Goal: Task Accomplishment & Management: Complete application form

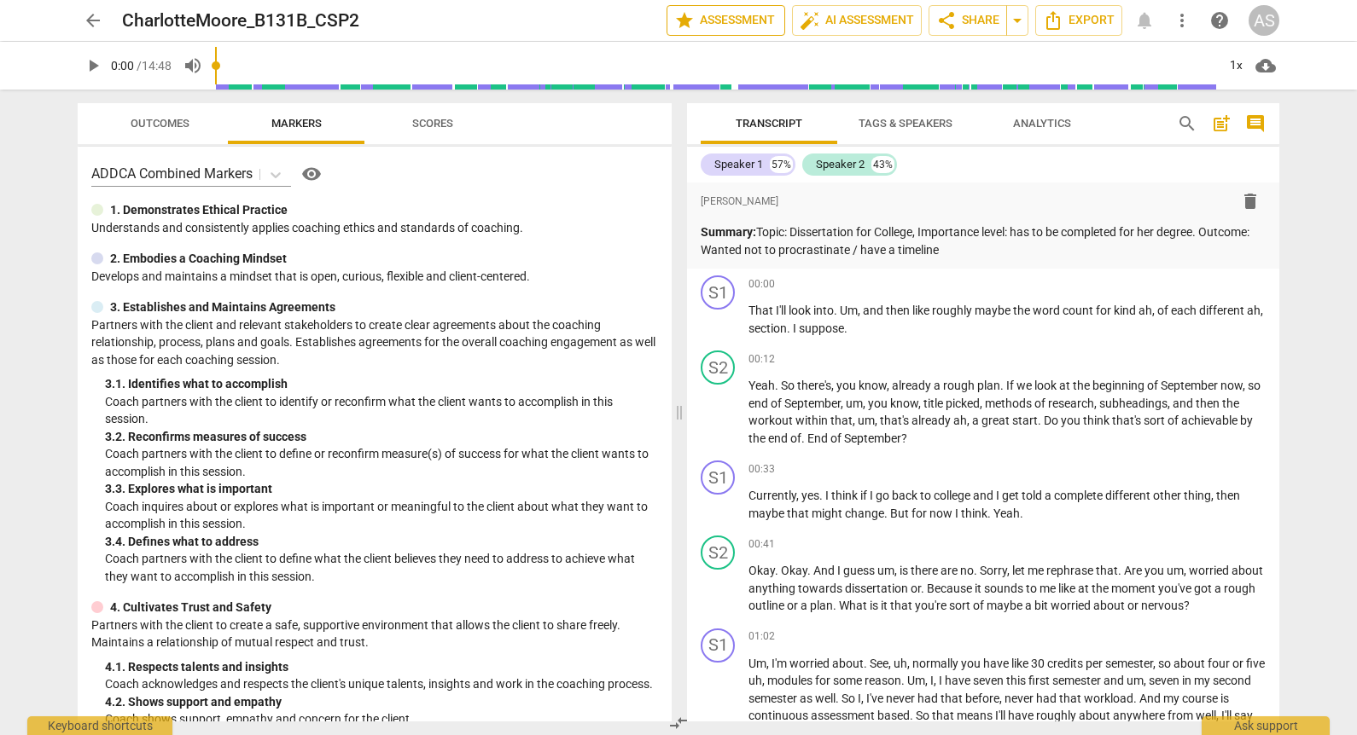
click at [748, 26] on span "star Assessment" at bounding box center [725, 20] width 103 height 20
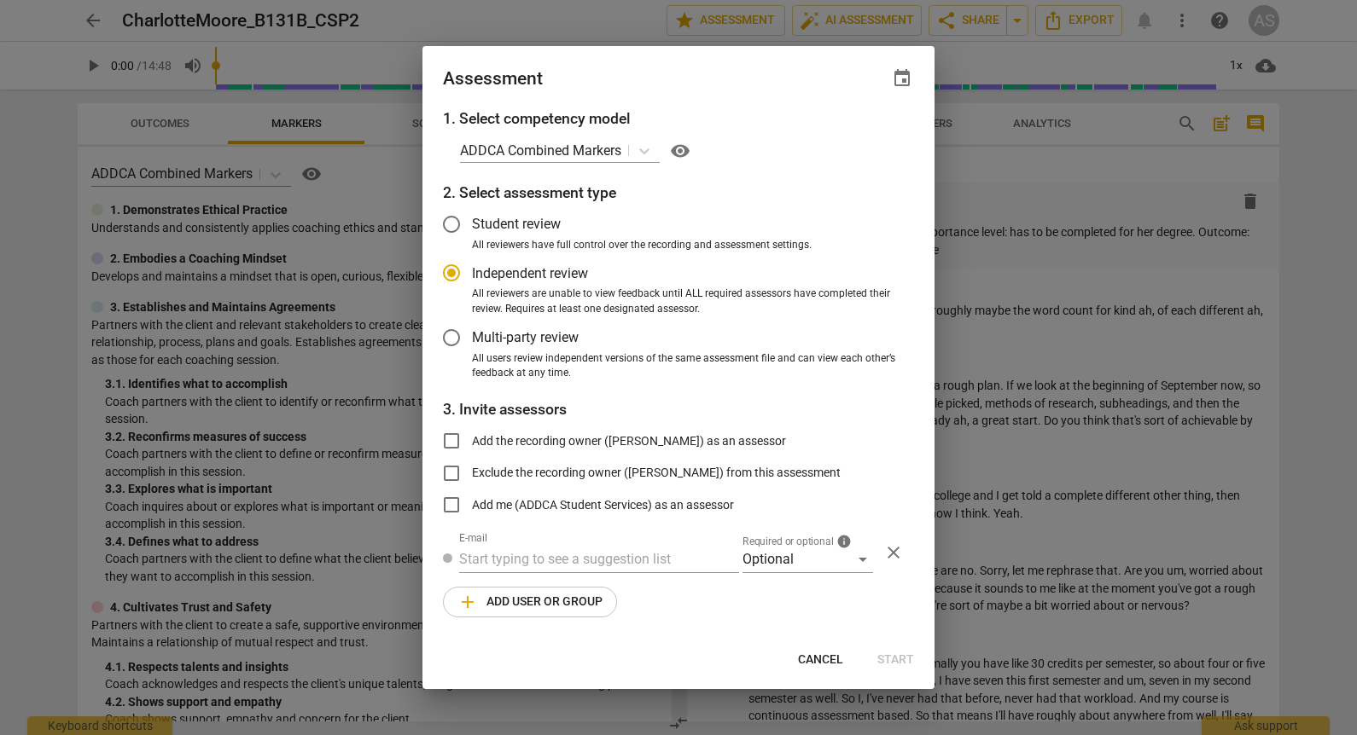
click at [896, 78] on span "event" at bounding box center [902, 78] width 20 height 20
radio input "false"
click at [857, 133] on div "Due date close" at bounding box center [820, 128] width 160 height 49
click at [848, 134] on input "date" at bounding box center [799, 137] width 119 height 25
type input "[DATE]"
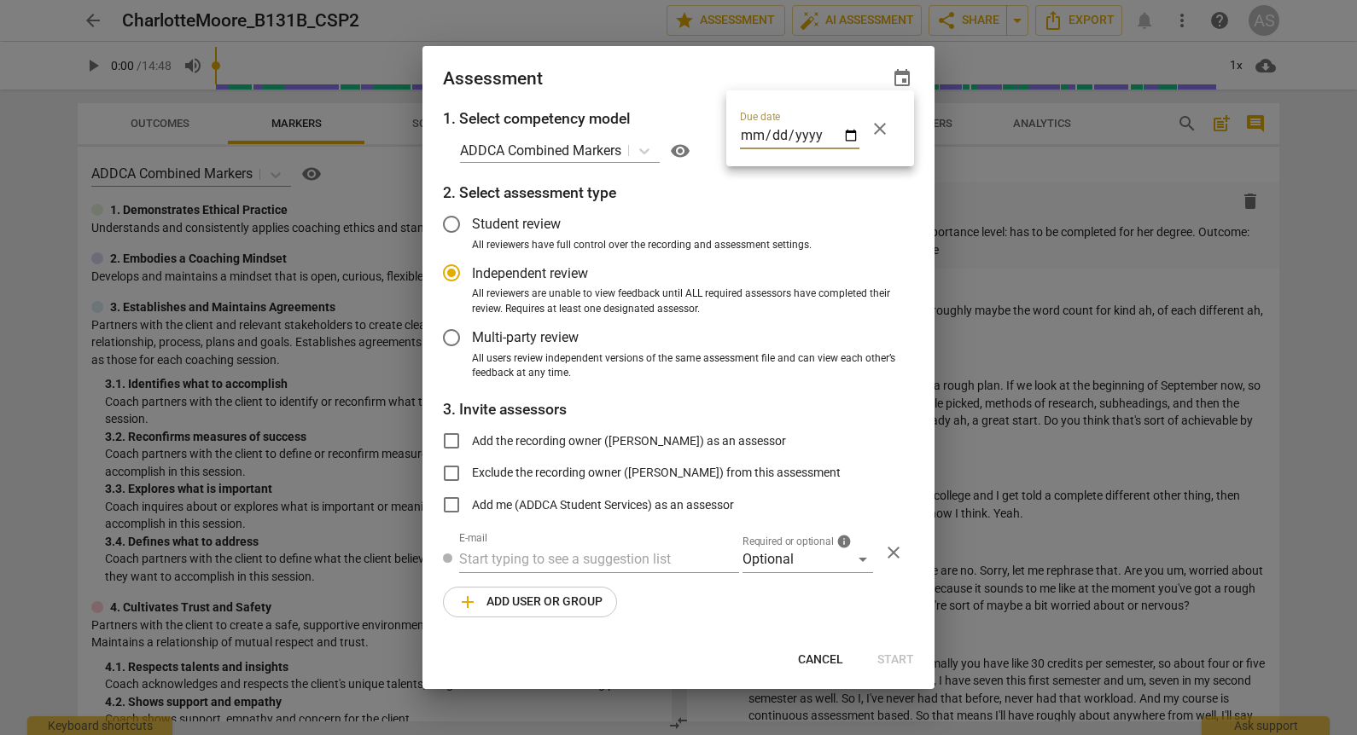
click at [707, 75] on div at bounding box center [678, 367] width 1357 height 735
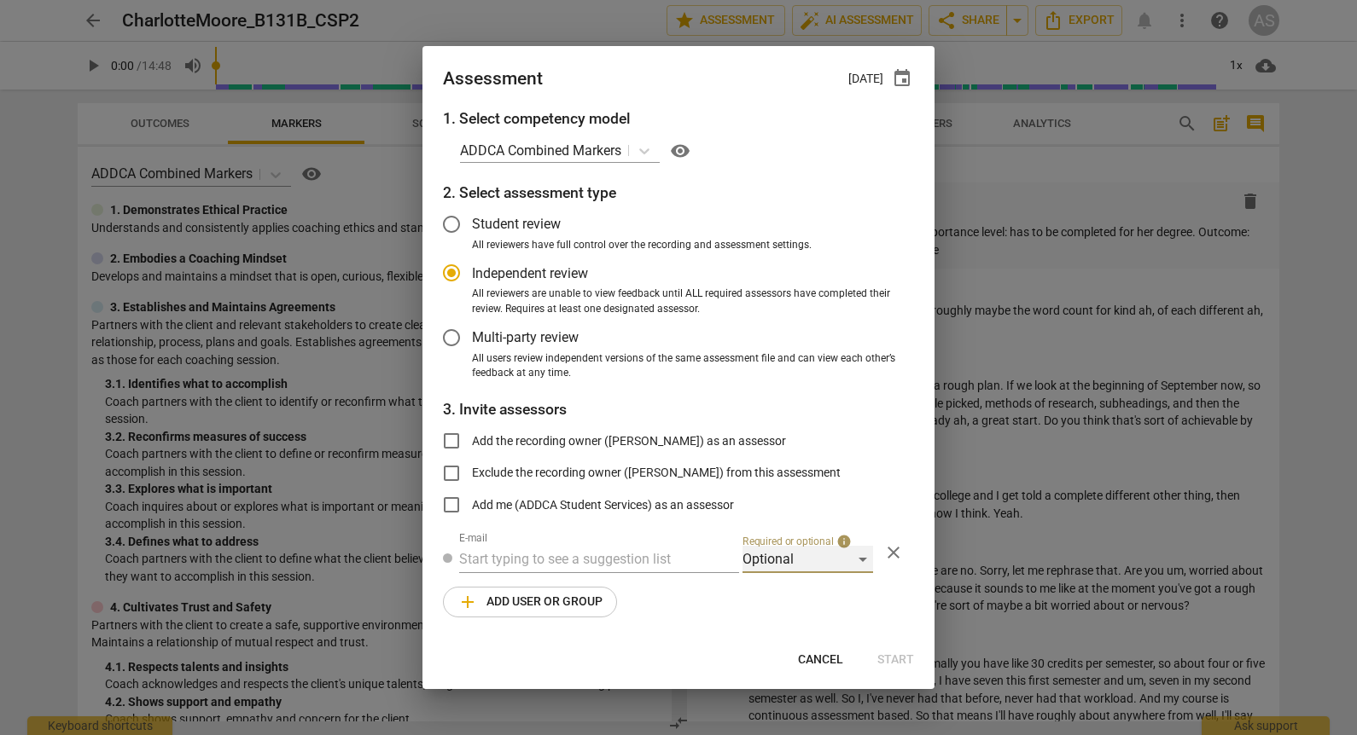
click at [805, 571] on div "Optional" at bounding box center [807, 559] width 131 height 27
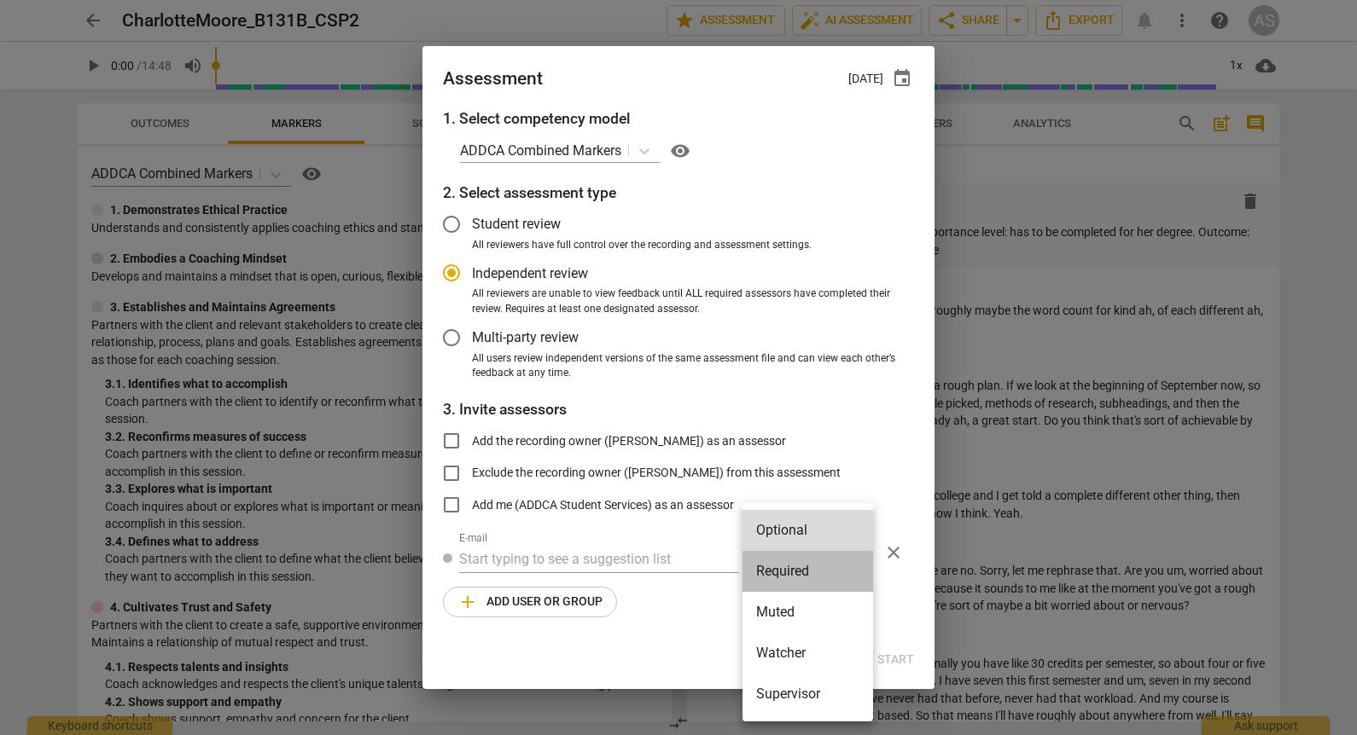
click at [805, 571] on li "Required" at bounding box center [807, 571] width 131 height 41
radio input "false"
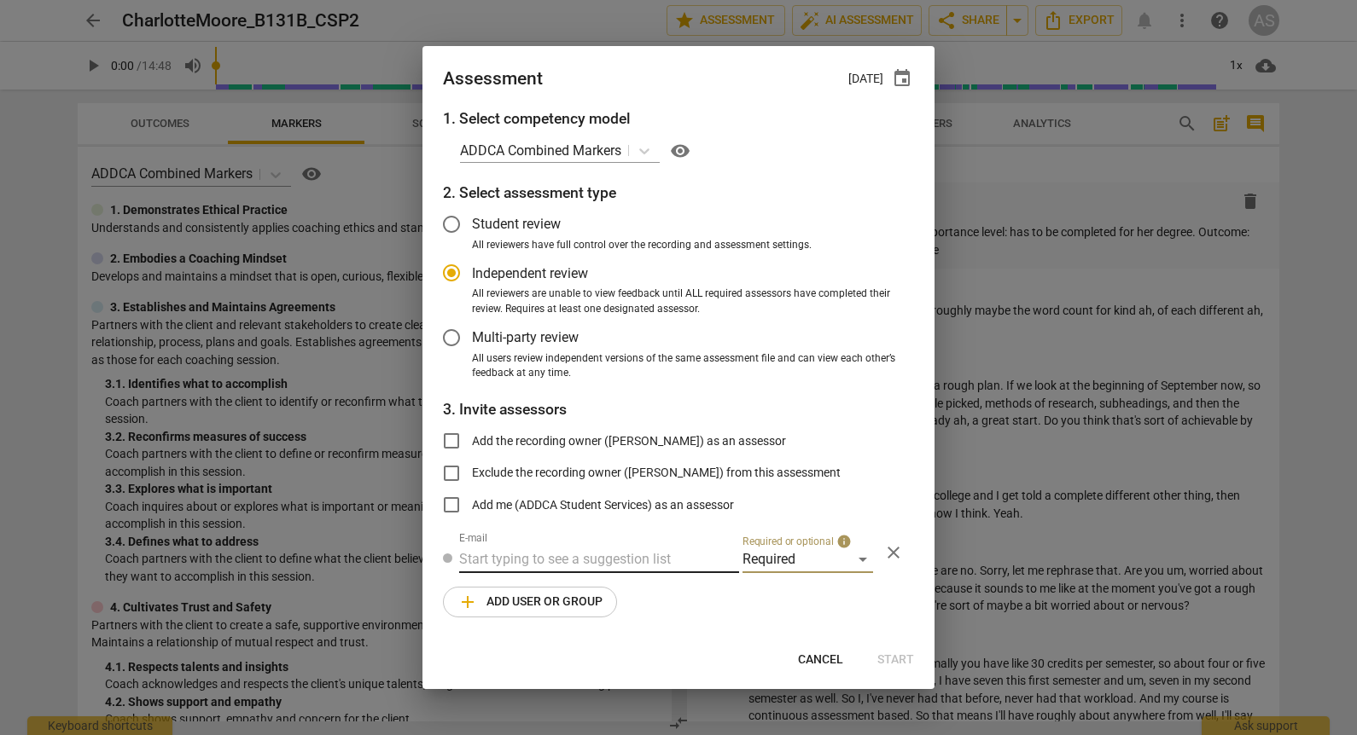
click at [564, 551] on input "text" at bounding box center [599, 559] width 280 height 27
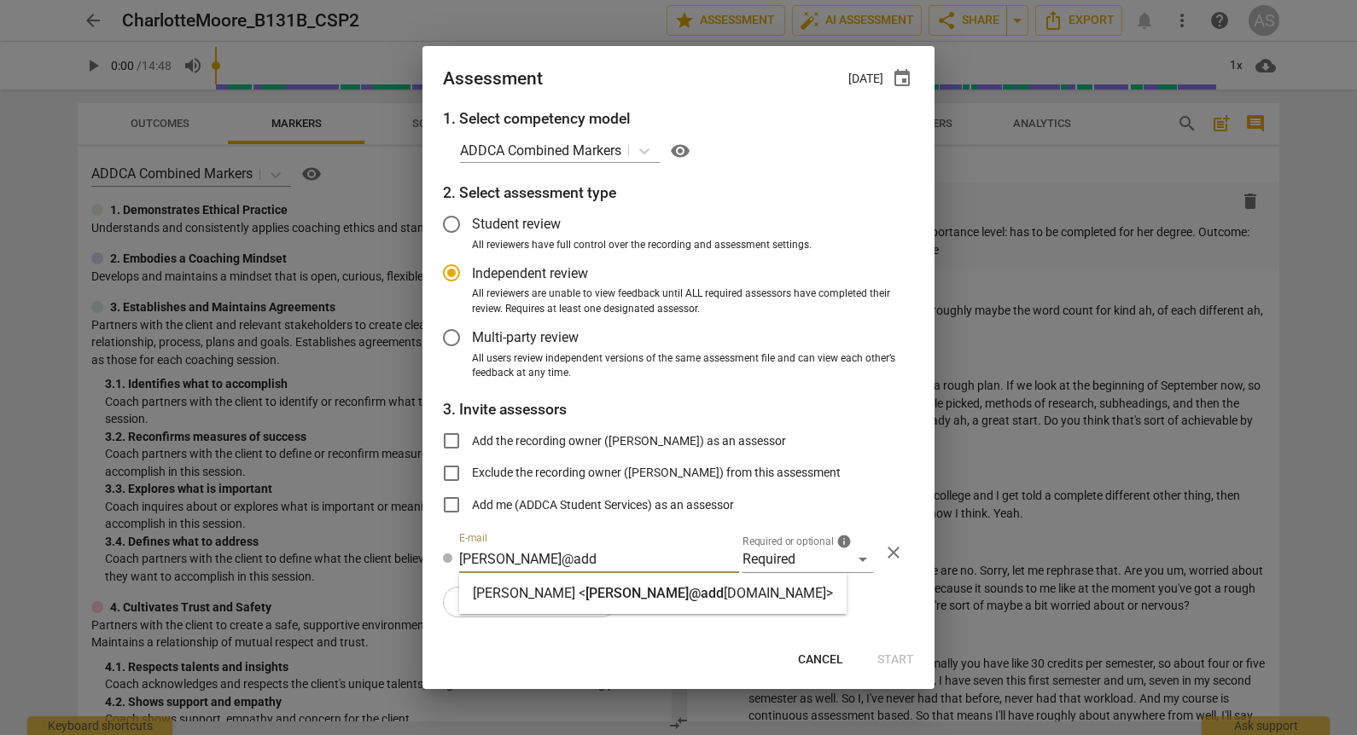
type input "marci@add"
click at [585, 591] on span "marci@add" at bounding box center [654, 593] width 138 height 16
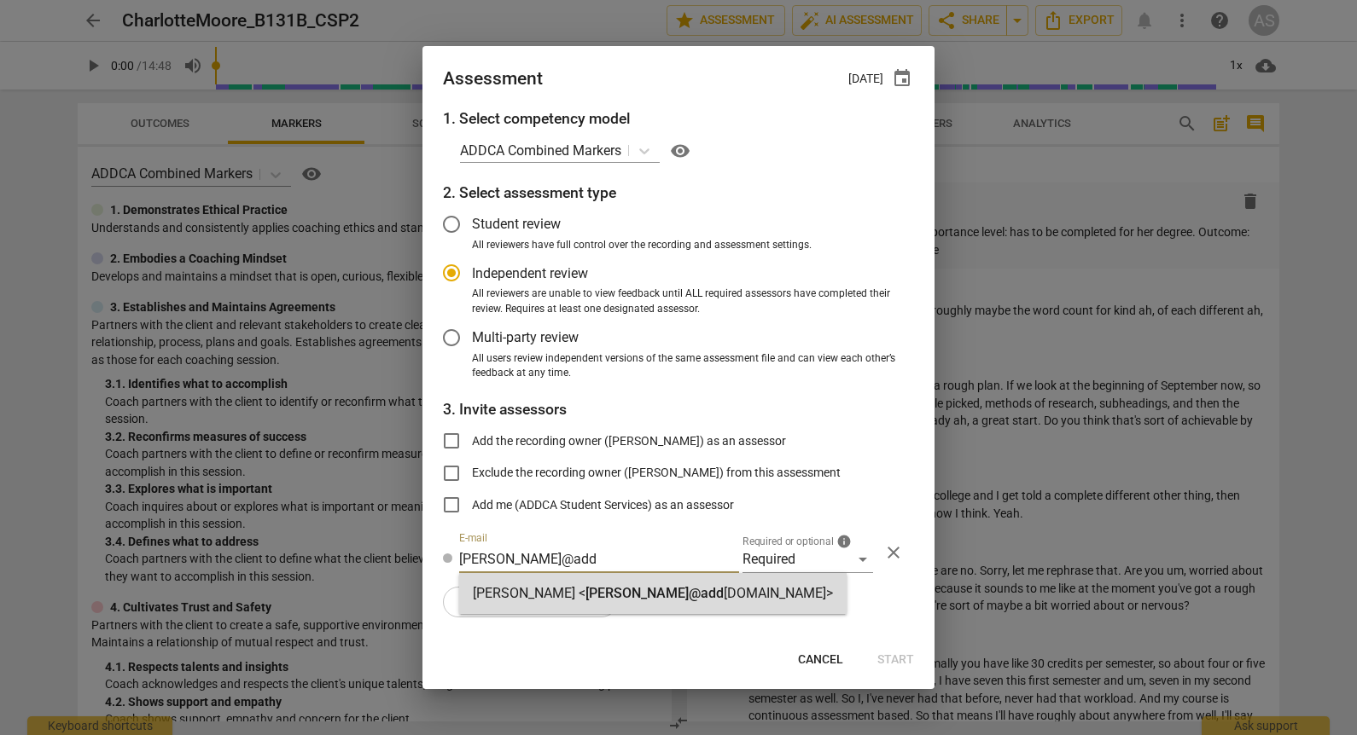
radio input "false"
type input "Marci Rubin <marci@addca.com>"
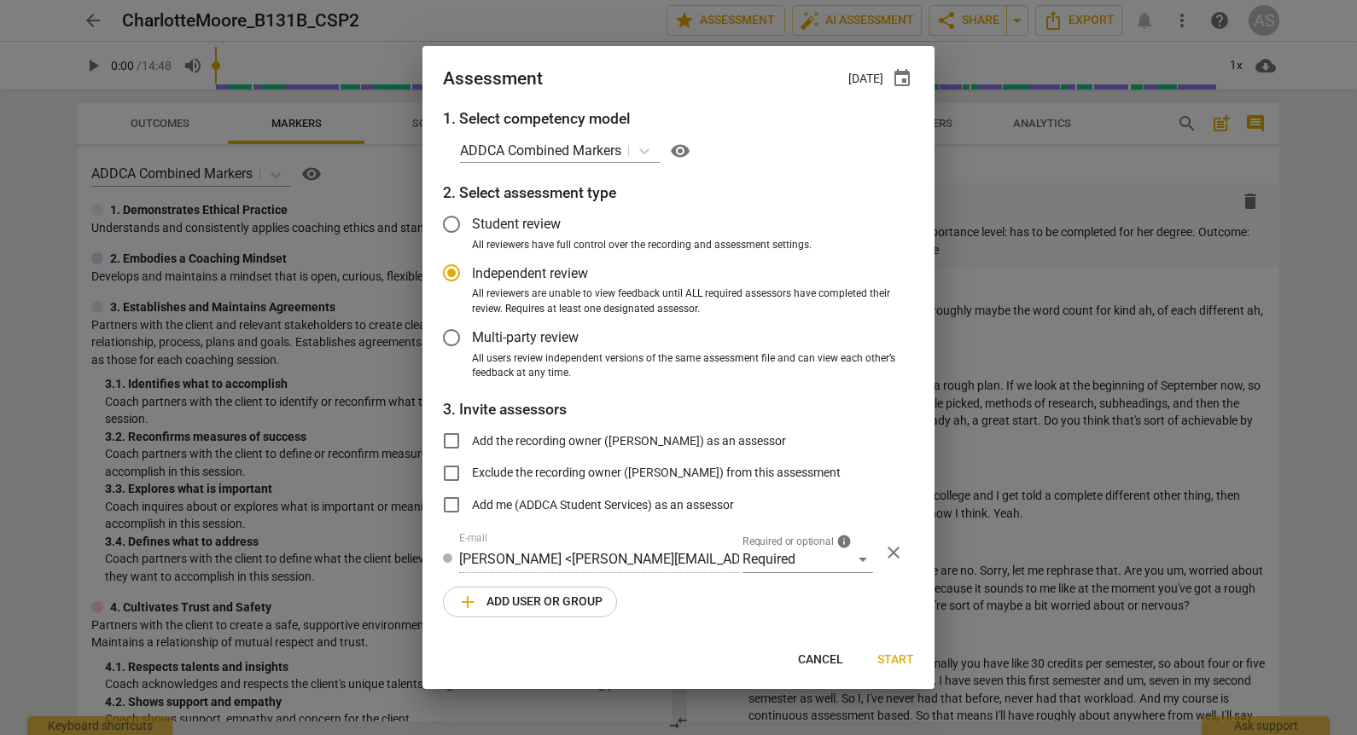
click at [561, 602] on span "add Add user or group" at bounding box center [529, 602] width 145 height 20
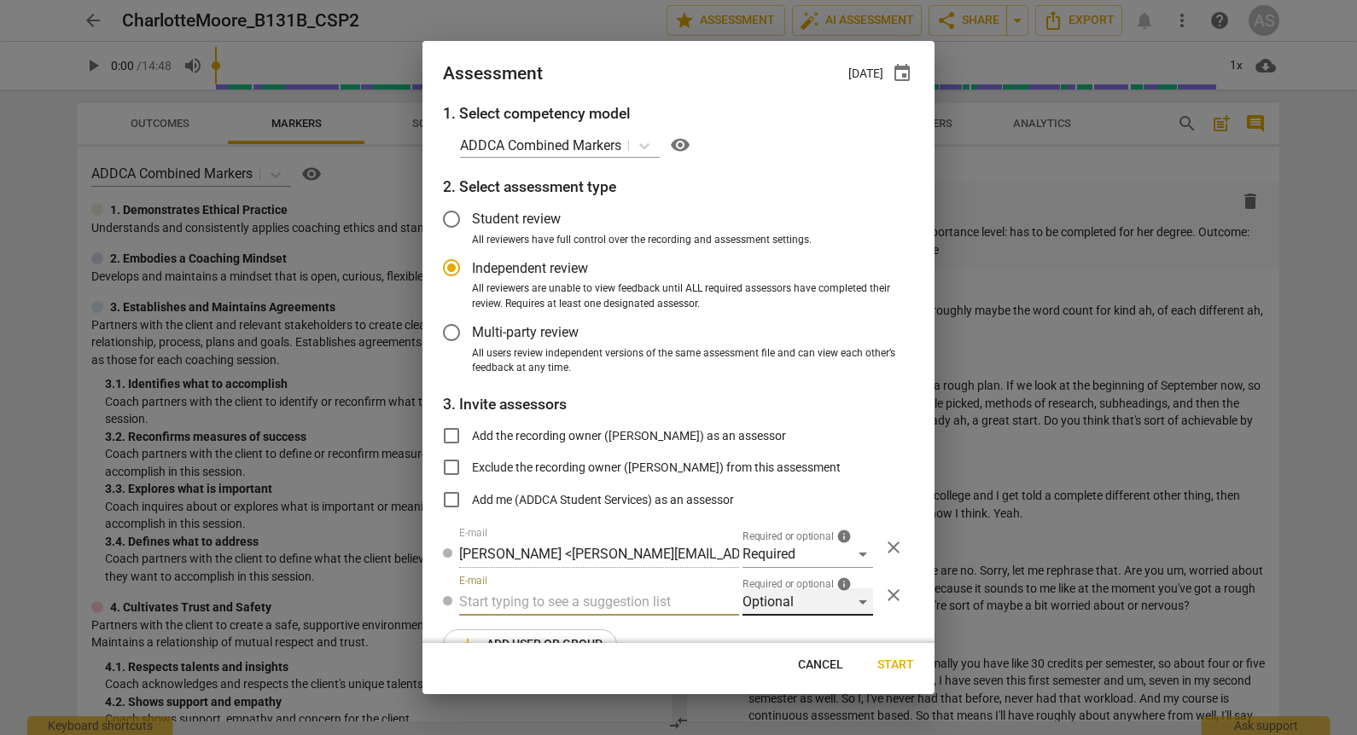
click at [776, 600] on div "Optional" at bounding box center [807, 602] width 131 height 27
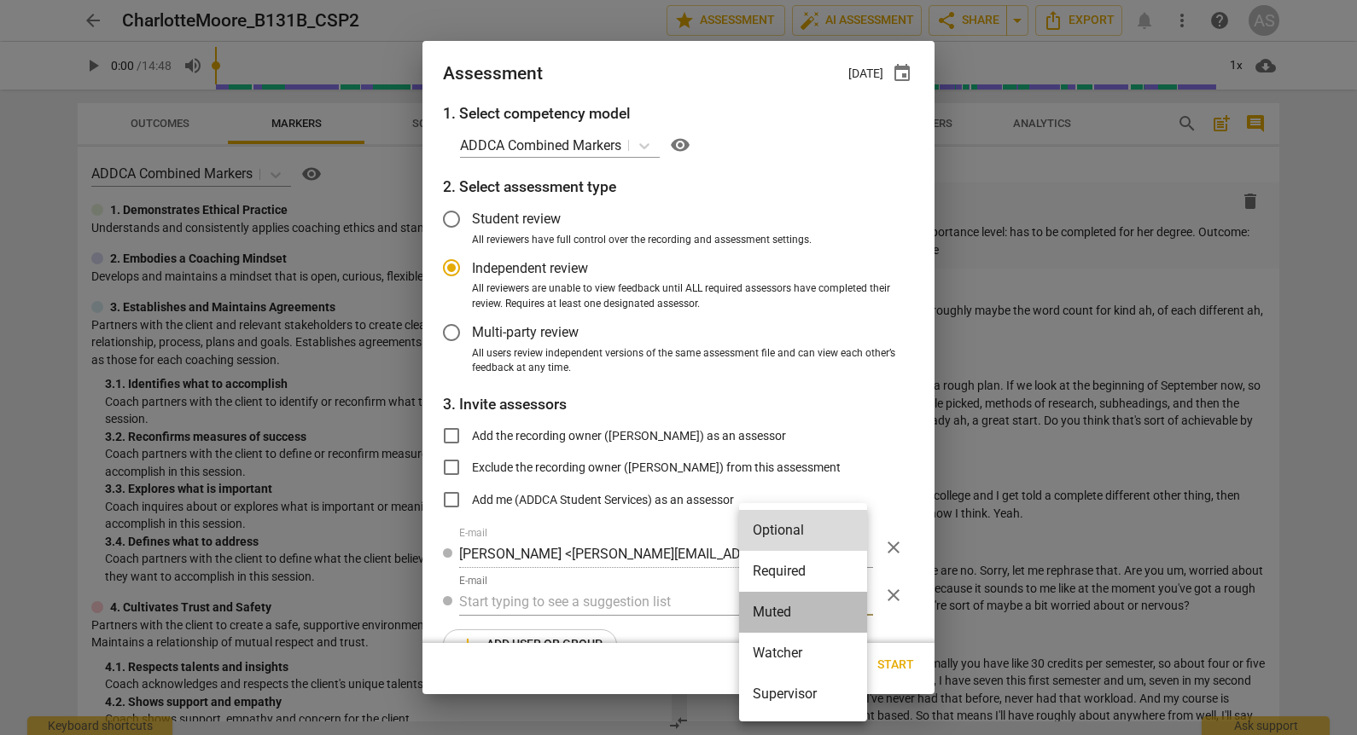
click at [782, 607] on li "Muted" at bounding box center [803, 612] width 128 height 41
radio input "false"
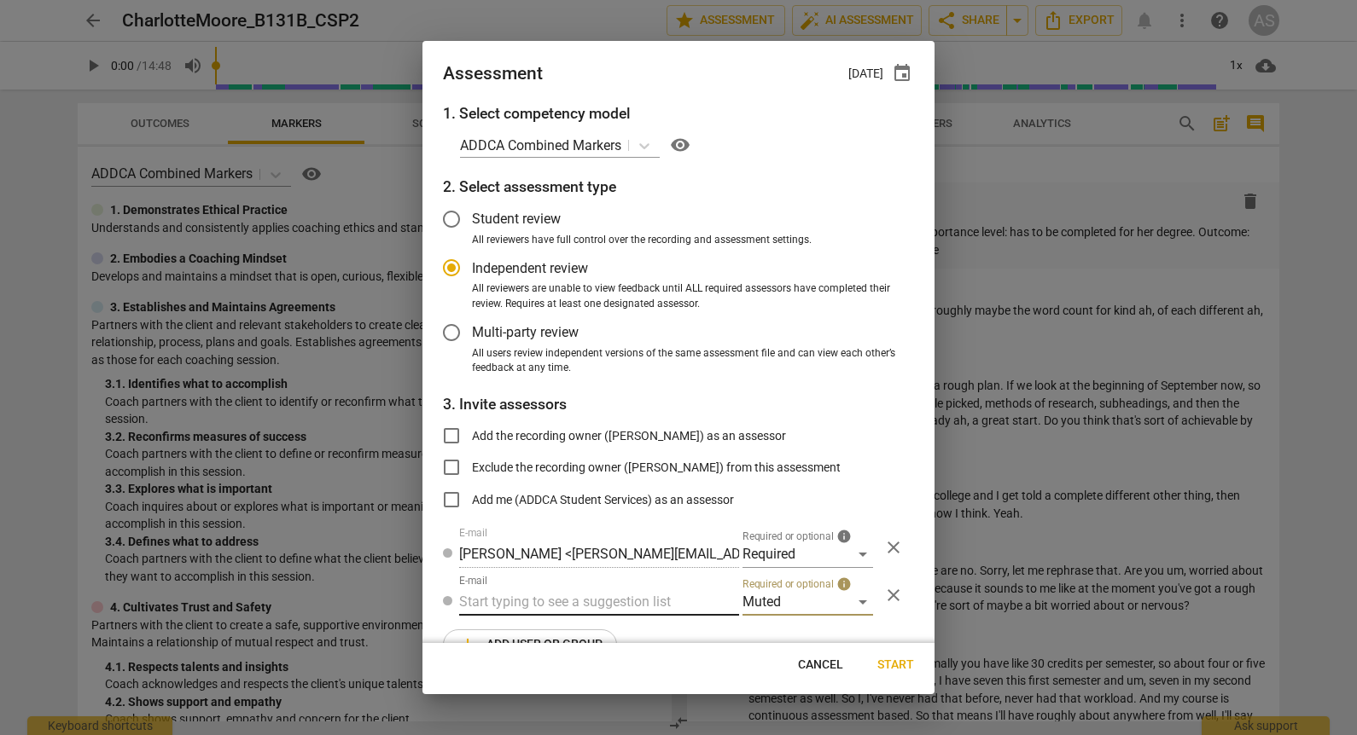
click at [647, 612] on input "text" at bounding box center [599, 602] width 280 height 27
type input "131B"
click at [650, 628] on div "Basic B- 131B CSPs" at bounding box center [597, 636] width 276 height 41
radio input "false"
type input "Basic B-131B CSPs"
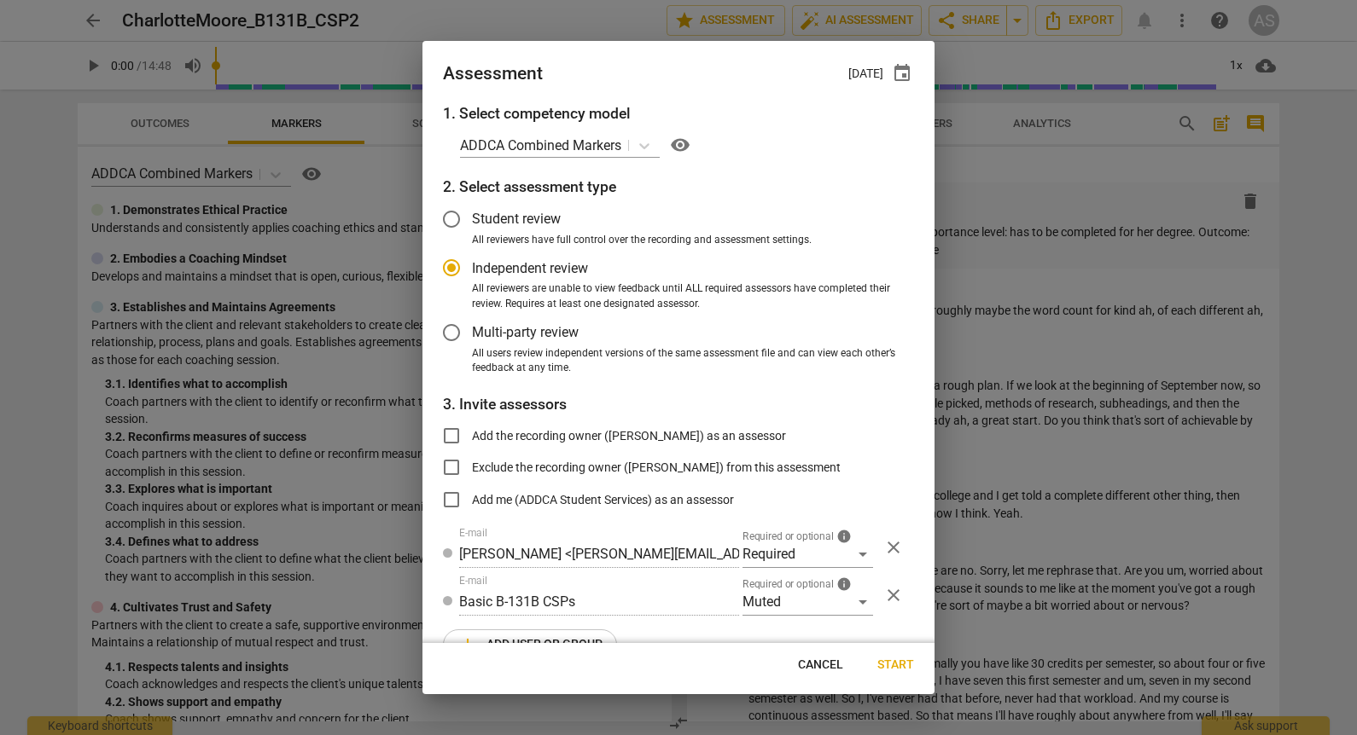
click at [893, 668] on span "Start" at bounding box center [895, 665] width 37 height 17
radio input "false"
type input "Andrew Collins <akcollins@gmail.com>"
type input "Charlotte Moore <charlotte.moore2@gmail.com>"
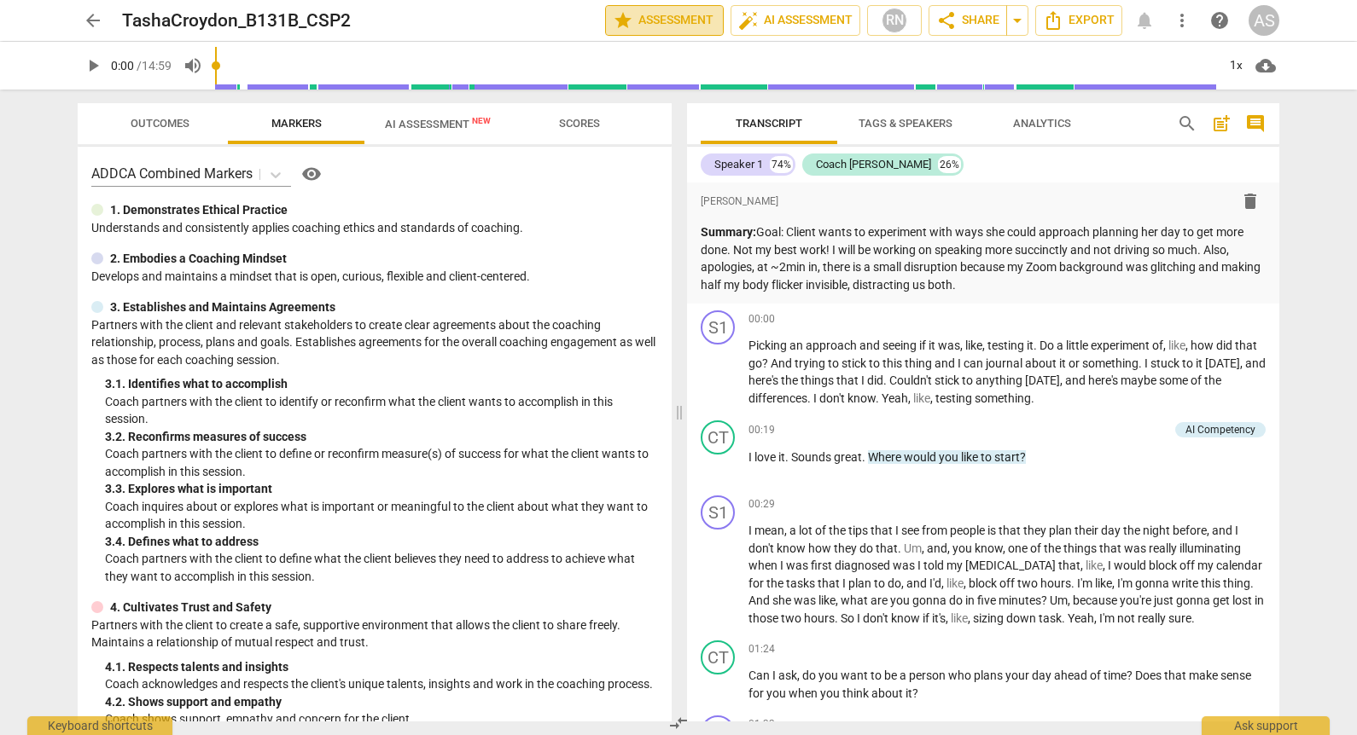
click at [694, 15] on span "star Assessment" at bounding box center [664, 20] width 103 height 20
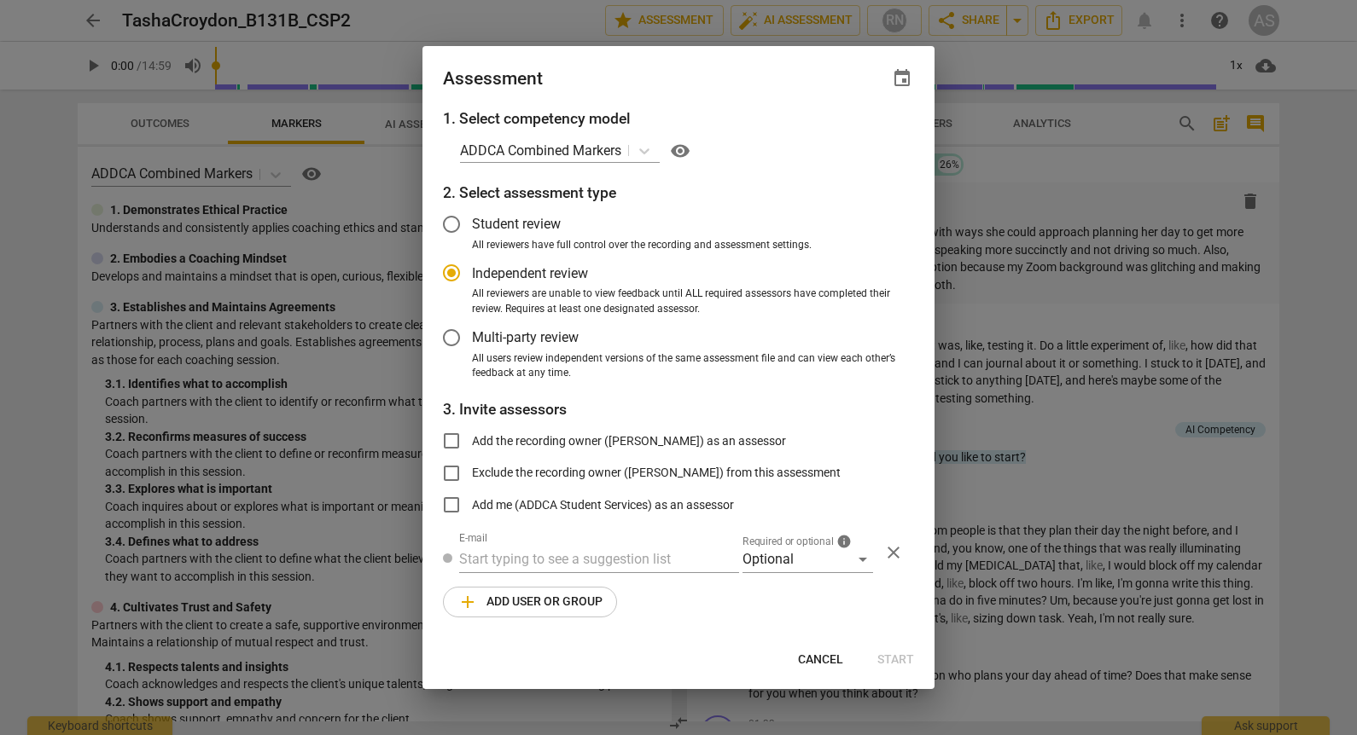
click at [909, 71] on span "event" at bounding box center [902, 78] width 20 height 20
radio input "false"
click at [851, 131] on input "date" at bounding box center [799, 137] width 119 height 25
type input "[DATE]"
click at [787, 560] on div at bounding box center [678, 367] width 1357 height 735
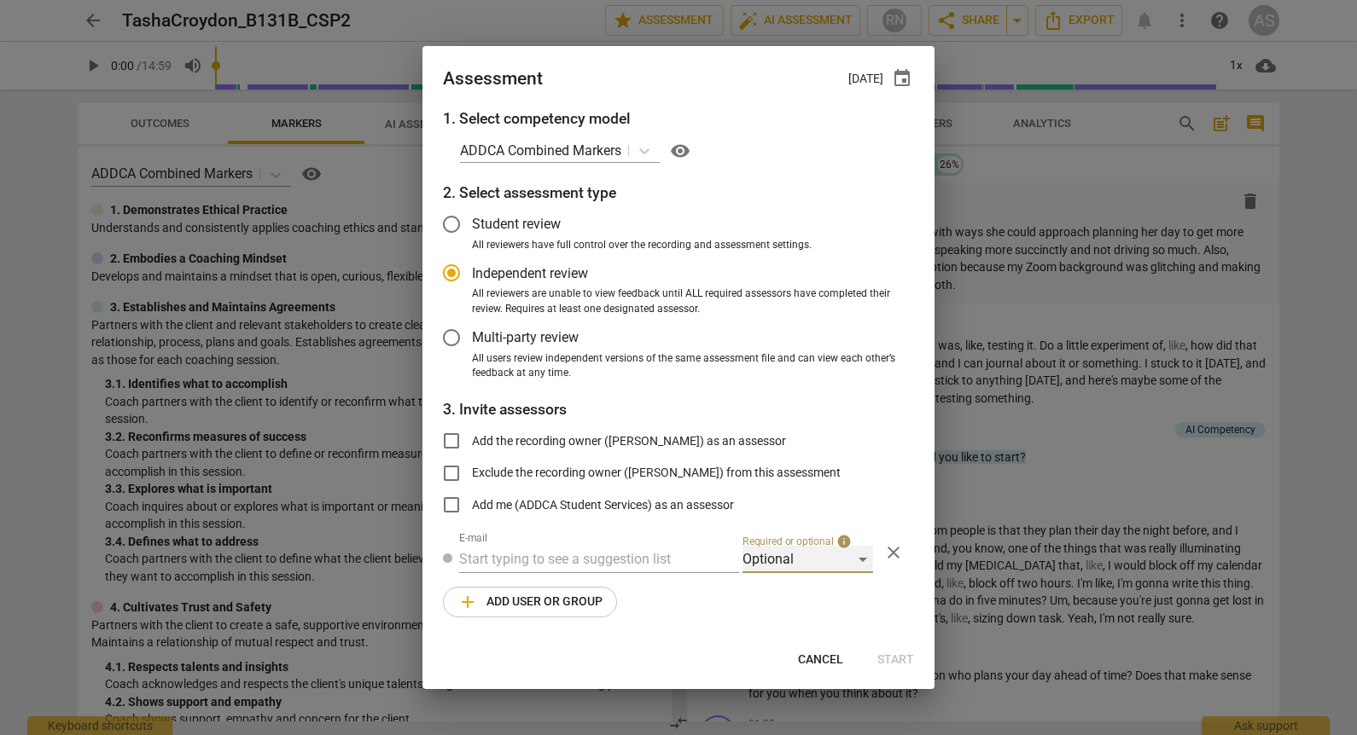
click at [753, 563] on div "Optional" at bounding box center [807, 559] width 131 height 27
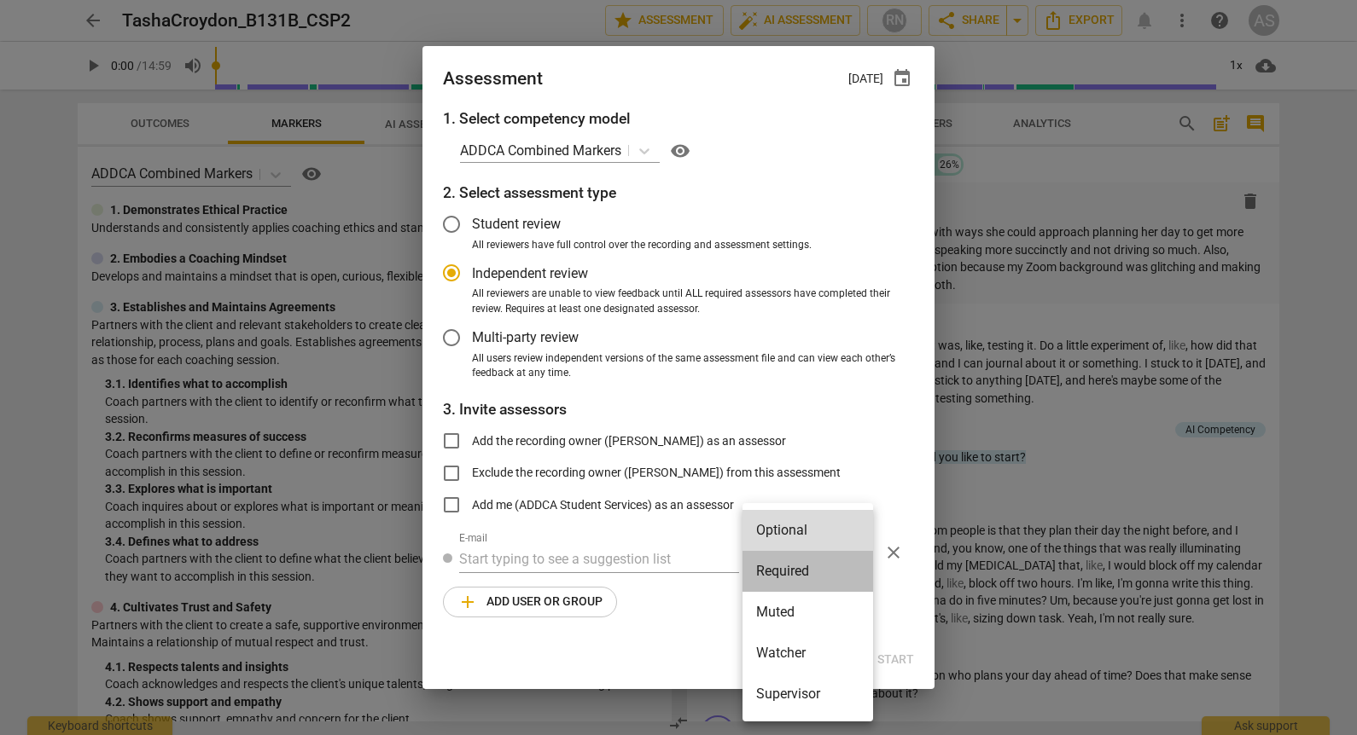
click at [760, 572] on li "Required" at bounding box center [807, 571] width 131 height 41
radio input "false"
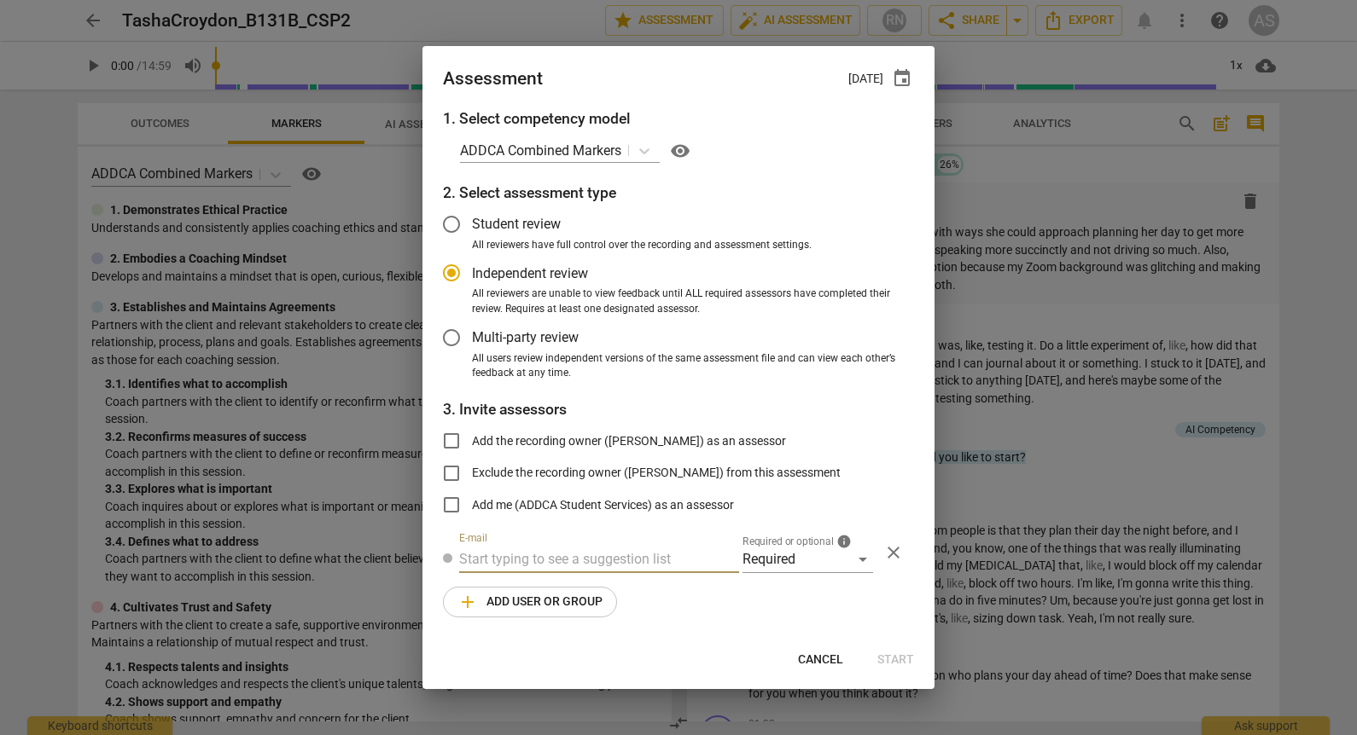
click at [598, 552] on input "text" at bounding box center [599, 559] width 280 height 27
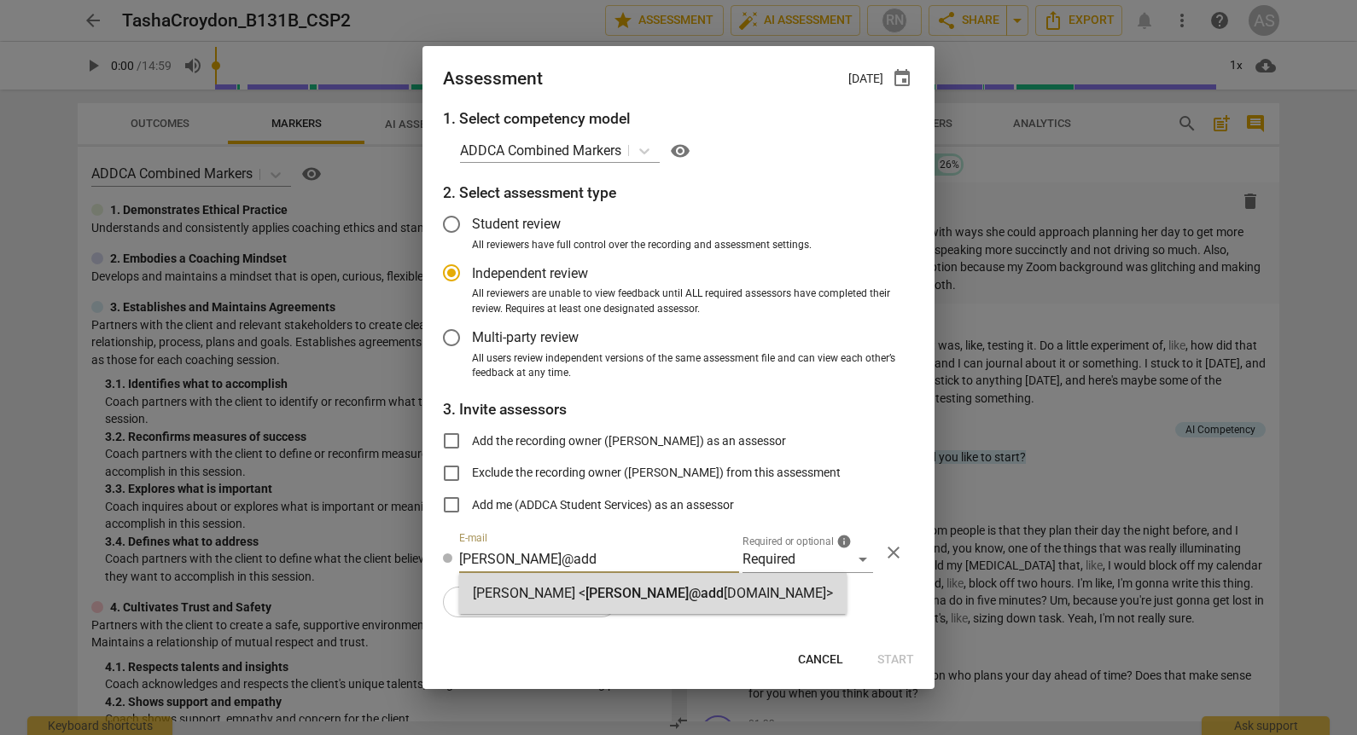
type input "donna@add"
click at [590, 585] on span "donna@add" at bounding box center [654, 593] width 138 height 16
radio input "false"
type input "Donna Addkison <donna@addca.com>"
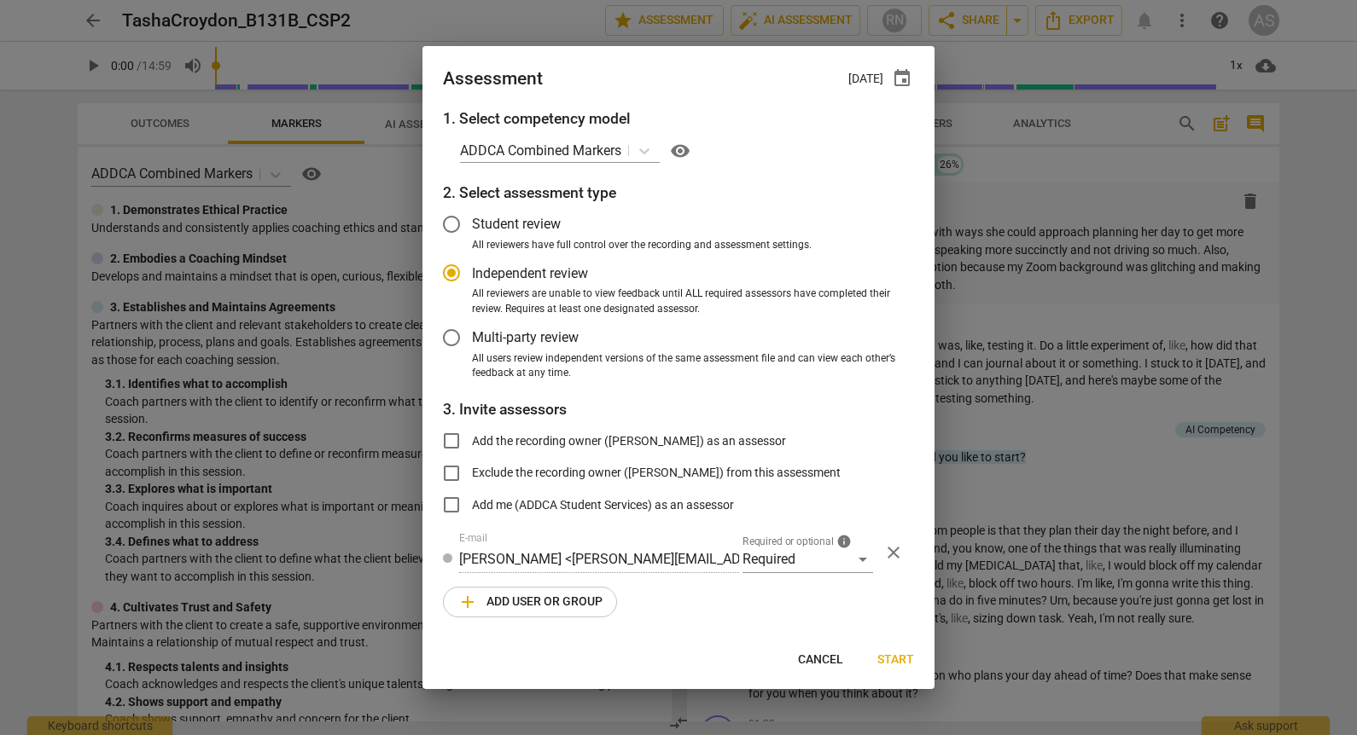
click at [571, 600] on span "add Add user or group" at bounding box center [529, 602] width 145 height 20
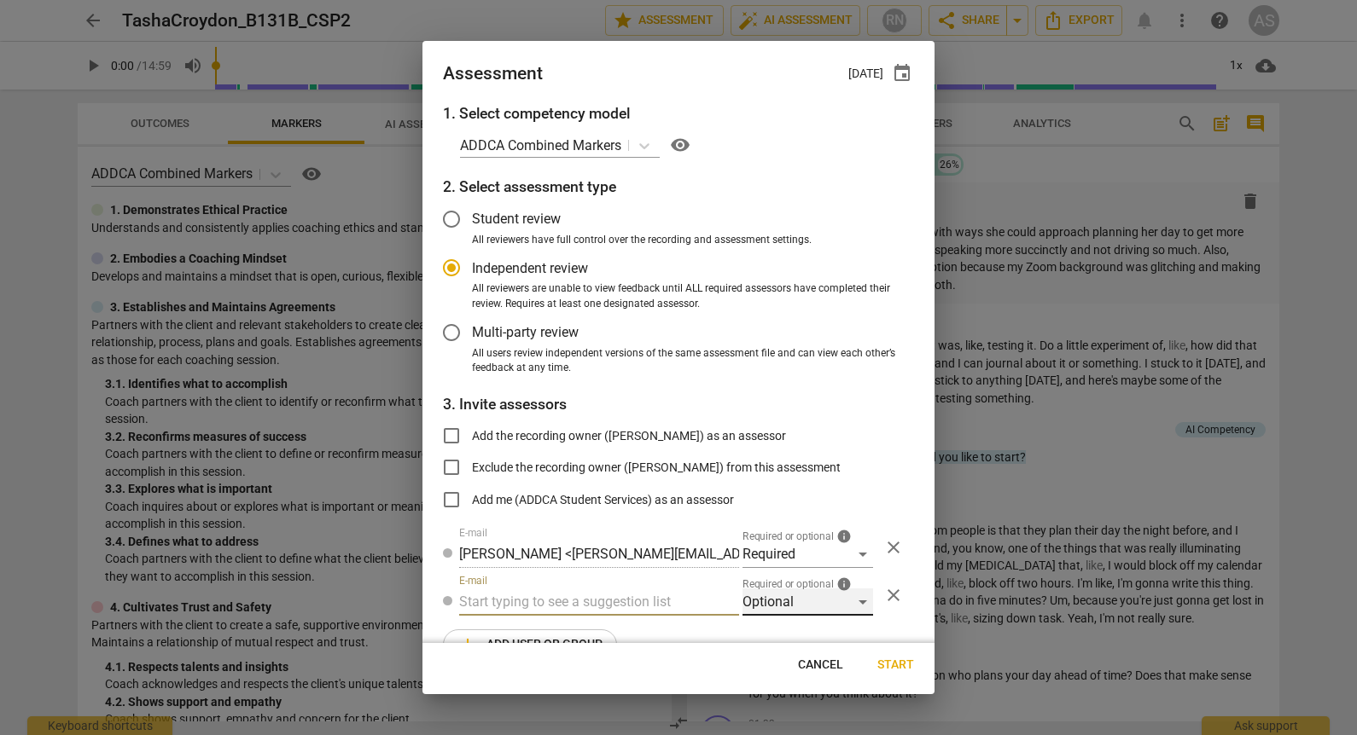
click at [817, 601] on div "Optional" at bounding box center [807, 602] width 131 height 27
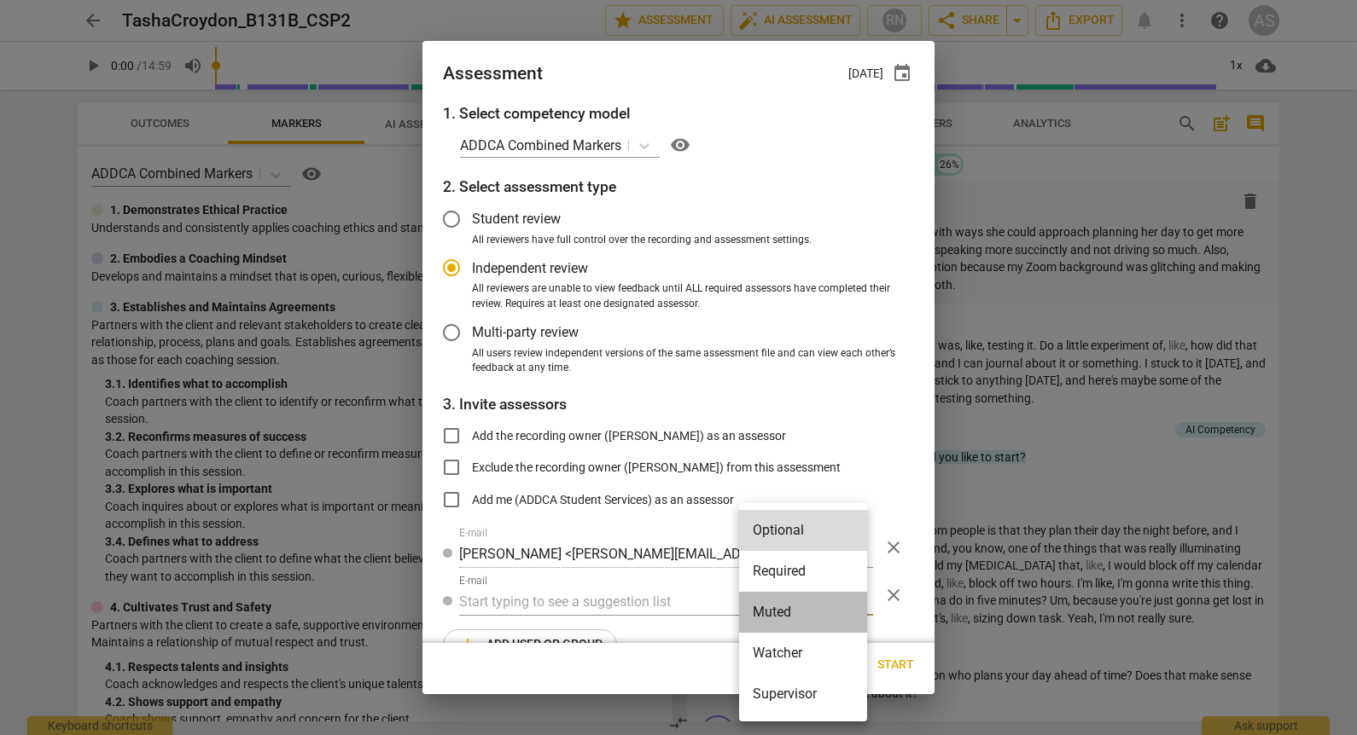
click at [802, 624] on li "Muted" at bounding box center [803, 612] width 128 height 41
radio input "false"
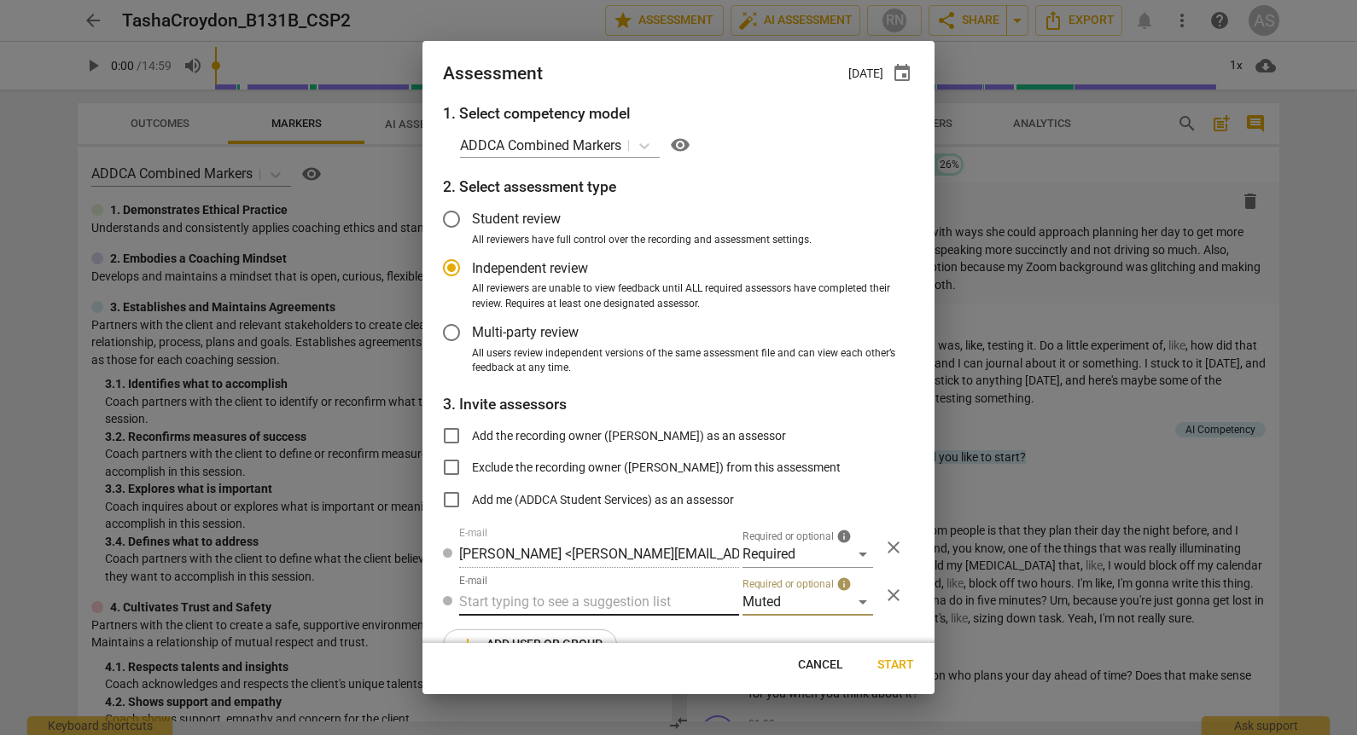
click at [558, 603] on input "text" at bounding box center [599, 602] width 280 height 27
type input "131B"
click at [568, 629] on strong "CSPs" at bounding box center [569, 636] width 32 height 16
radio input "false"
type input "Basic B-131B CSPs"
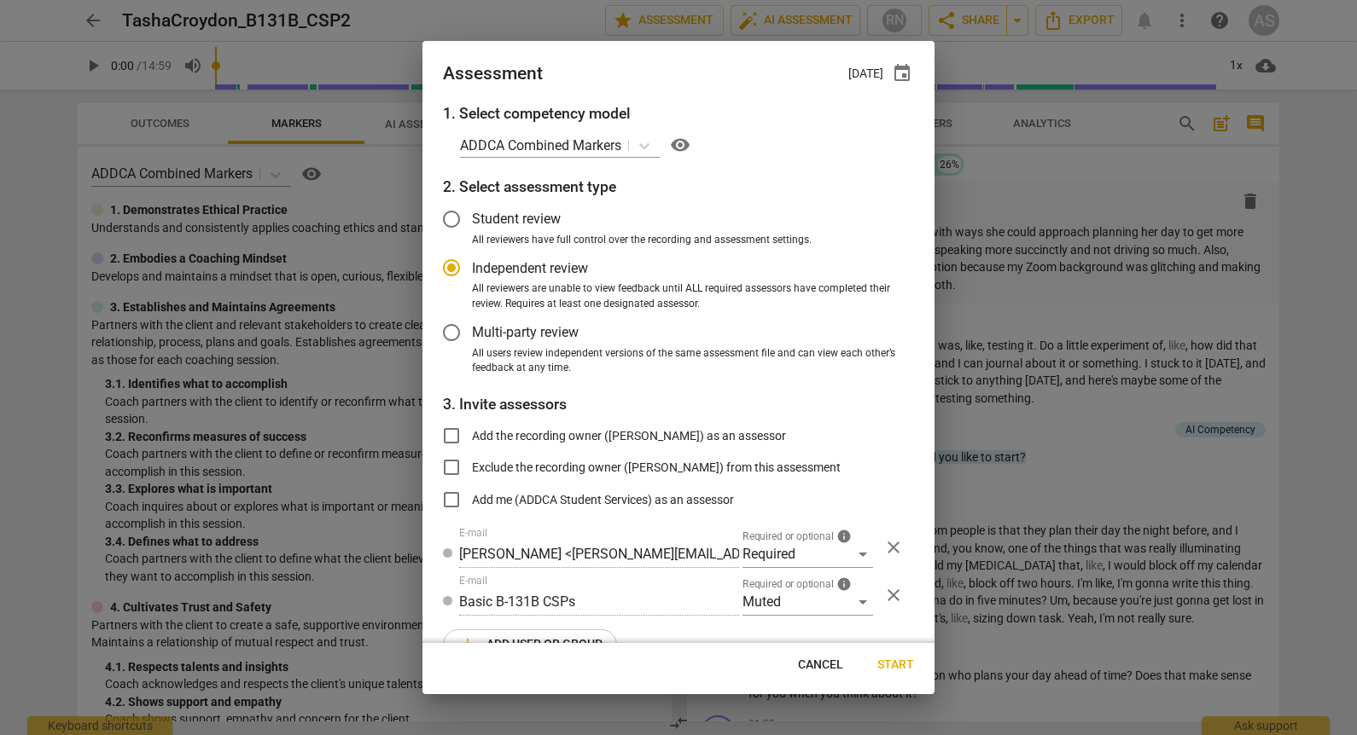
click at [894, 671] on span "Start" at bounding box center [895, 665] width 37 height 17
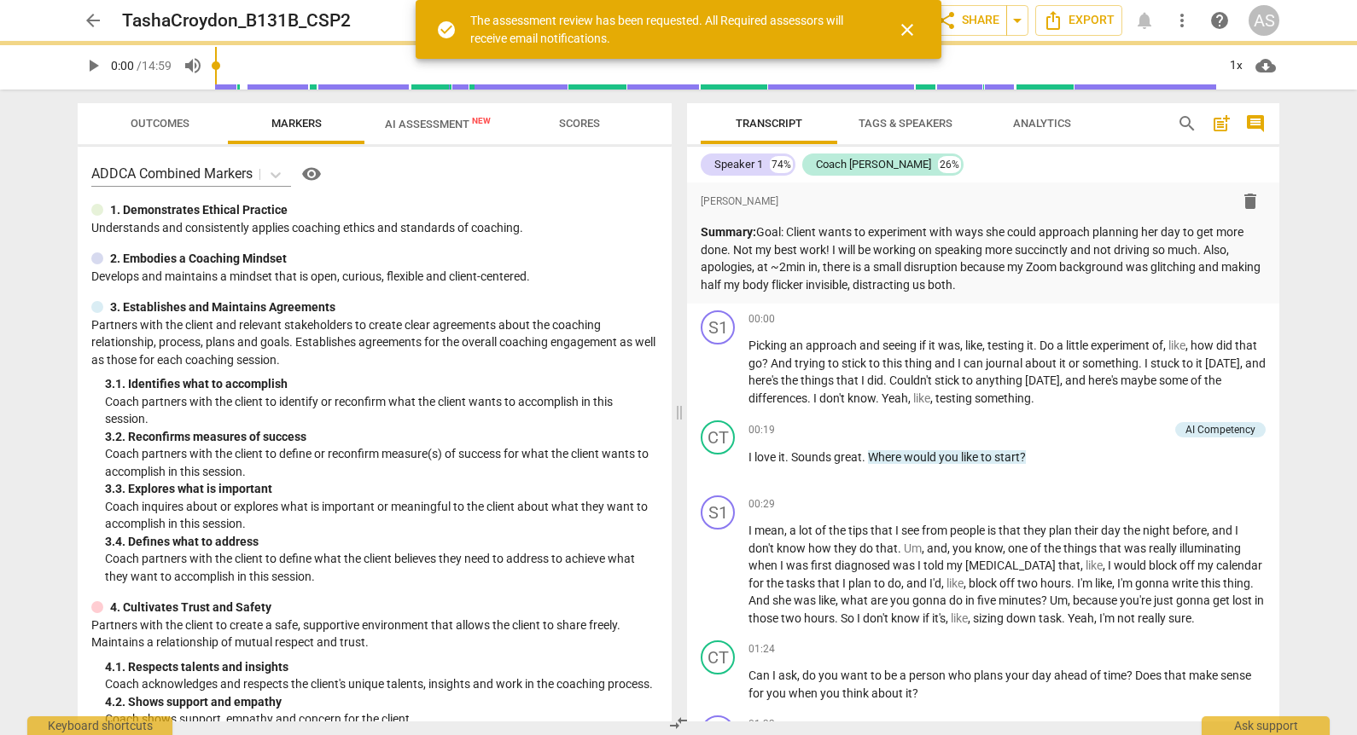
radio input "false"
type input "[PERSON_NAME] <[EMAIL_ADDRESS][DOMAIN_NAME]>"
type input "Charlotte Moore <charlotte.moore2@gmail.com>"
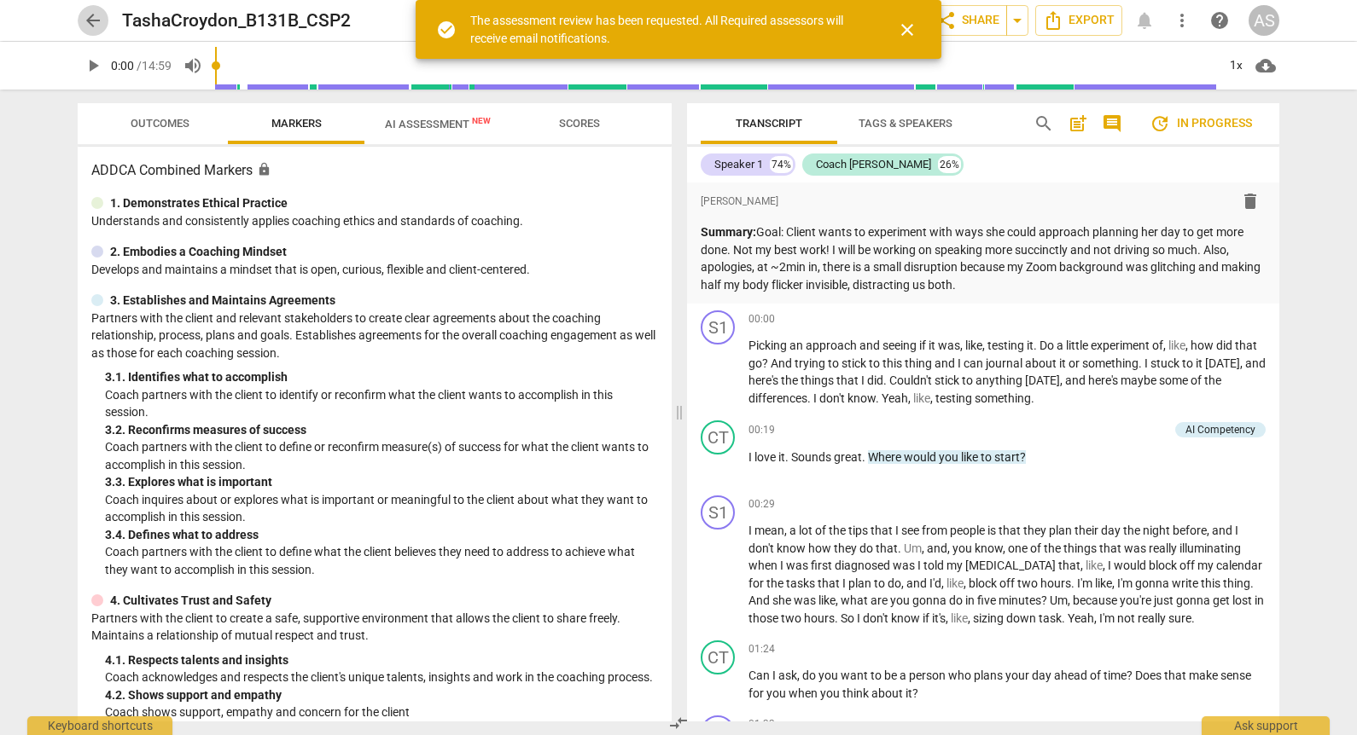
click at [87, 15] on span "arrow_back" at bounding box center [93, 20] width 20 height 20
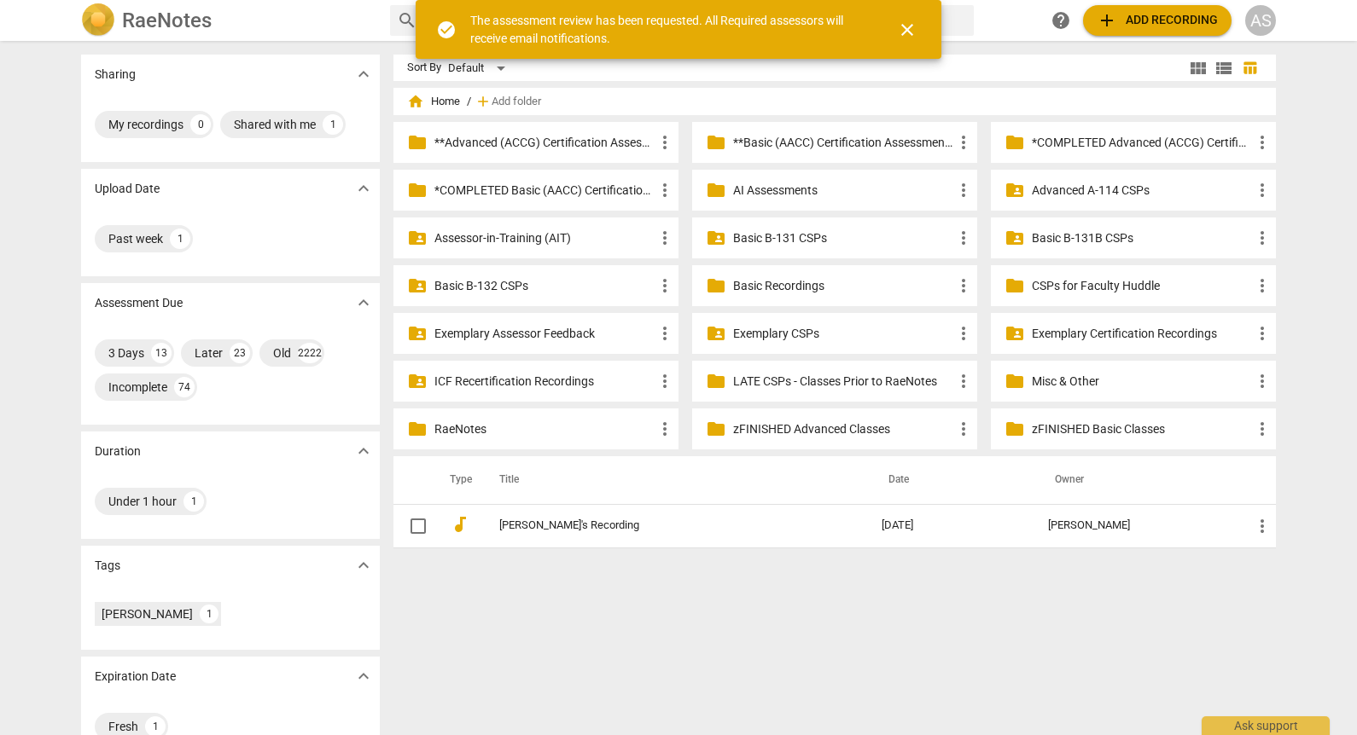
click at [1083, 236] on p "Basic B-131B CSPs" at bounding box center [1141, 239] width 220 height 18
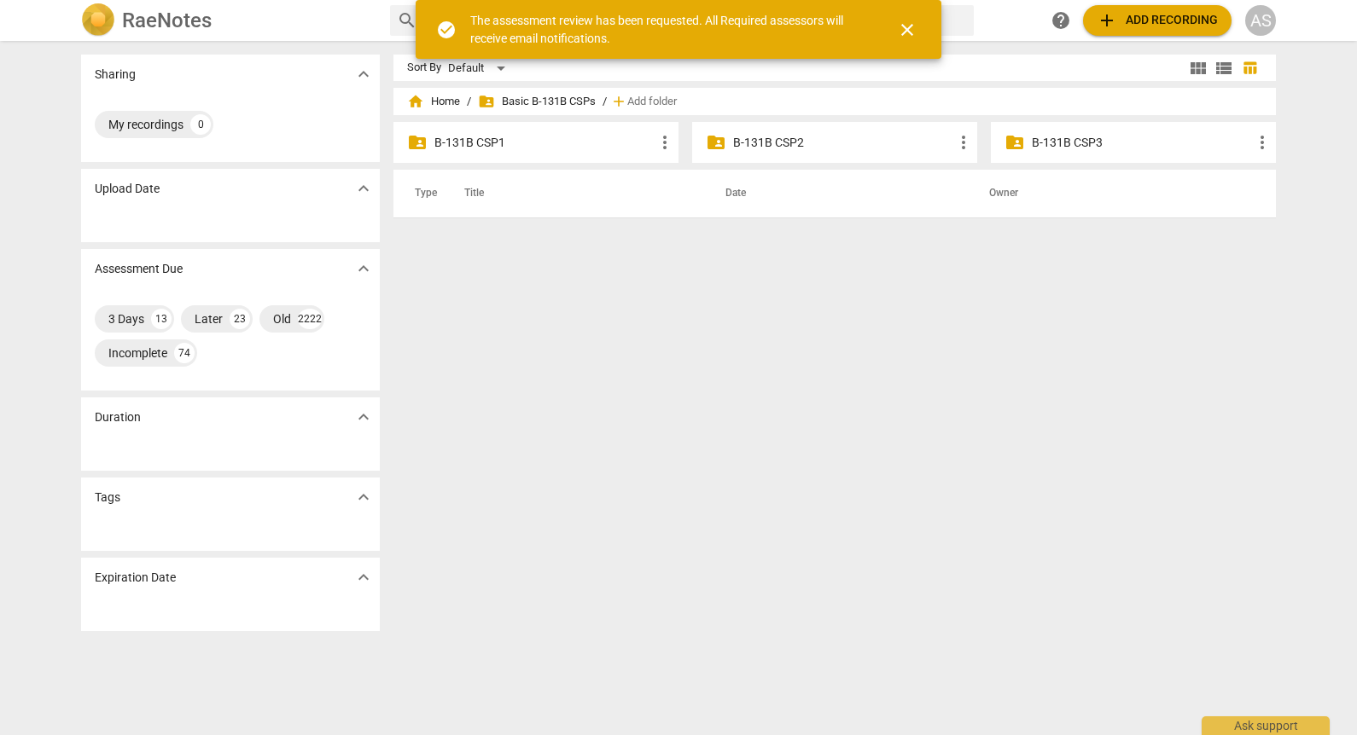
click at [846, 142] on p "B-131B CSP2" at bounding box center [843, 143] width 220 height 18
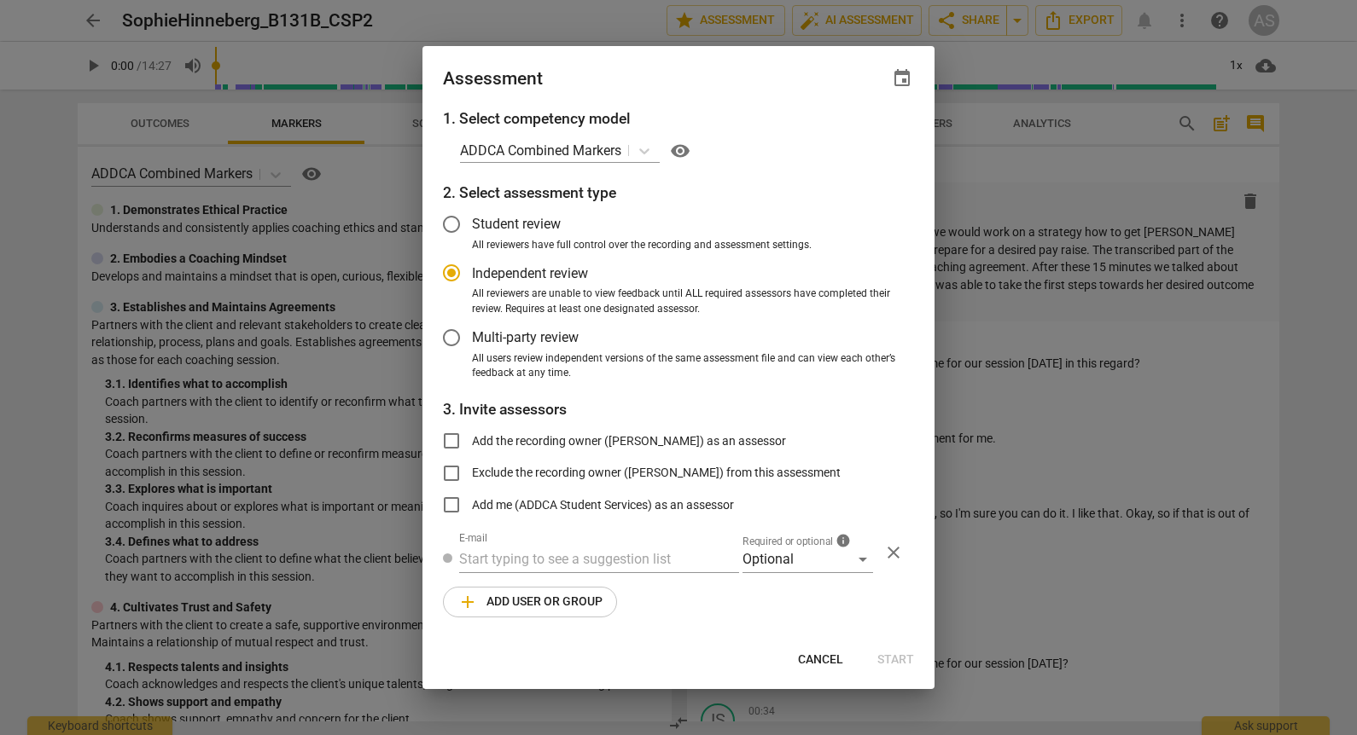
click at [912, 80] on span "event" at bounding box center [902, 78] width 24 height 20
radio input "false"
click at [851, 137] on input "date" at bounding box center [799, 137] width 119 height 25
type input "[DATE]"
click at [681, 67] on div at bounding box center [678, 367] width 1357 height 735
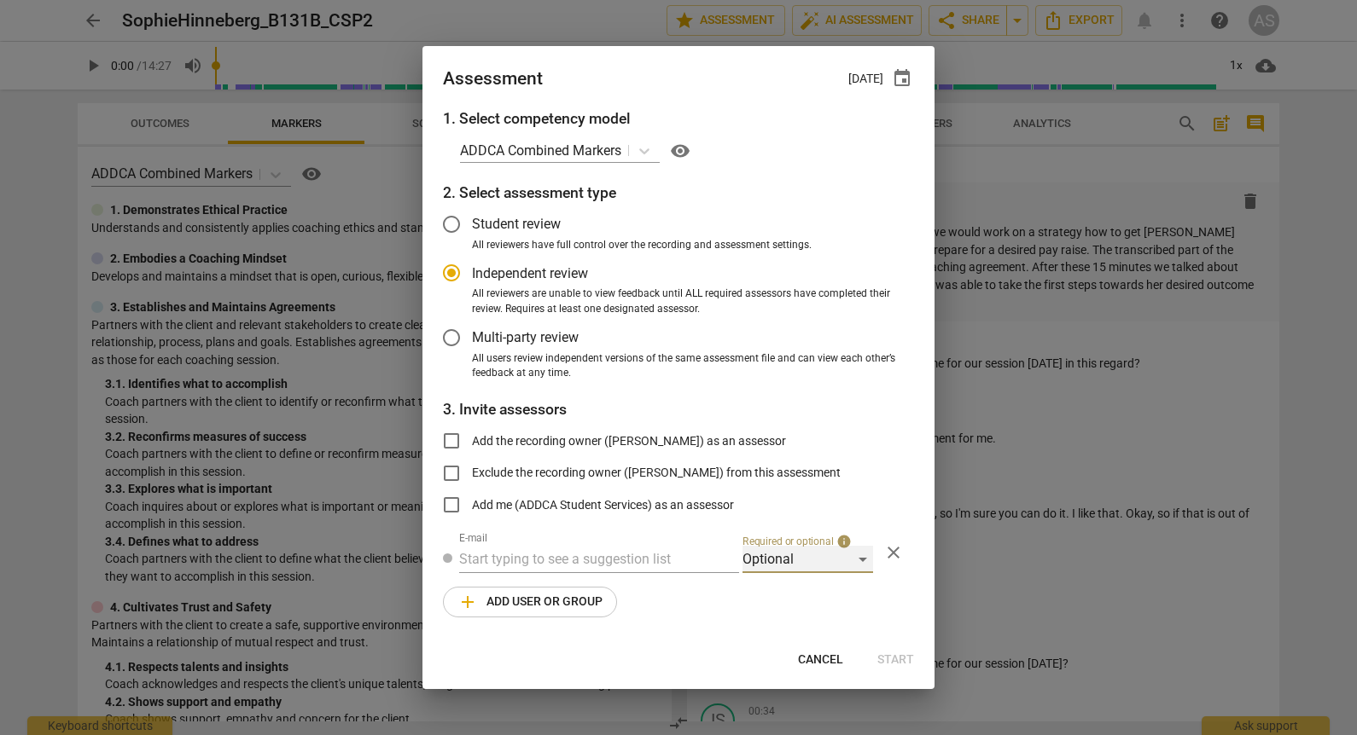
click at [785, 558] on div "Optional" at bounding box center [807, 559] width 131 height 27
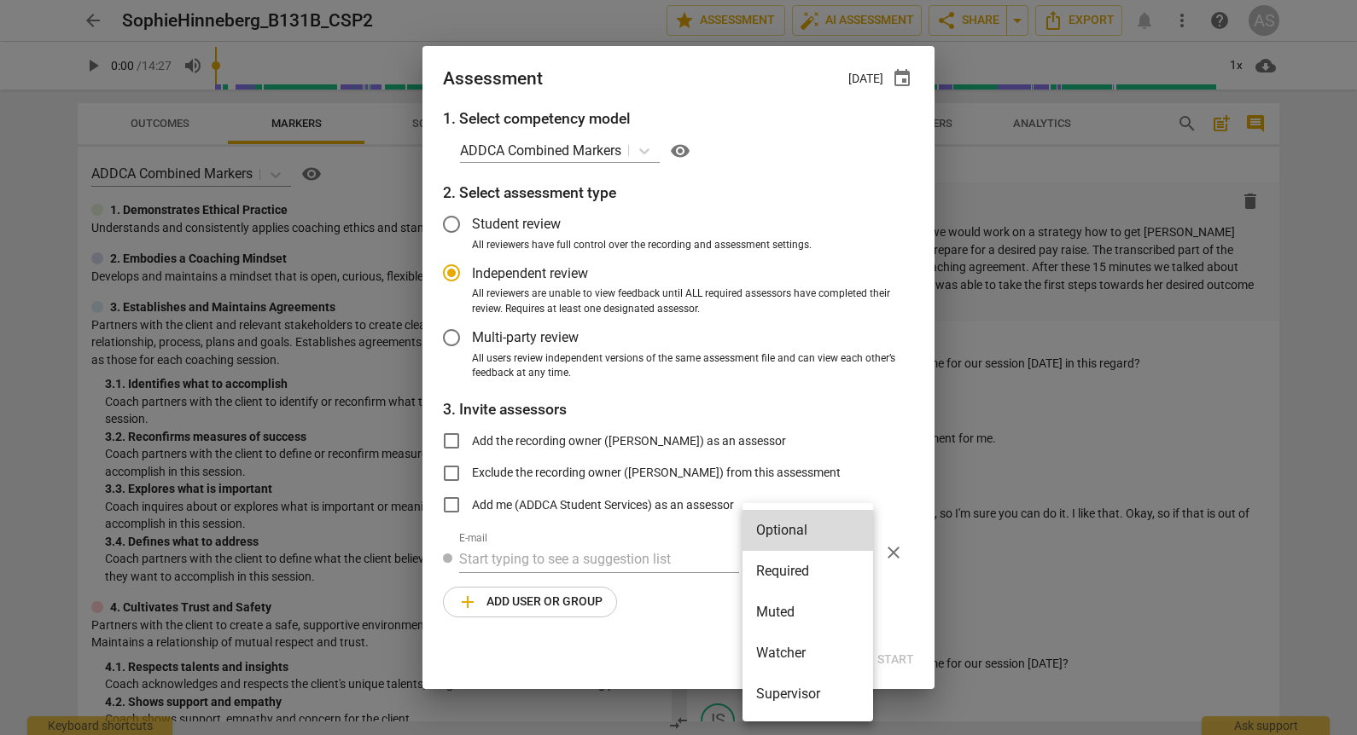
click at [788, 571] on li "Required" at bounding box center [807, 571] width 131 height 41
radio input "false"
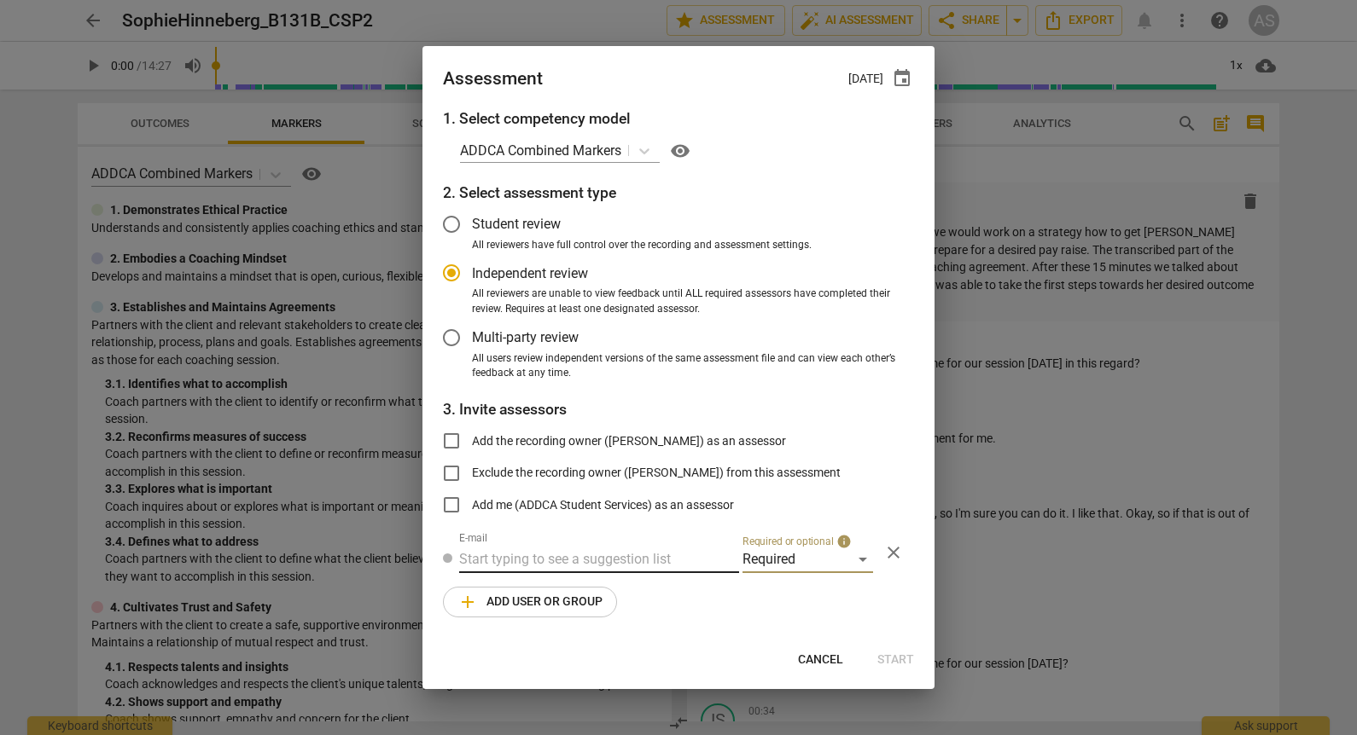
click at [584, 546] on input "text" at bounding box center [599, 559] width 280 height 27
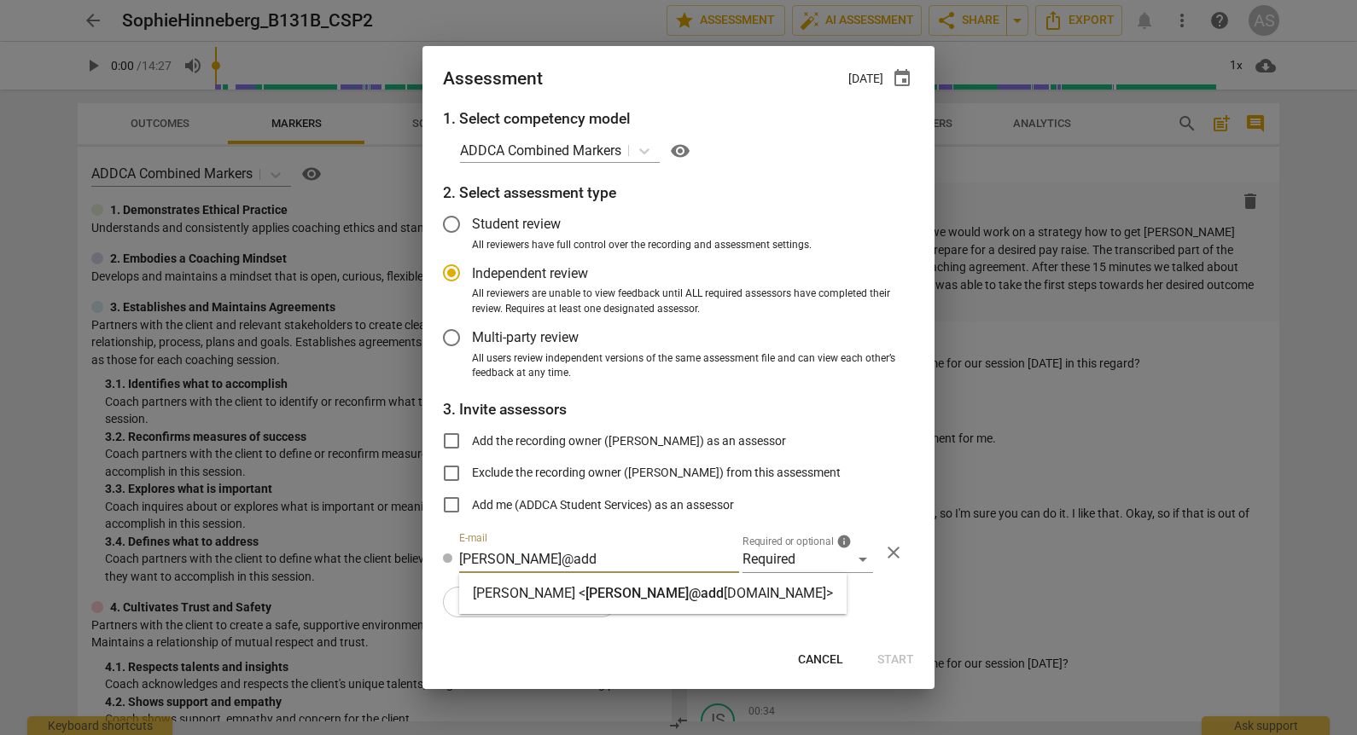
type input "[PERSON_NAME]@add"
click at [636, 596] on span "[PERSON_NAME]@add" at bounding box center [654, 593] width 138 height 16
radio input "false"
type input "[PERSON_NAME] <[PERSON_NAME][EMAIL_ADDRESS][DOMAIN_NAME]>"
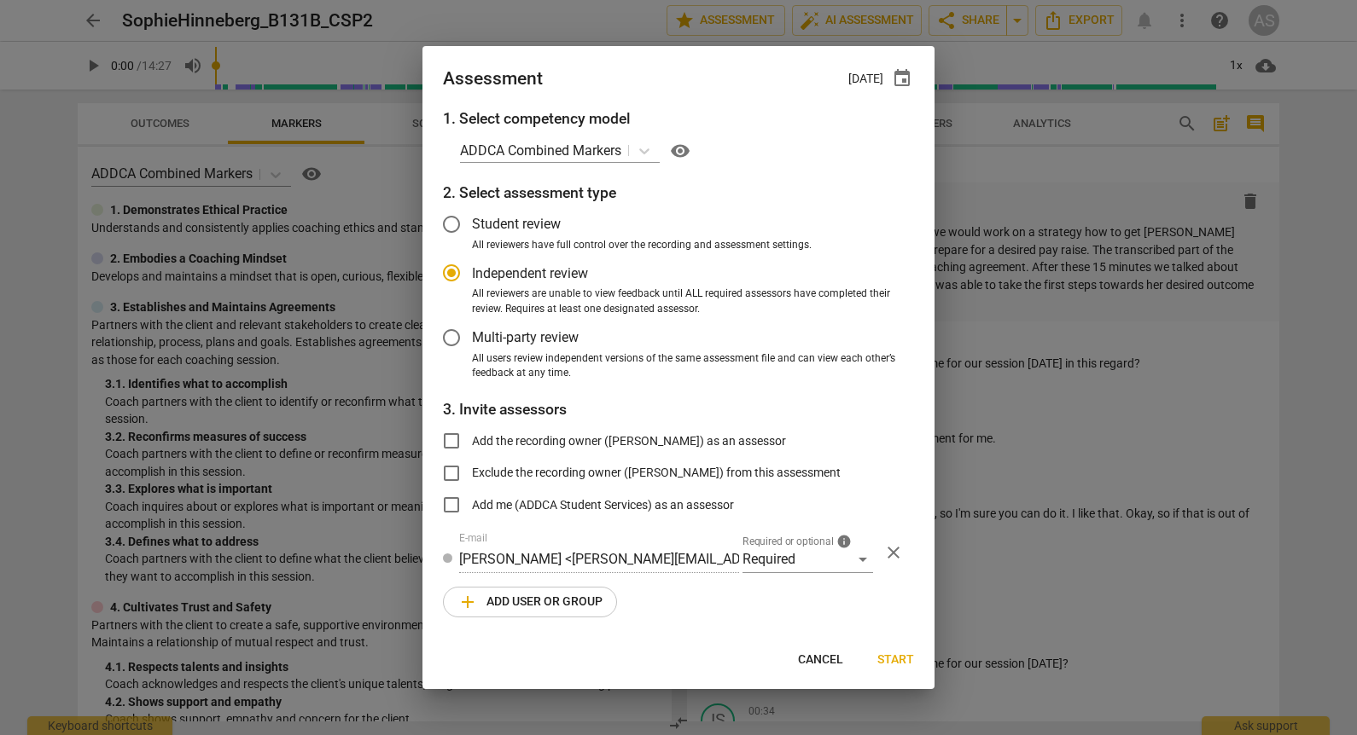
click at [541, 599] on span "add Add user or group" at bounding box center [529, 602] width 145 height 20
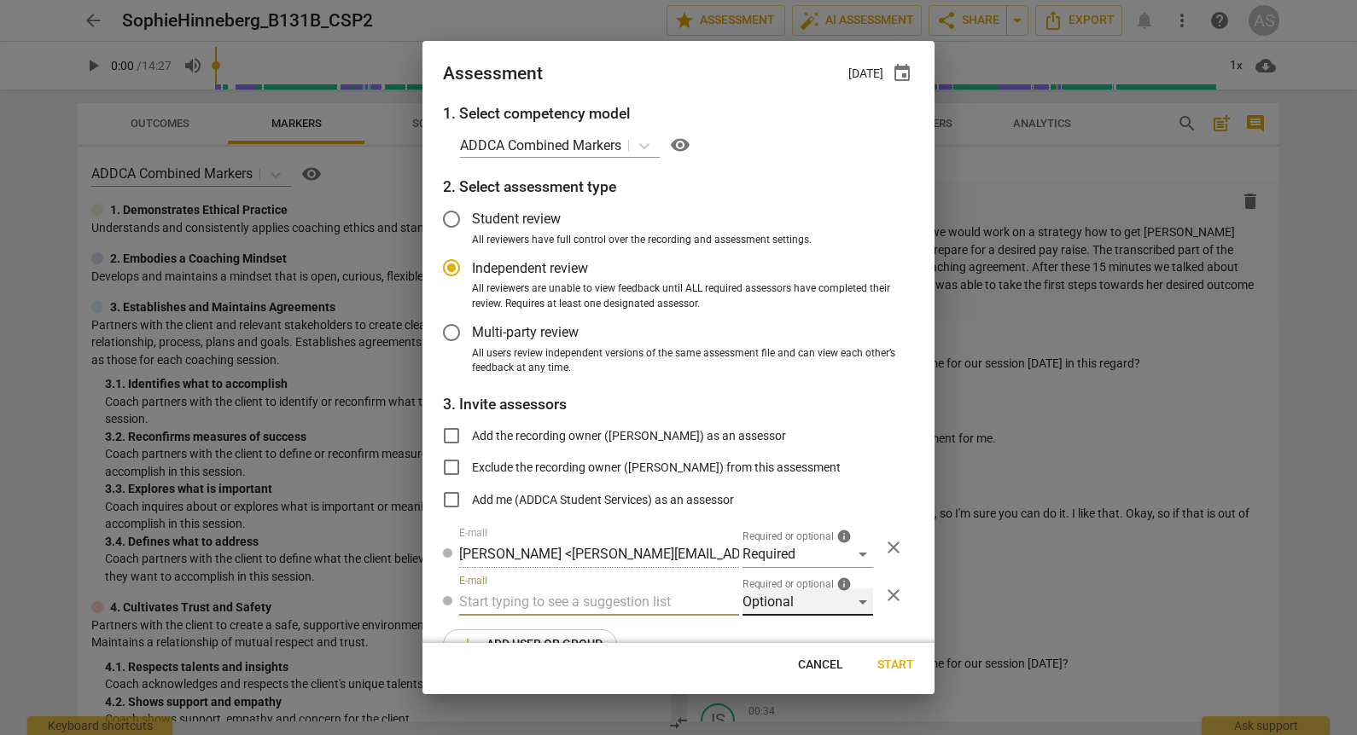
click at [779, 604] on div "Optional" at bounding box center [807, 602] width 131 height 27
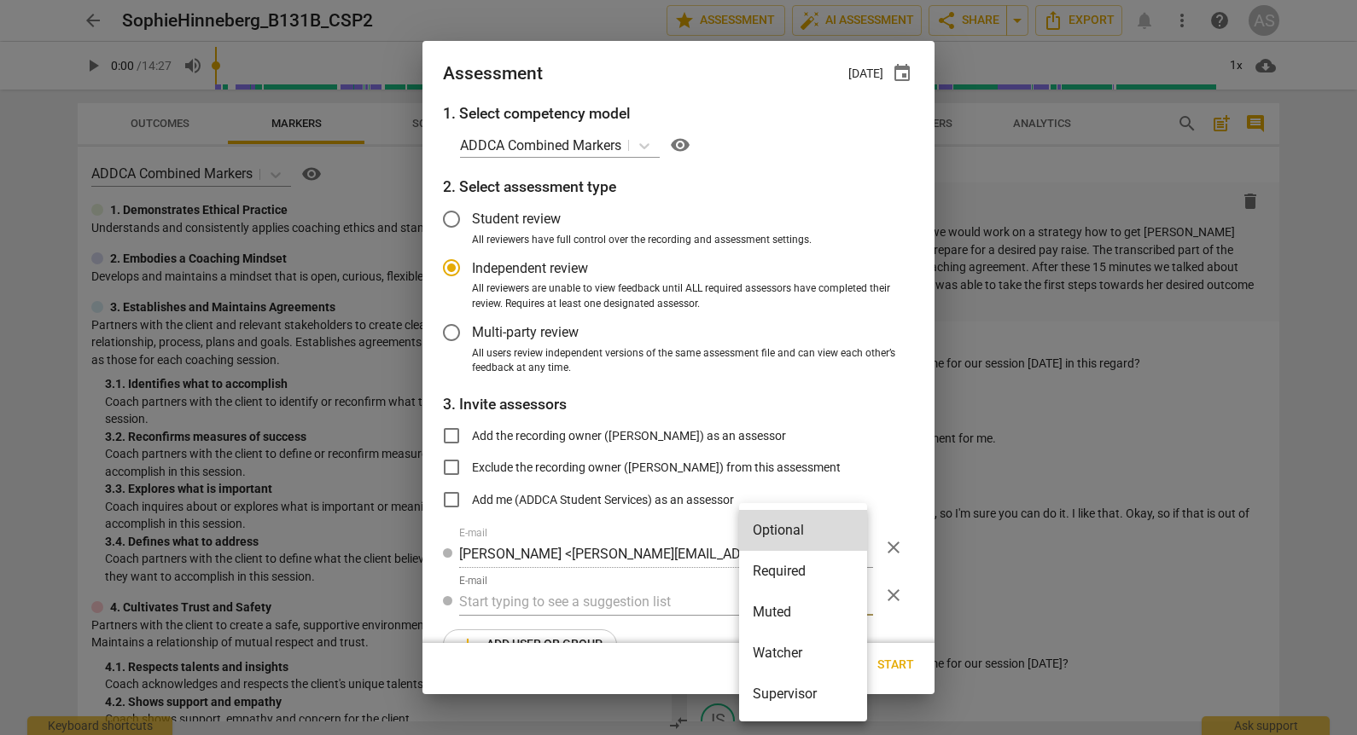
click at [783, 613] on li "Muted" at bounding box center [803, 612] width 128 height 41
radio input "false"
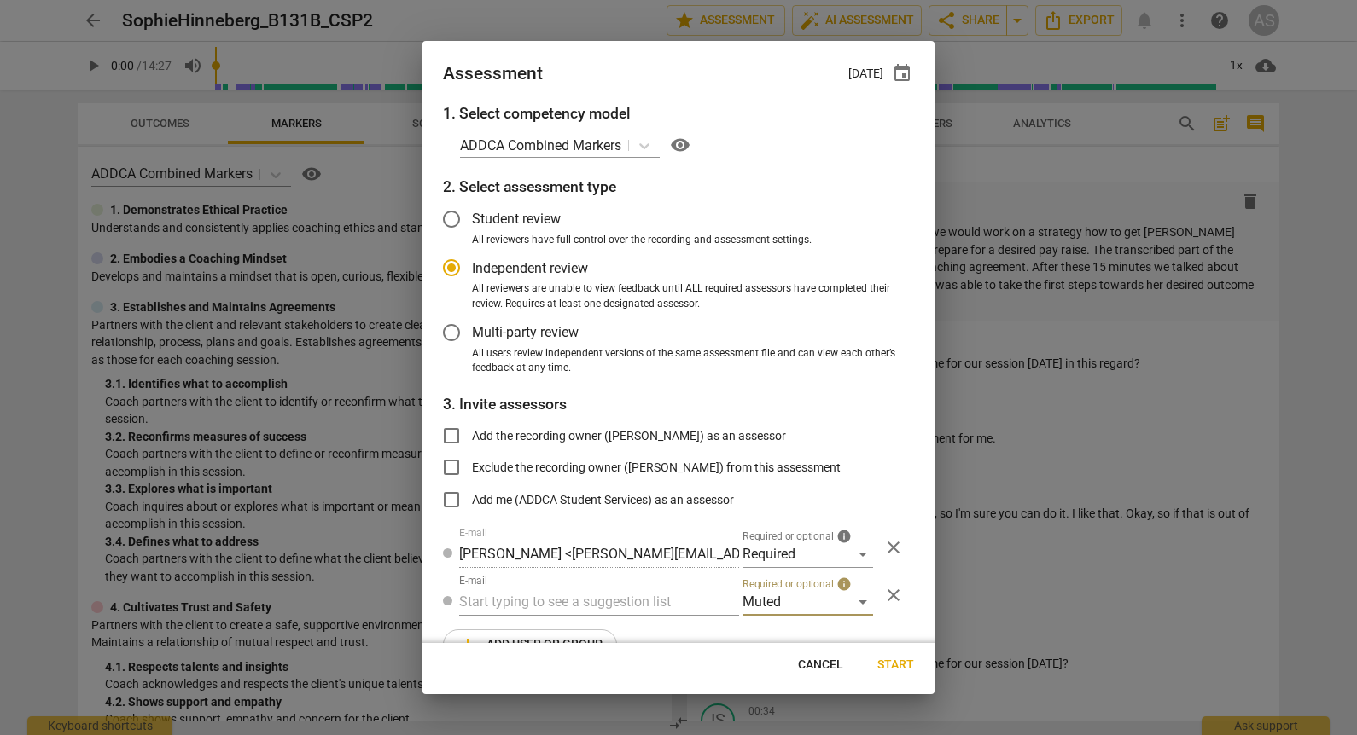
click at [571, 602] on input "text" at bounding box center [599, 602] width 280 height 27
type input "131B"
click at [571, 635] on strong "CSPs" at bounding box center [569, 636] width 32 height 16
radio input "false"
type input "Basic B-131B CSPs"
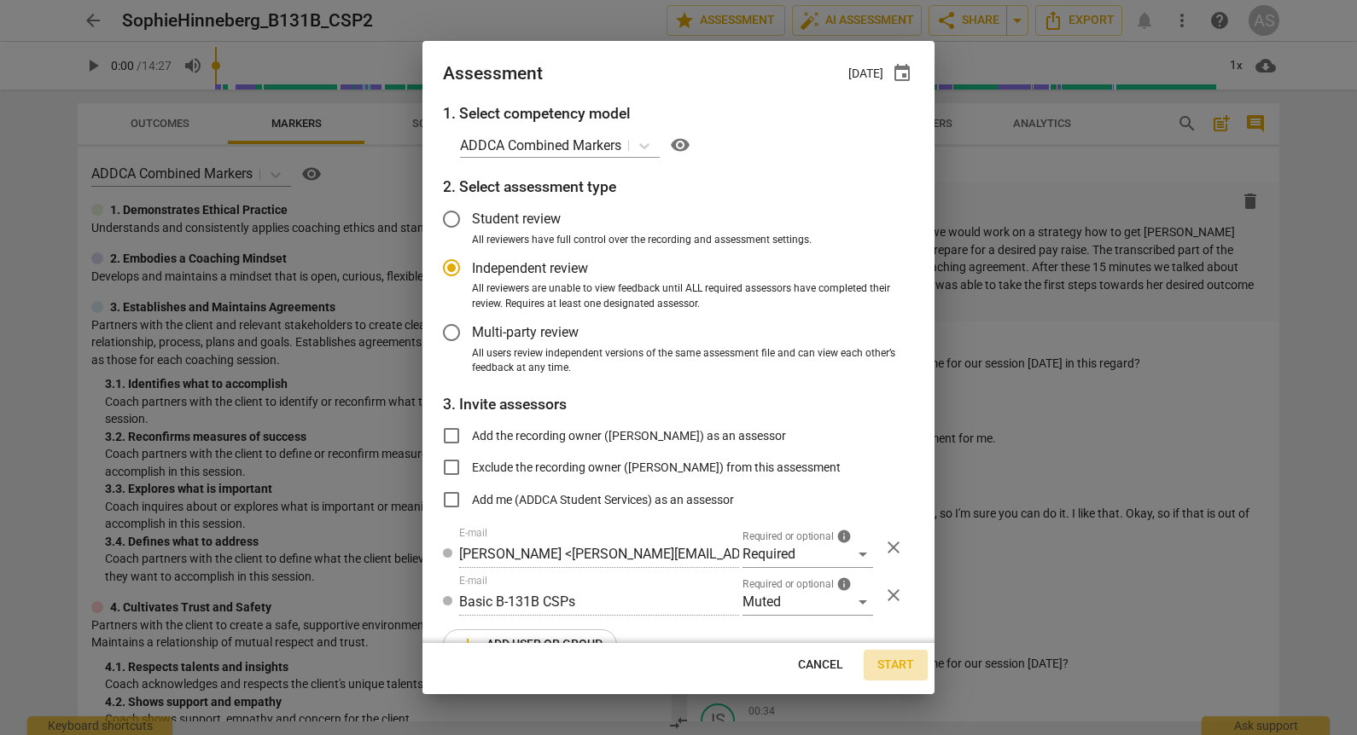
click at [891, 665] on span "Start" at bounding box center [895, 665] width 37 height 17
radio input "false"
type input "[PERSON_NAME] <[EMAIL_ADDRESS][DOMAIN_NAME]>"
type input "[PERSON_NAME] <[PERSON_NAME][EMAIL_ADDRESS][DOMAIN_NAME]>"
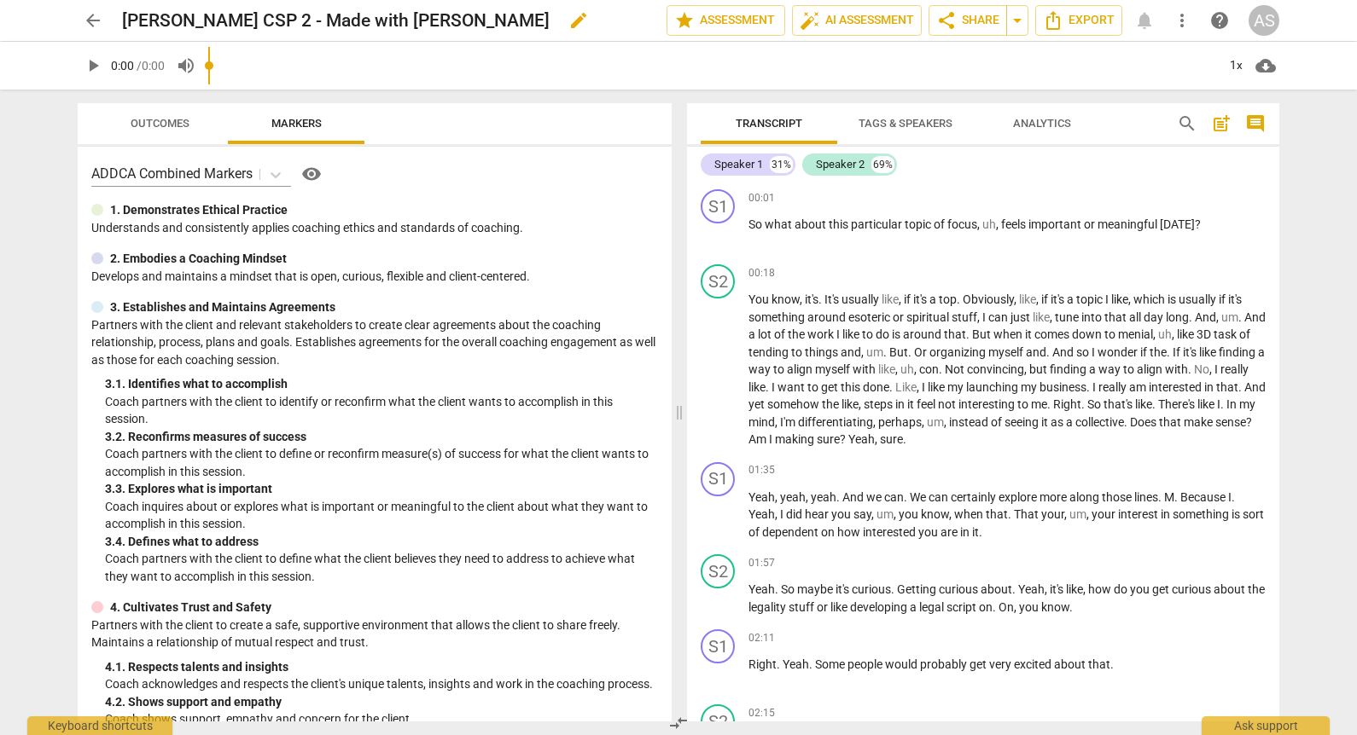
click at [568, 17] on span "edit" at bounding box center [578, 20] width 20 height 20
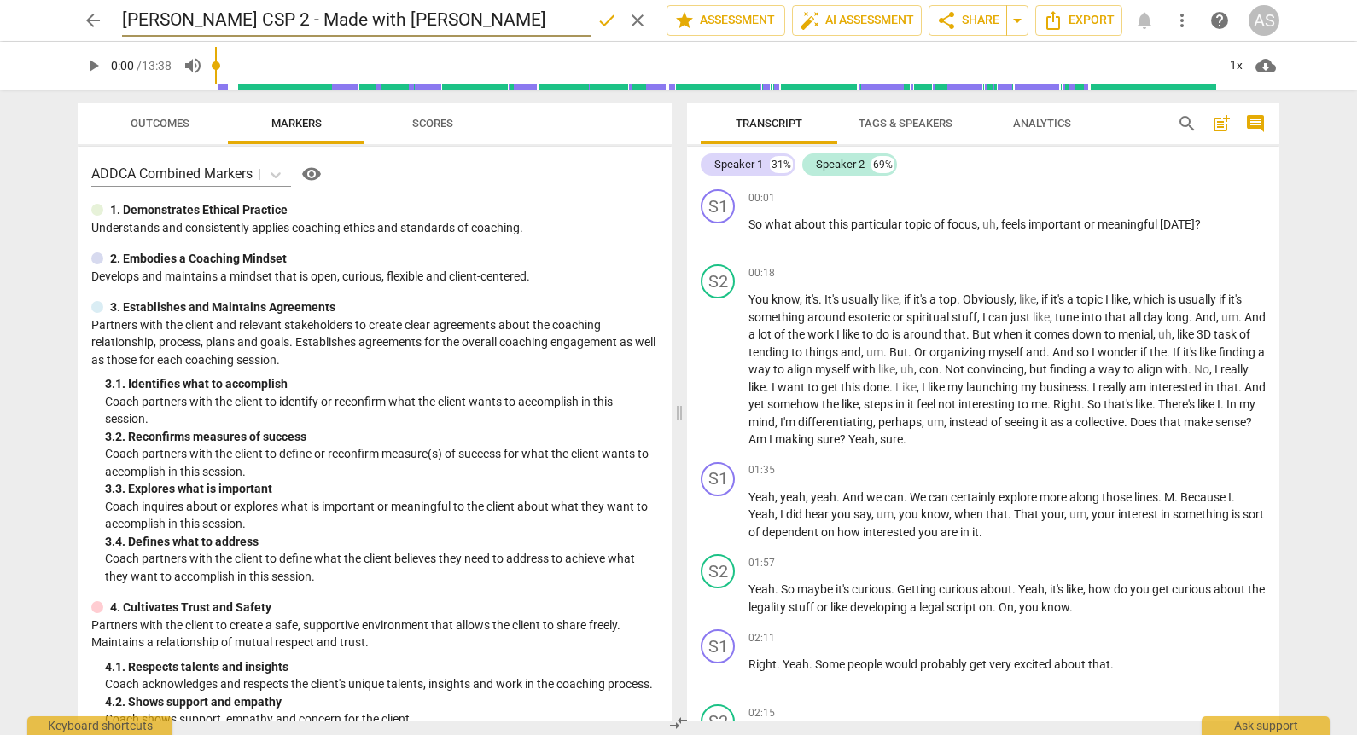
drag, startPoint x: 206, startPoint y: 18, endPoint x: 217, endPoint y: 18, distance: 11.1
click at [208, 18] on input "[PERSON_NAME] CSP 2 - Made with [PERSON_NAME]" at bounding box center [356, 20] width 469 height 32
type input "JenDavis_B131B_CSP2"
click at [598, 15] on span "done" at bounding box center [606, 20] width 20 height 20
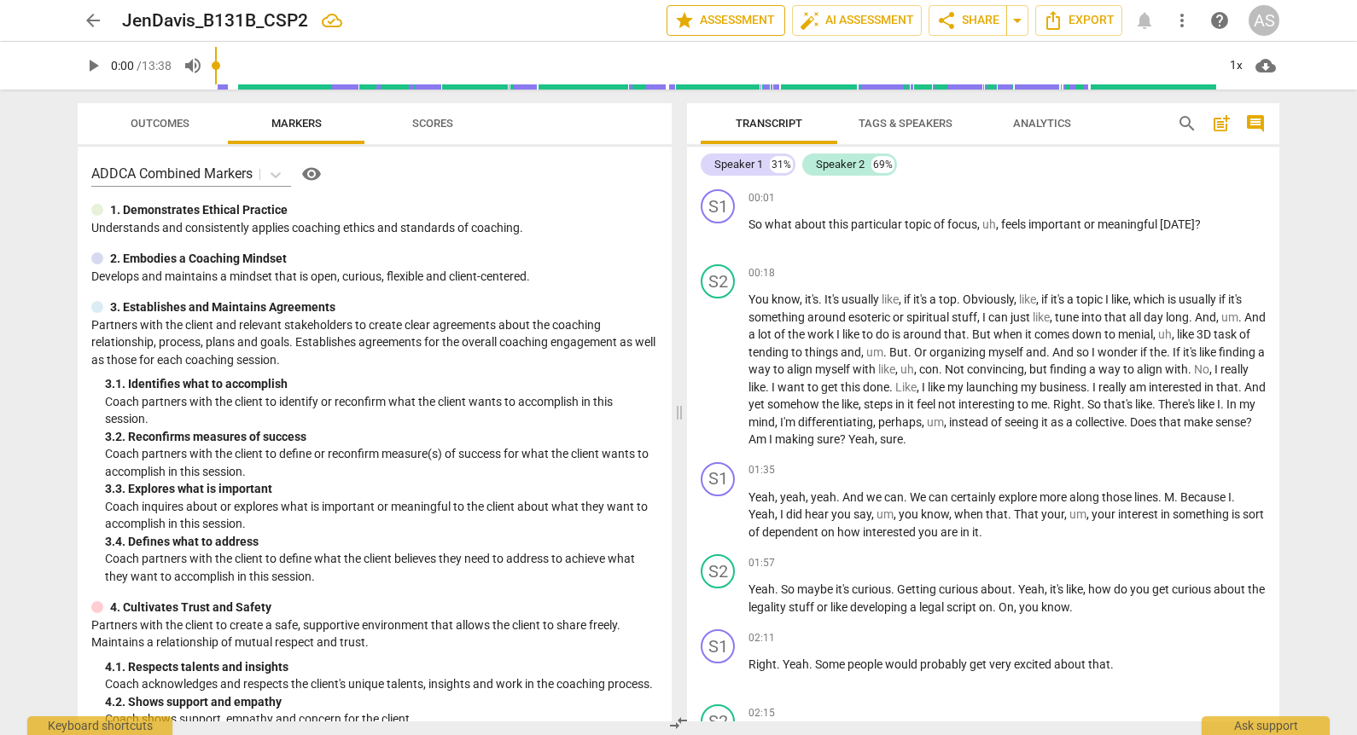
click at [711, 9] on button "star Assessment" at bounding box center [725, 20] width 119 height 31
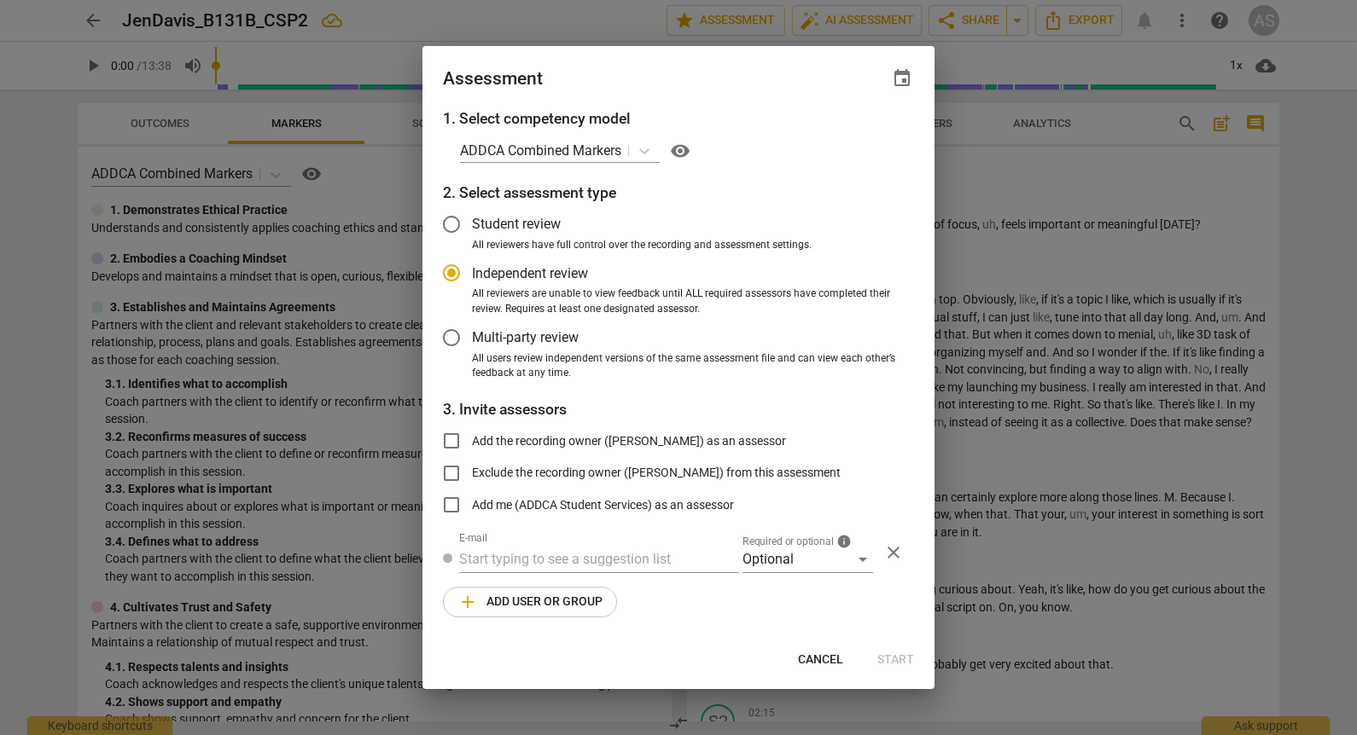
click at [907, 83] on span "event" at bounding box center [902, 78] width 20 height 20
radio input "false"
click at [851, 132] on input "date" at bounding box center [799, 137] width 119 height 25
type input "[DATE]"
click at [628, 90] on div at bounding box center [678, 367] width 1357 height 735
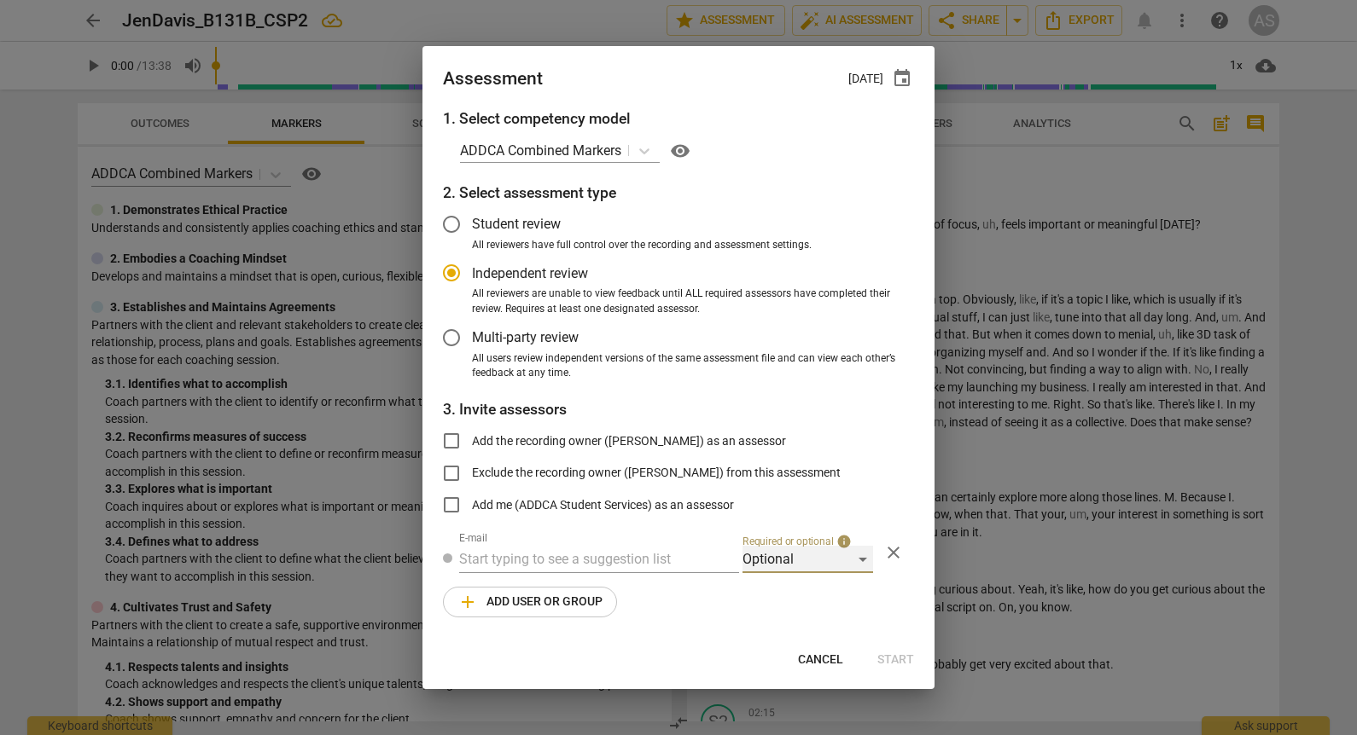
click at [792, 557] on div "Optional" at bounding box center [807, 559] width 131 height 27
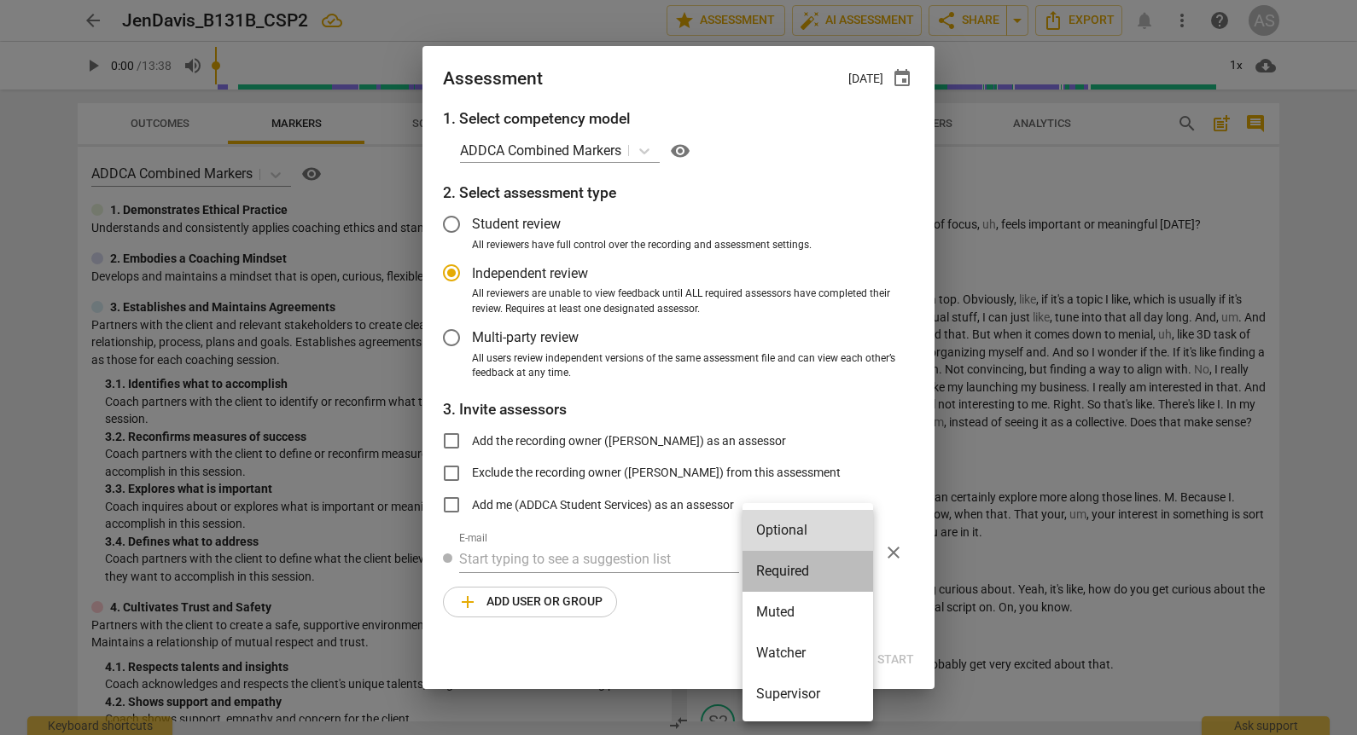
click at [793, 572] on li "Required" at bounding box center [807, 571] width 131 height 41
radio input "false"
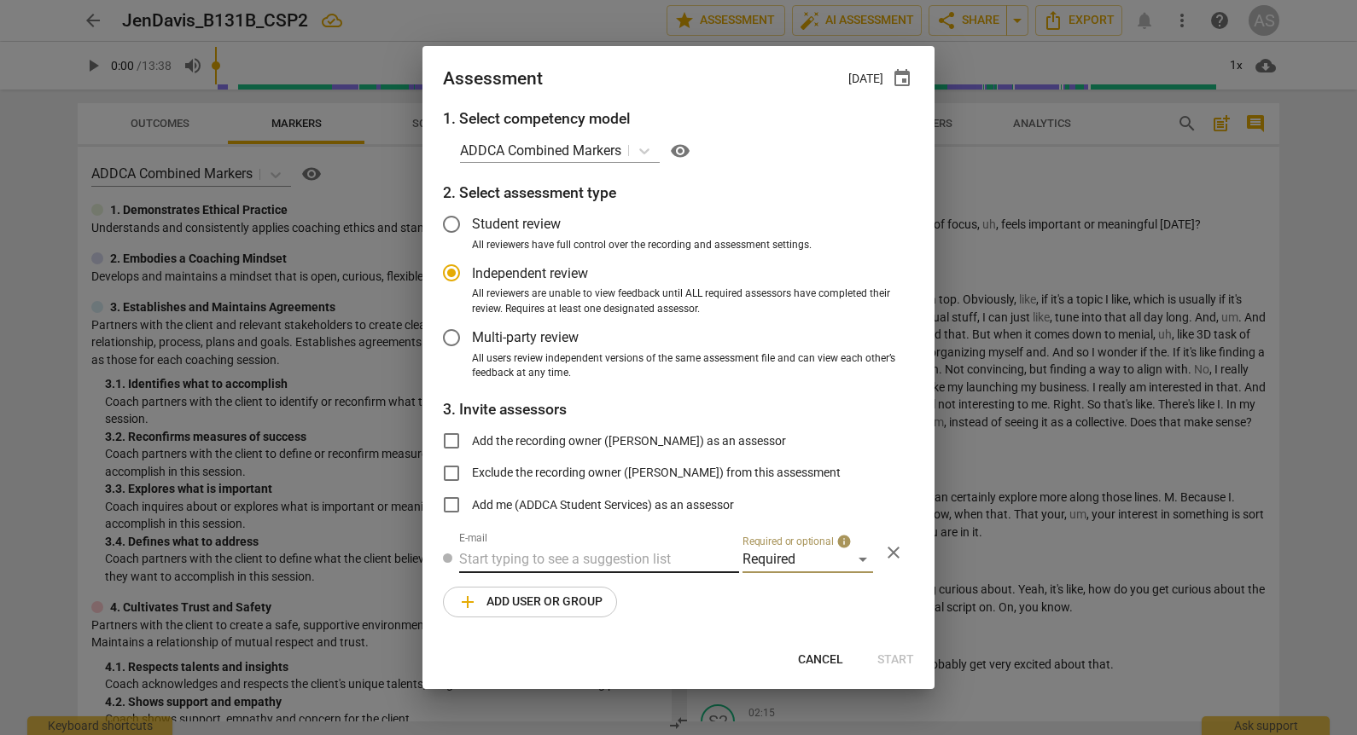
click at [598, 561] on input "text" at bounding box center [599, 559] width 280 height 27
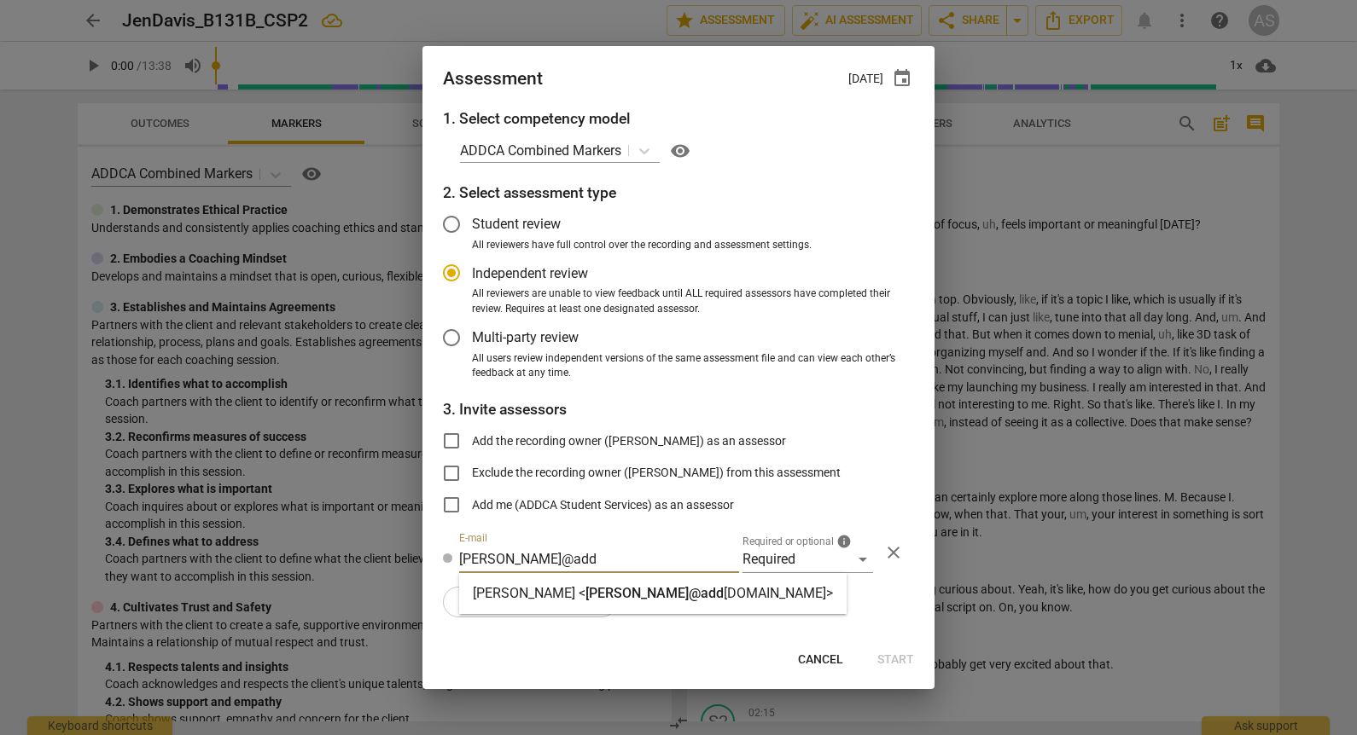
type input "lois@add"
click at [585, 590] on span "lois@add" at bounding box center [654, 593] width 138 height 16
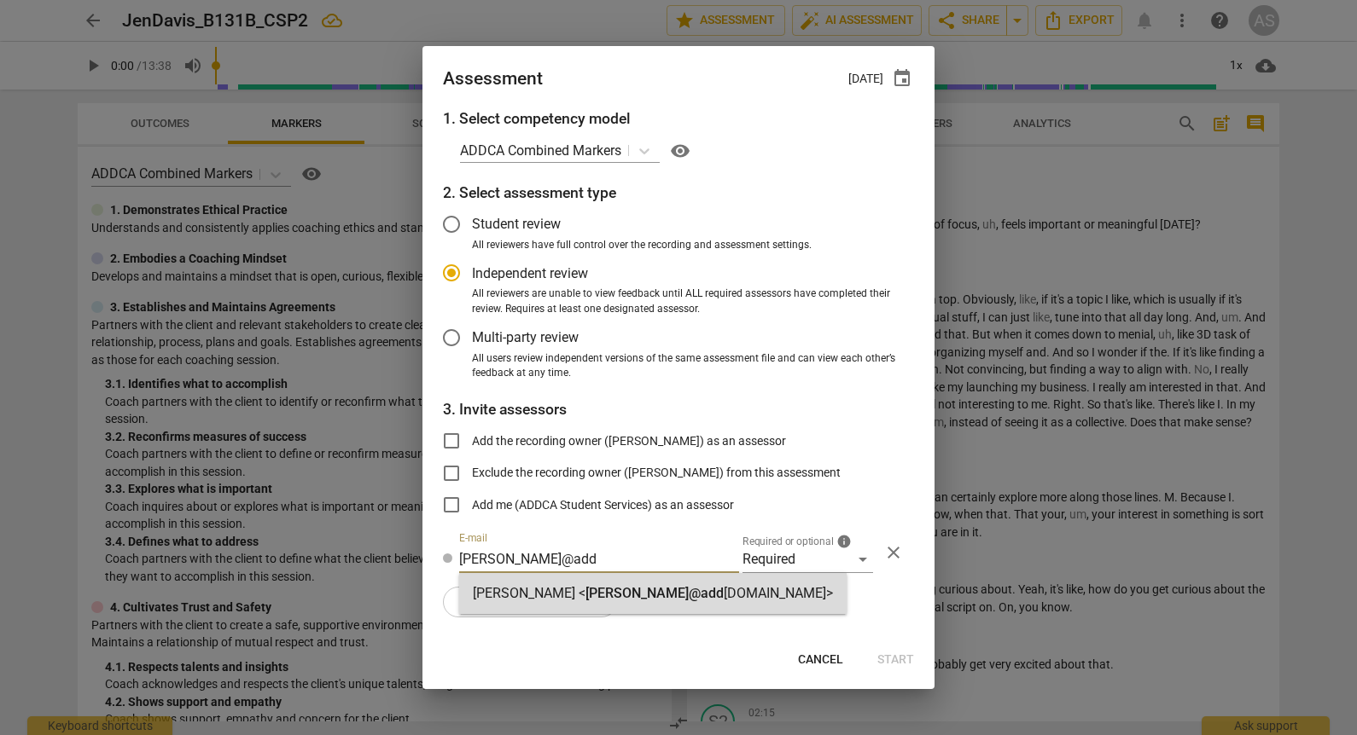
radio input "false"
type input "Lois Liu <lois@addca.com>"
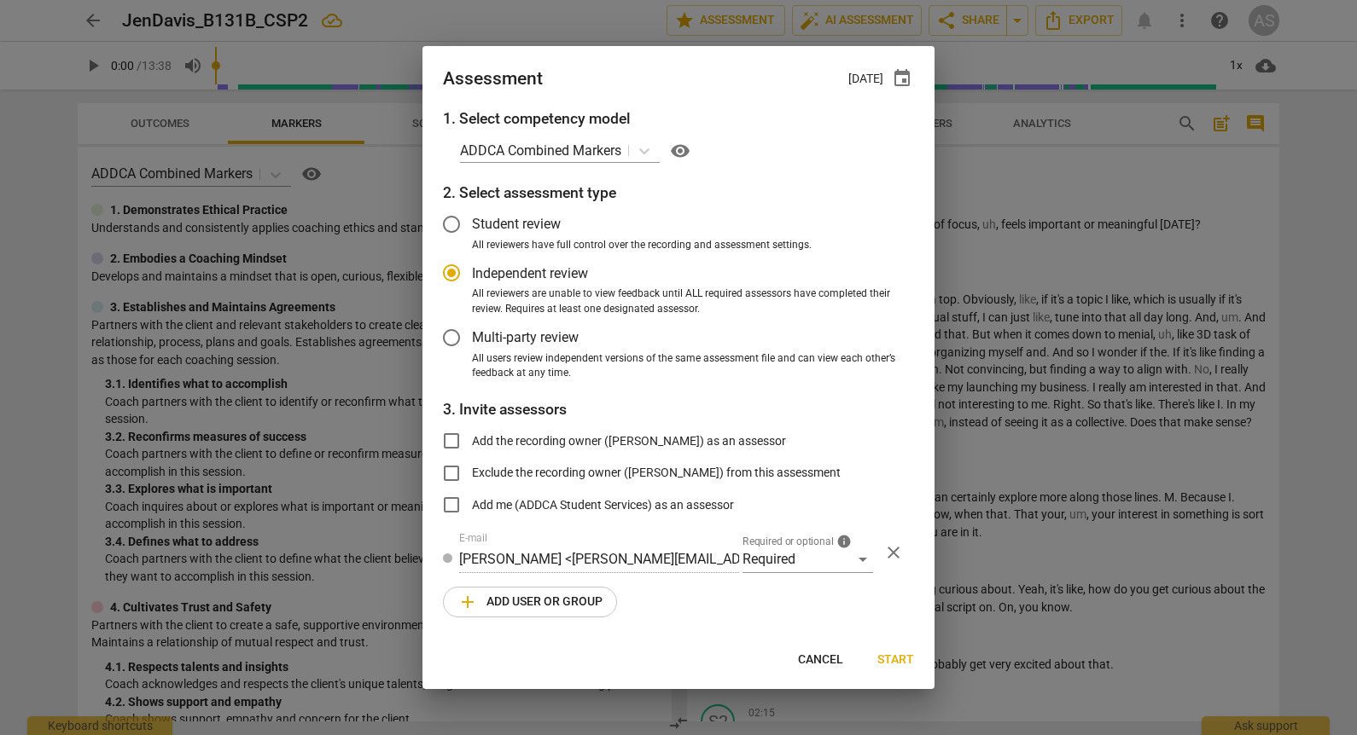
click at [562, 602] on span "add Add user or group" at bounding box center [529, 602] width 145 height 20
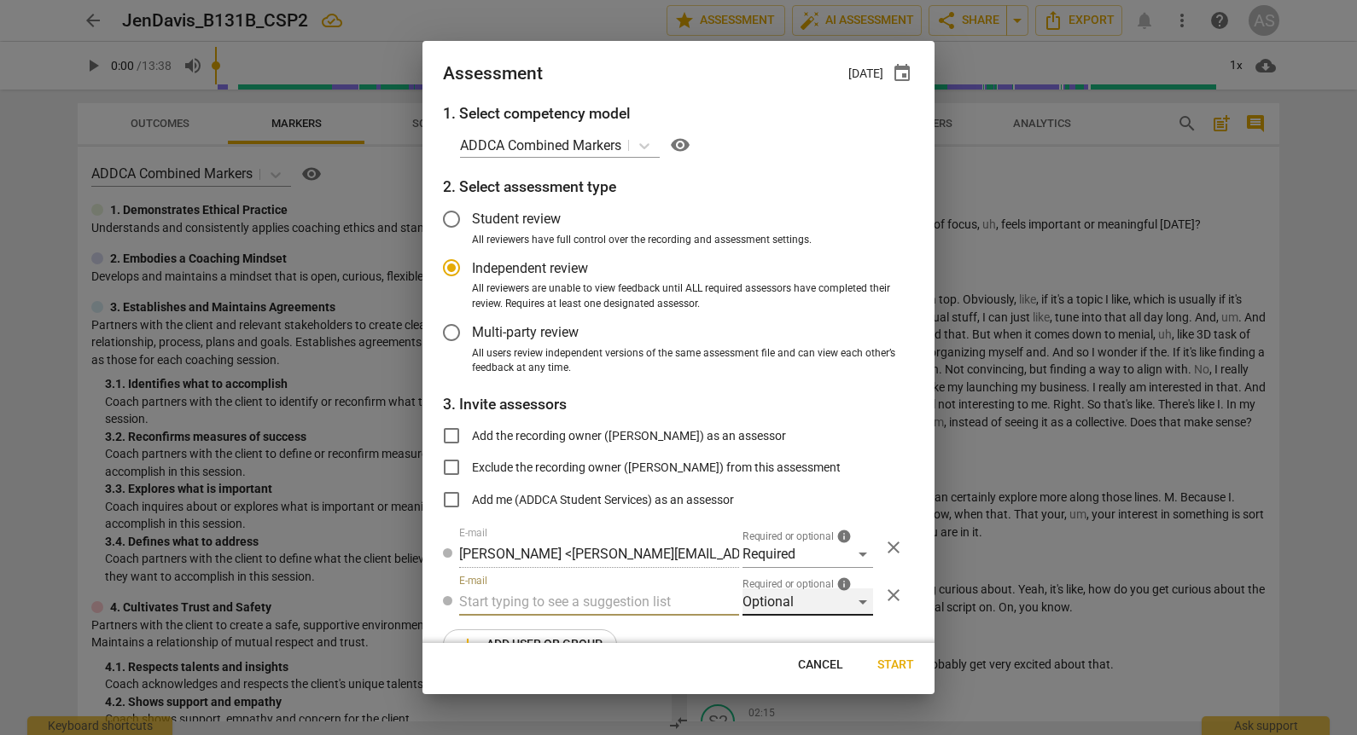
click at [775, 602] on div "Optional" at bounding box center [807, 602] width 131 height 27
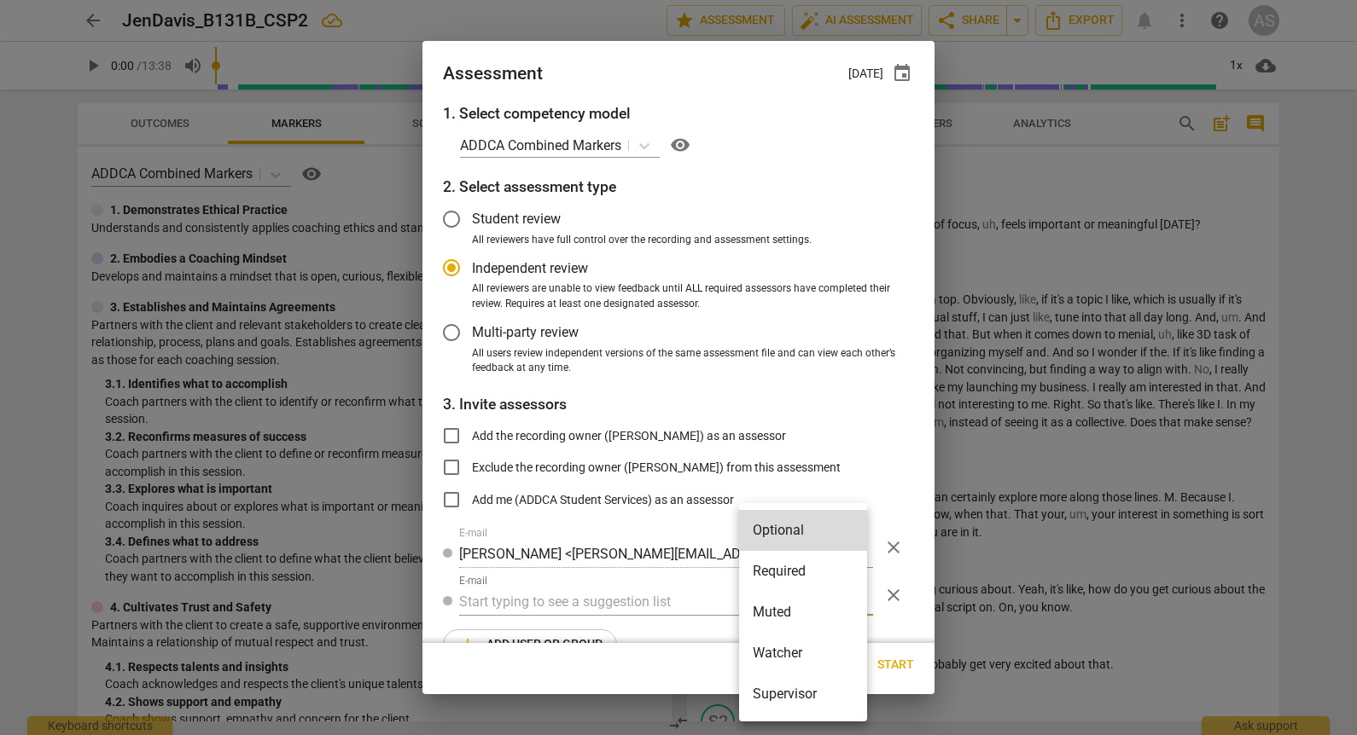
click at [784, 617] on li "Muted" at bounding box center [803, 612] width 128 height 41
radio input "false"
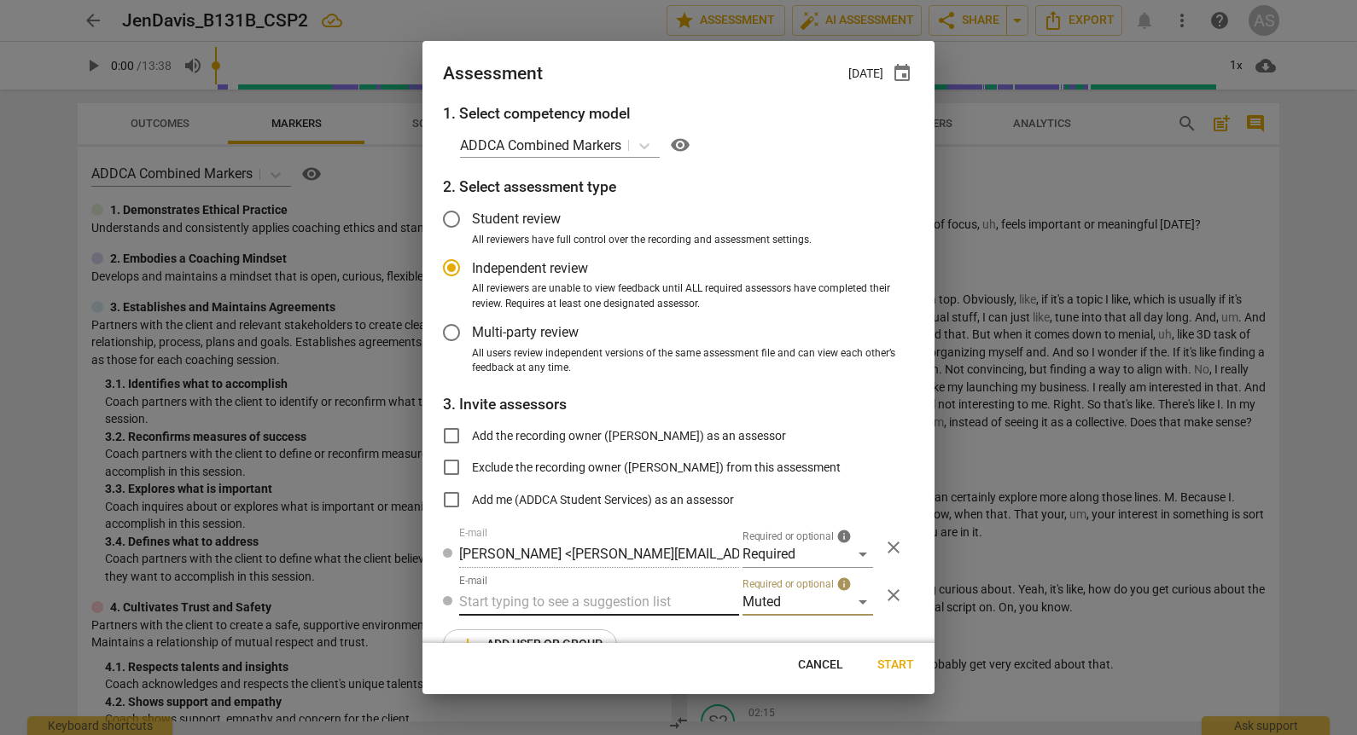
click at [650, 607] on input "text" at bounding box center [599, 602] width 280 height 27
type input "131B"
click at [607, 641] on div "Basic B- 131B CSPs" at bounding box center [597, 636] width 276 height 41
radio input "false"
type input "Basic B-131B CSPs"
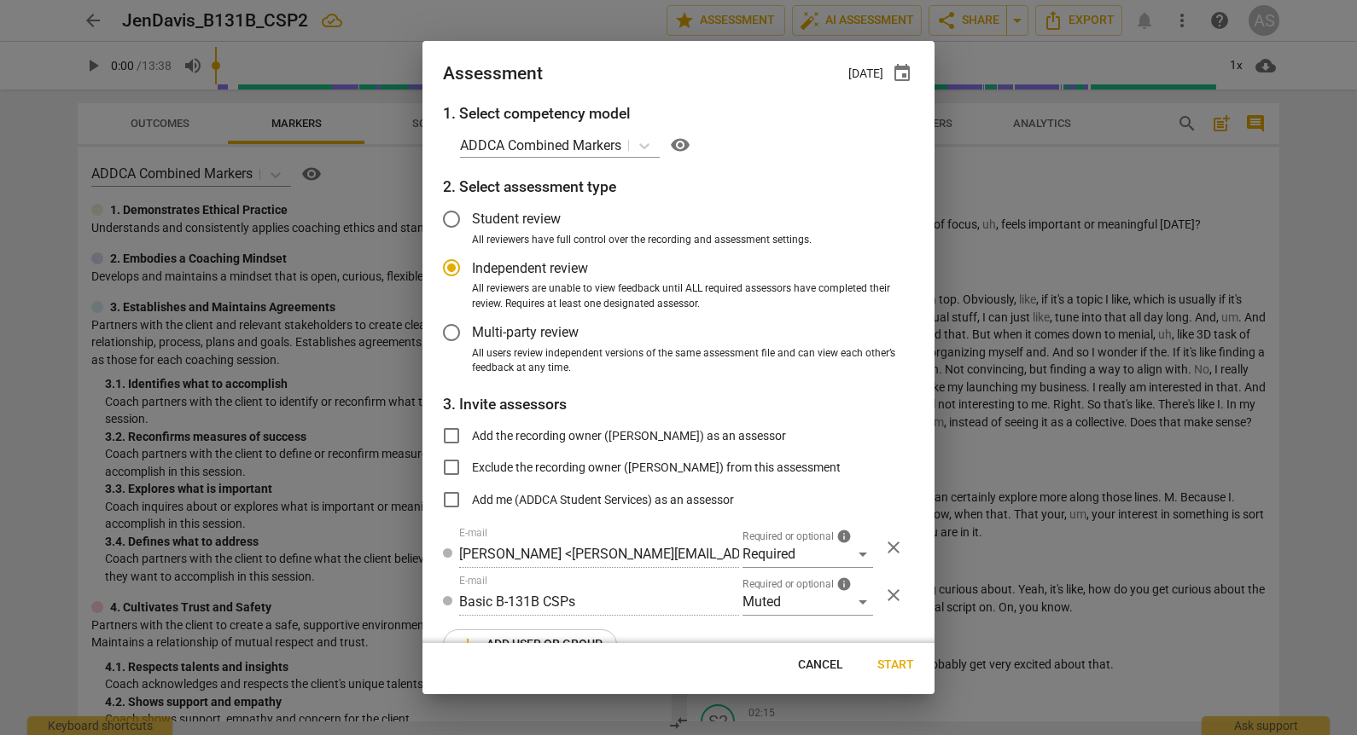
click at [907, 664] on span "Start" at bounding box center [895, 665] width 37 height 17
radio input "false"
type input "[PERSON_NAME] <[EMAIL_ADDRESS][DOMAIN_NAME]>"
type input "[PERSON_NAME] <[PERSON_NAME][EMAIL_ADDRESS][DOMAIN_NAME]>"
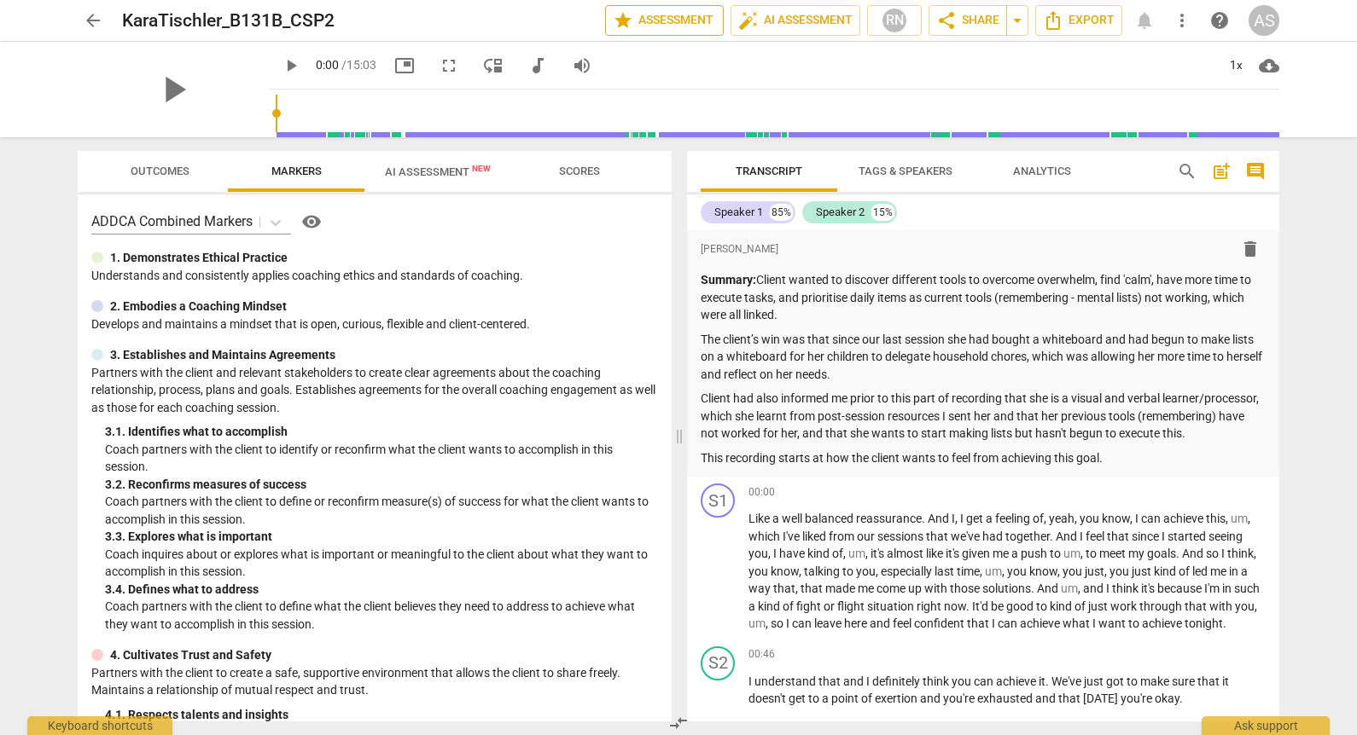
click at [700, 25] on span "star Assessment" at bounding box center [664, 20] width 103 height 20
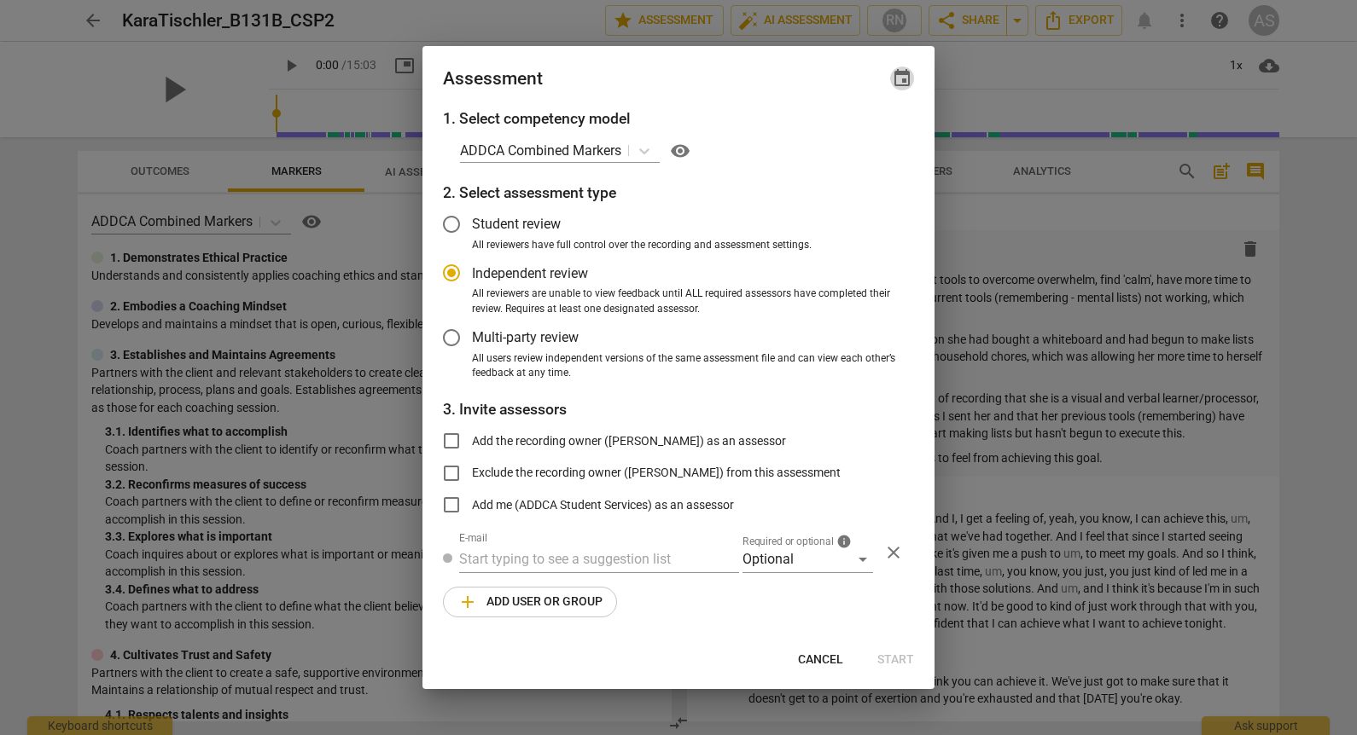
click at [899, 82] on span "event" at bounding box center [902, 78] width 20 height 20
radio input "false"
click at [847, 135] on input "date" at bounding box center [799, 137] width 119 height 25
type input "2025-09-24"
click at [753, 57] on div at bounding box center [678, 367] width 1357 height 735
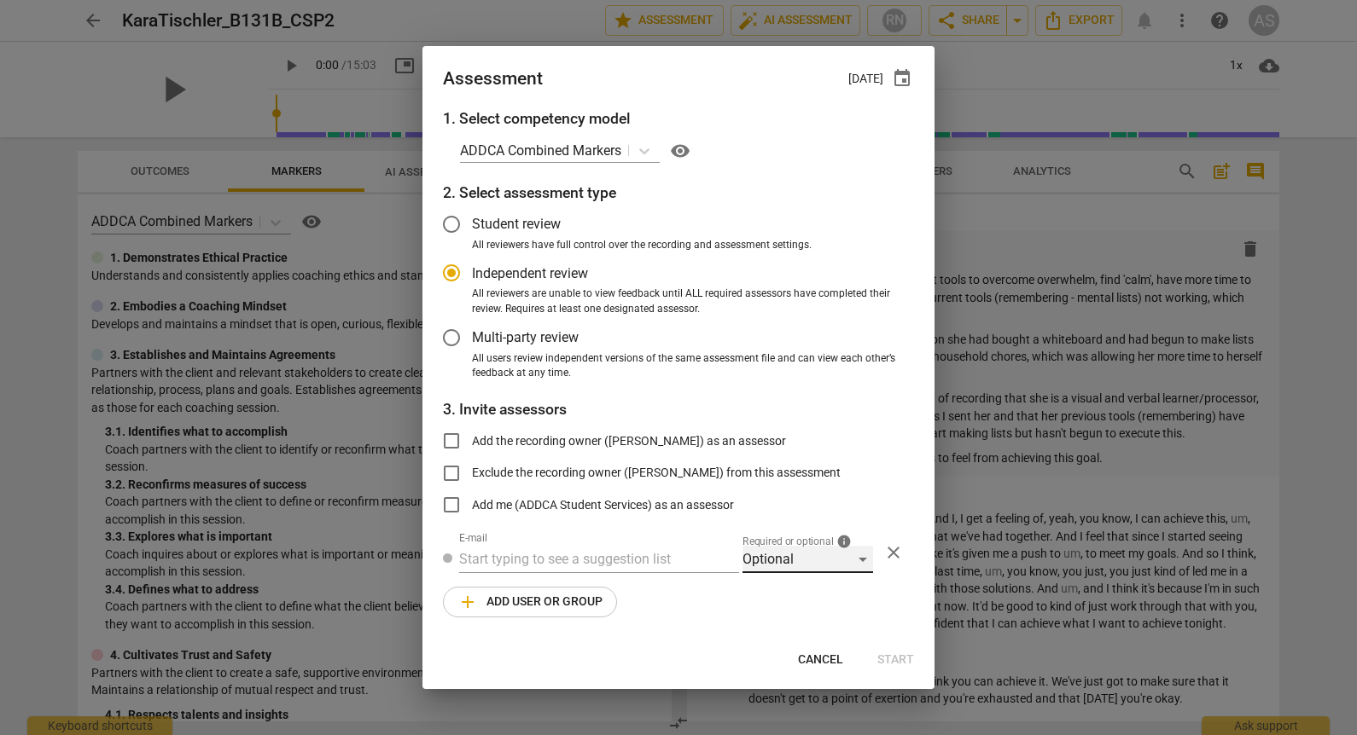
click at [811, 562] on div "Optional" at bounding box center [807, 559] width 131 height 27
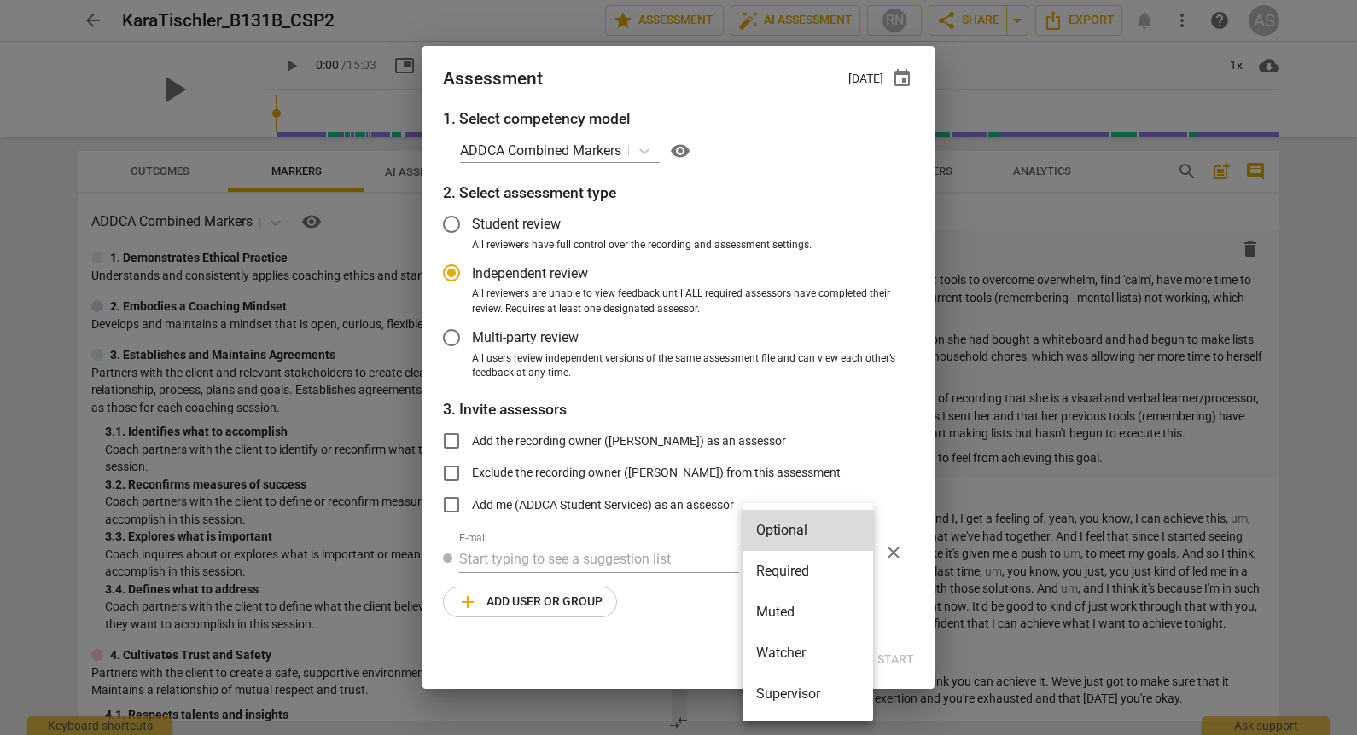
click at [814, 571] on li "Required" at bounding box center [807, 571] width 131 height 41
radio input "false"
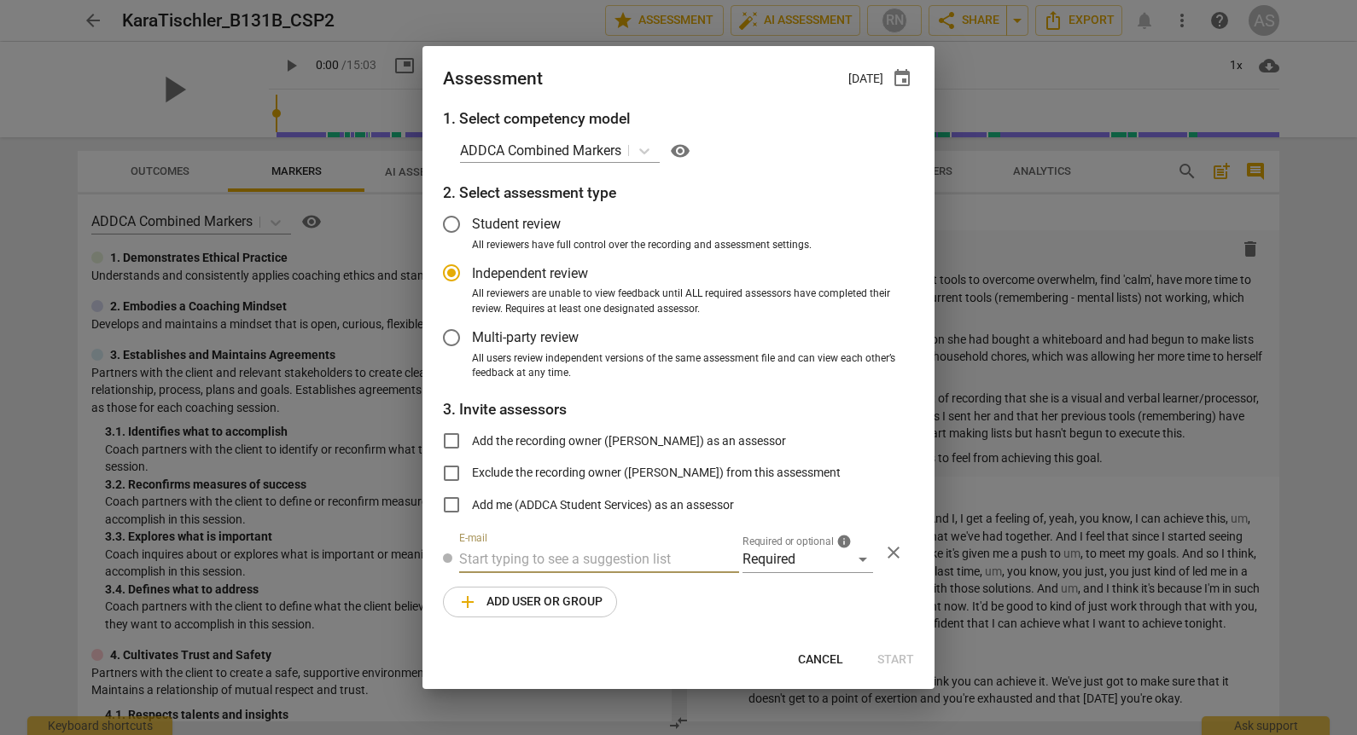
click at [555, 565] on input "text" at bounding box center [599, 559] width 280 height 27
type input "lois@add"
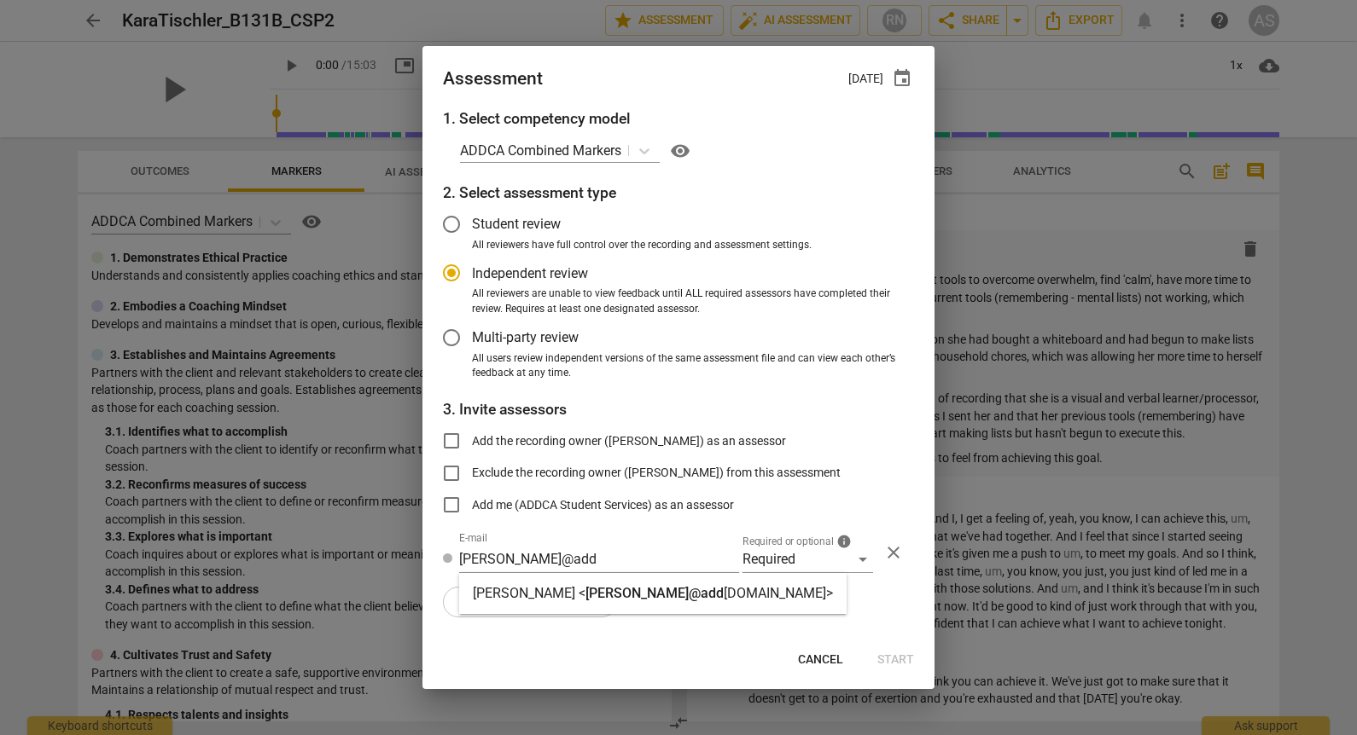
click at [585, 596] on span "lois@add" at bounding box center [654, 593] width 138 height 16
radio input "false"
type input "Lois Liu <lois@addca.com>"
click at [556, 609] on span "add Add user or group" at bounding box center [529, 602] width 145 height 20
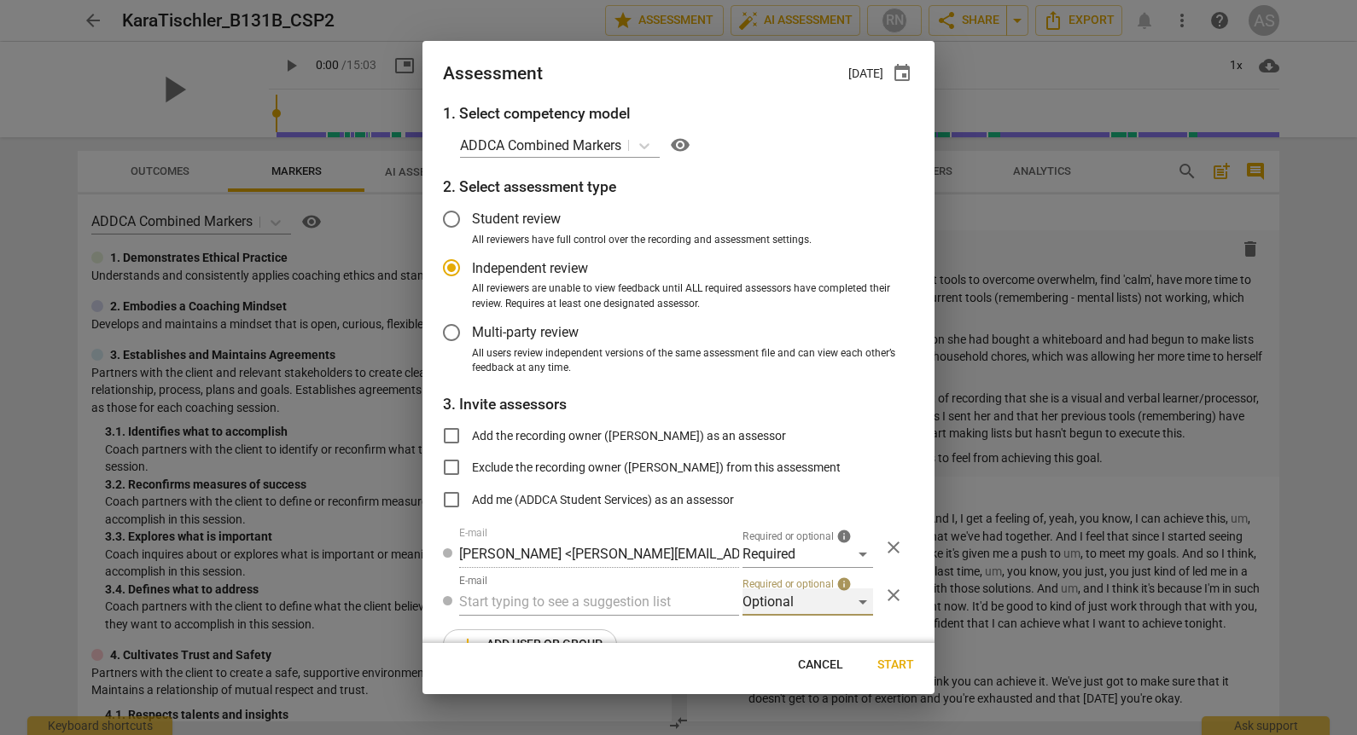
click at [778, 596] on div "Optional" at bounding box center [807, 602] width 131 height 27
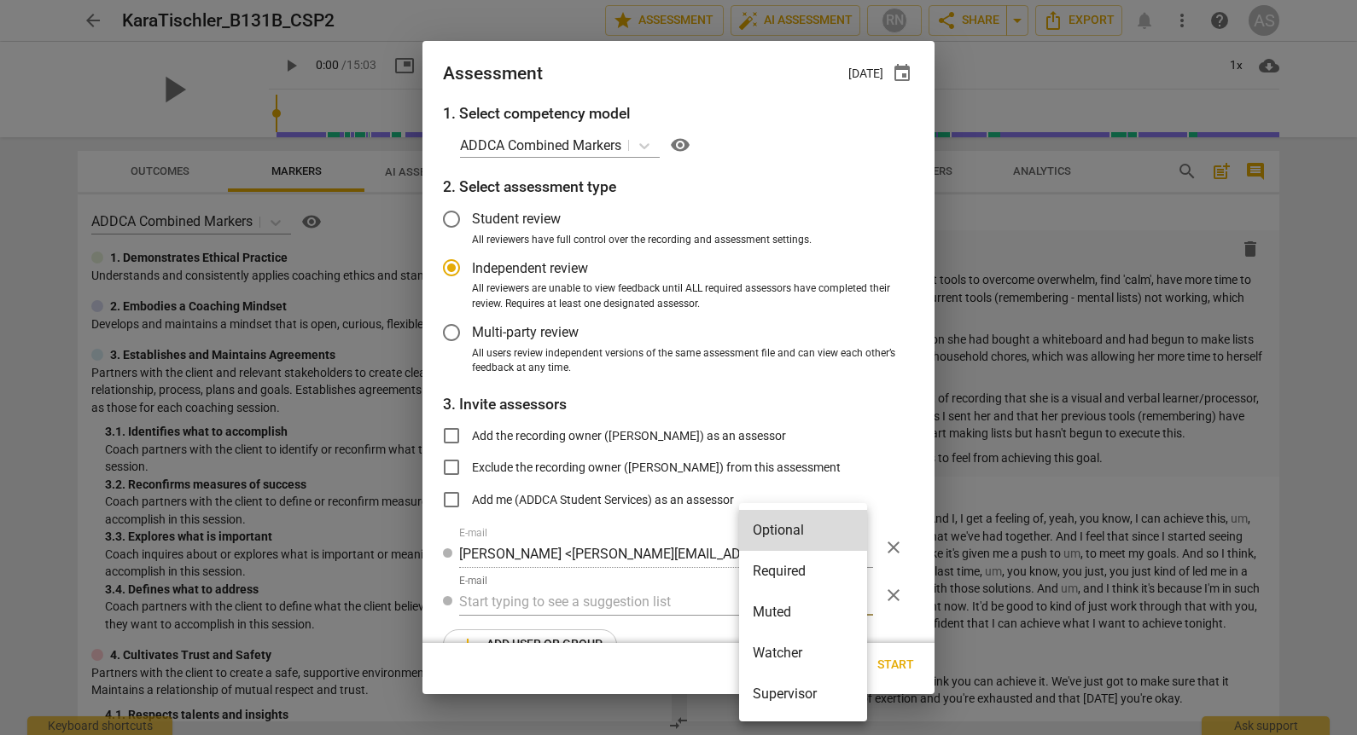
click at [782, 612] on li "Muted" at bounding box center [803, 612] width 128 height 41
radio input "false"
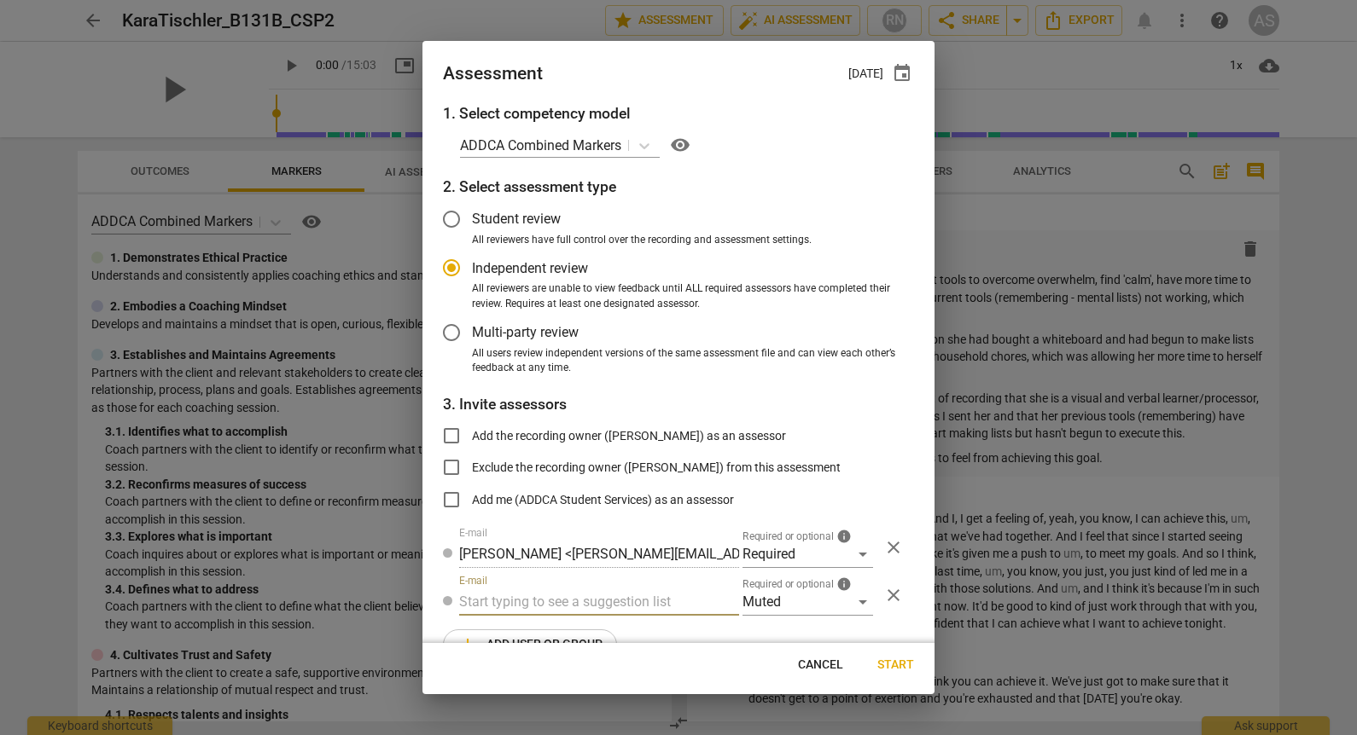
click at [635, 603] on input "text" at bounding box center [599, 602] width 280 height 27
type input "131B"
click at [608, 643] on div "Basic B- 131B CSPs" at bounding box center [597, 636] width 276 height 41
radio input "false"
type input "Basic B-131B CSPs"
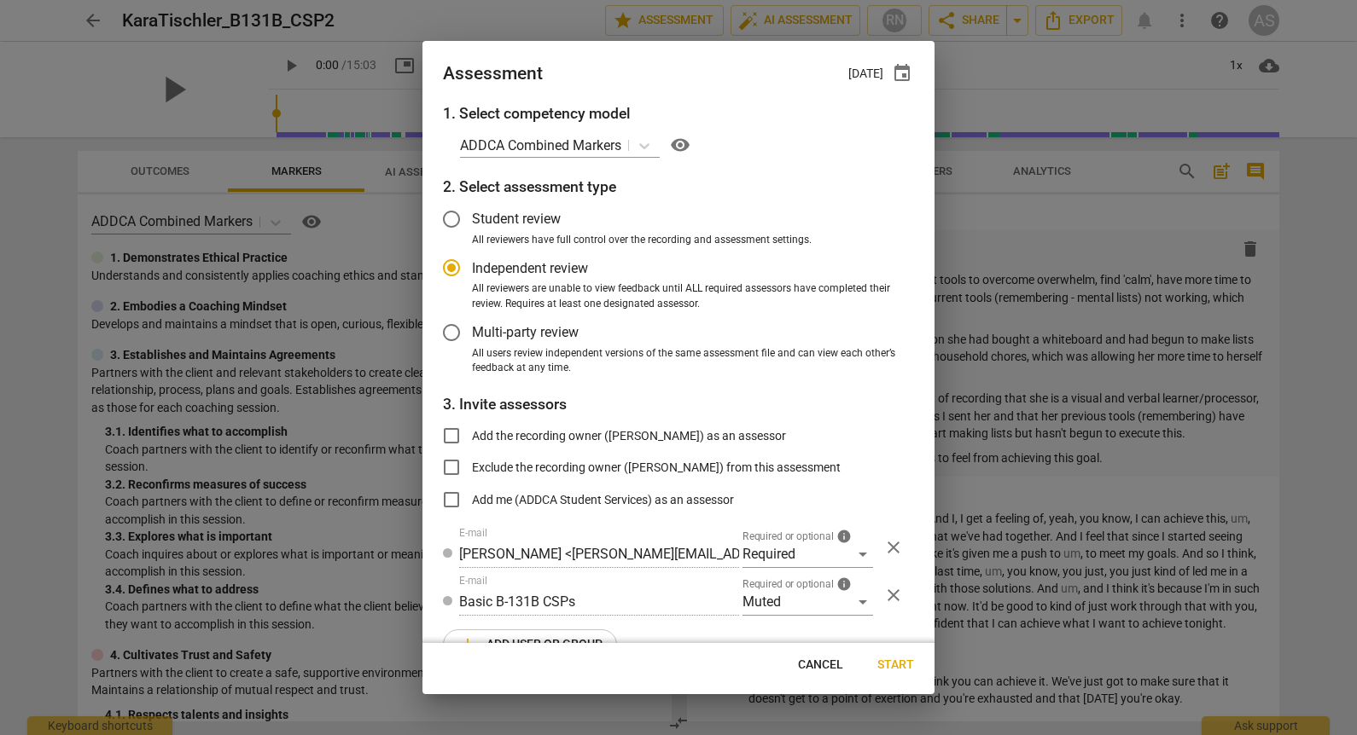
click at [900, 665] on span "Start" at bounding box center [895, 665] width 37 height 17
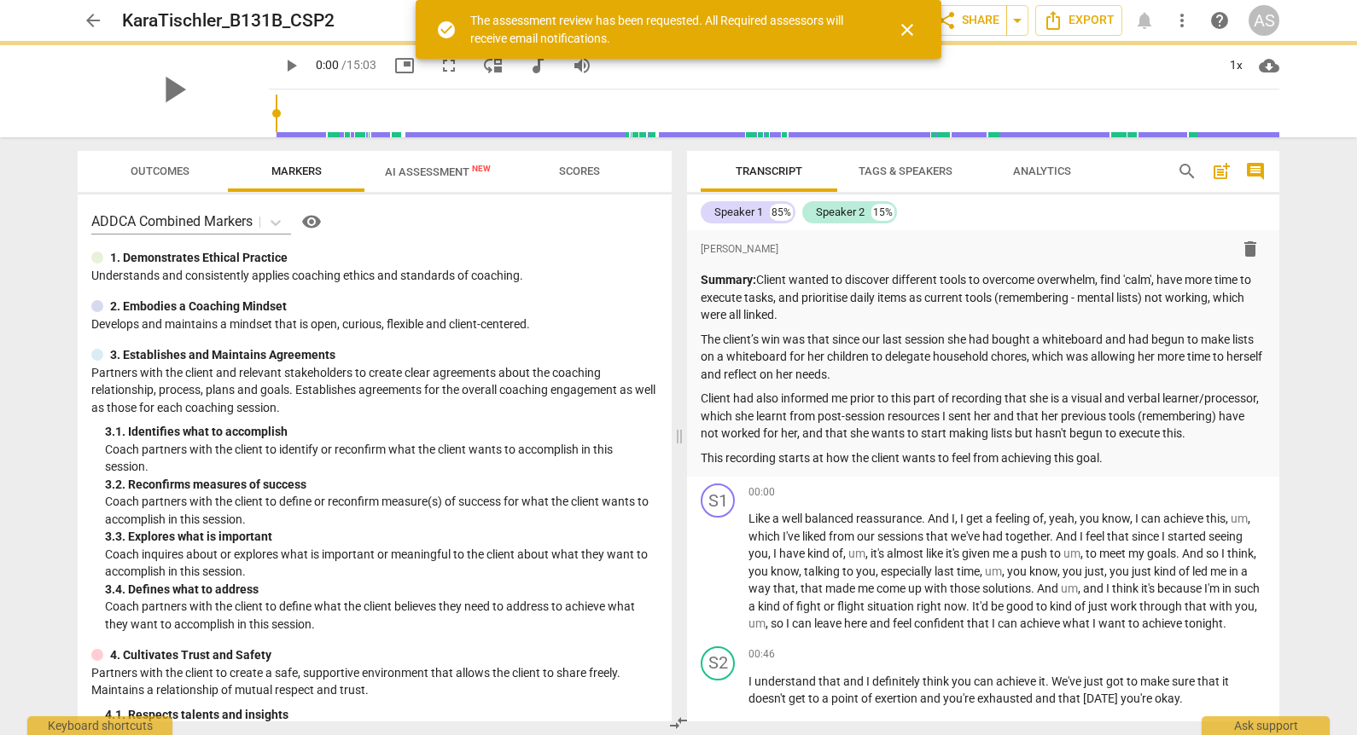
radio input "false"
type input "[PERSON_NAME] <[EMAIL_ADDRESS][DOMAIN_NAME]>"
type input "[PERSON_NAME] <[PERSON_NAME][EMAIL_ADDRESS][DOMAIN_NAME]>"
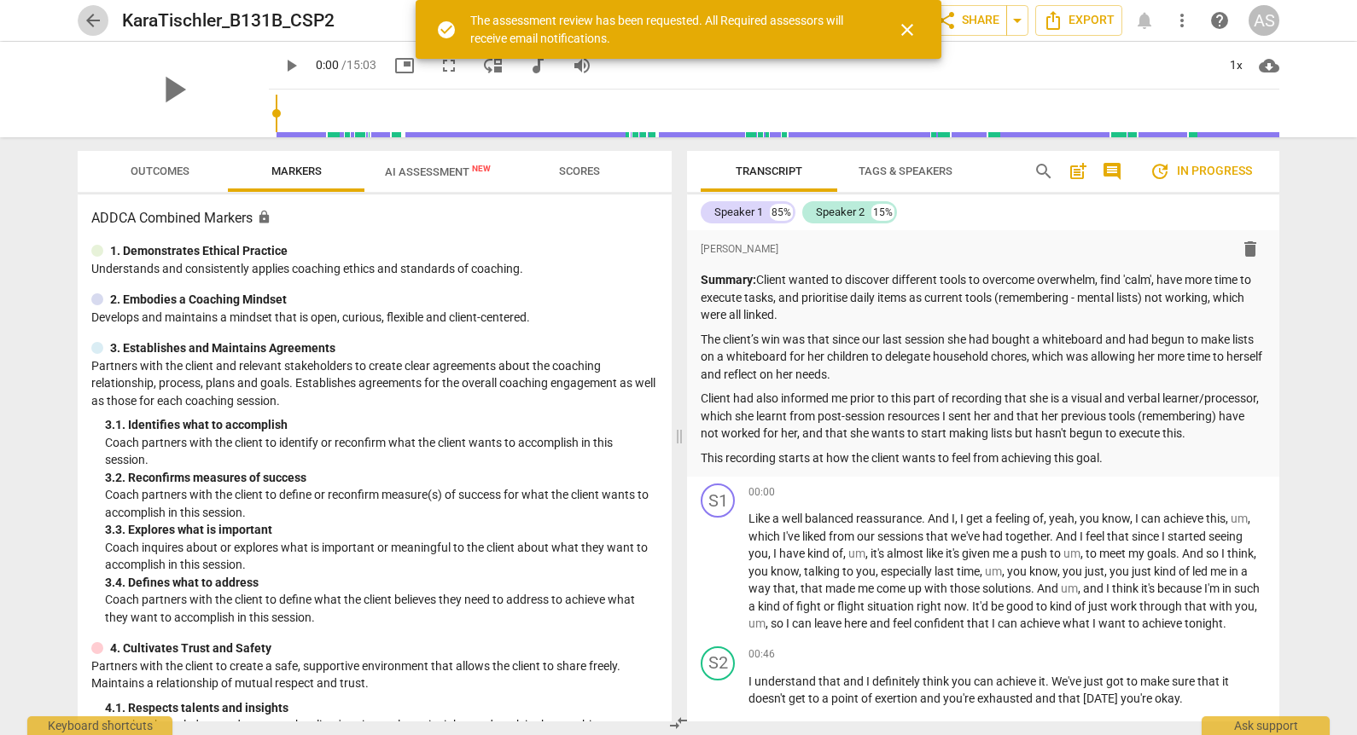
click at [92, 21] on span "arrow_back" at bounding box center [93, 20] width 20 height 20
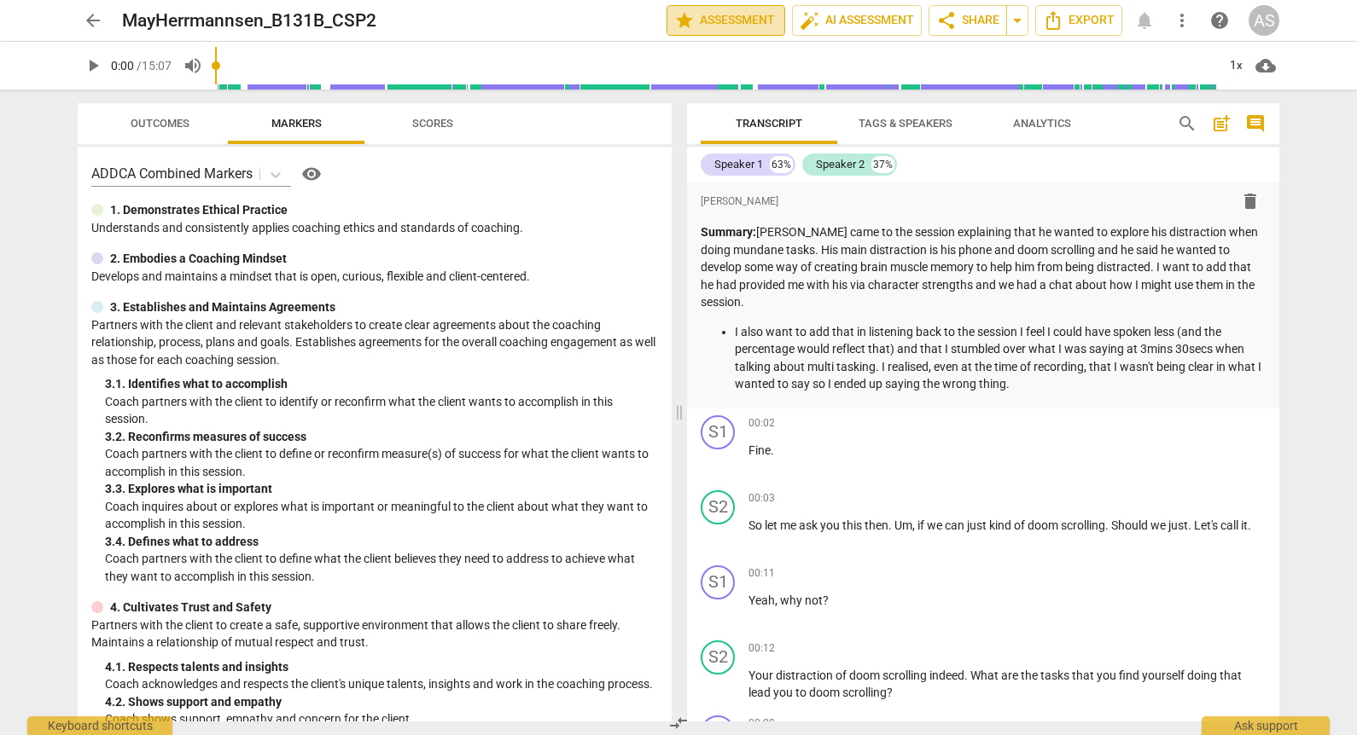
click at [716, 26] on span "star Assessment" at bounding box center [725, 20] width 103 height 20
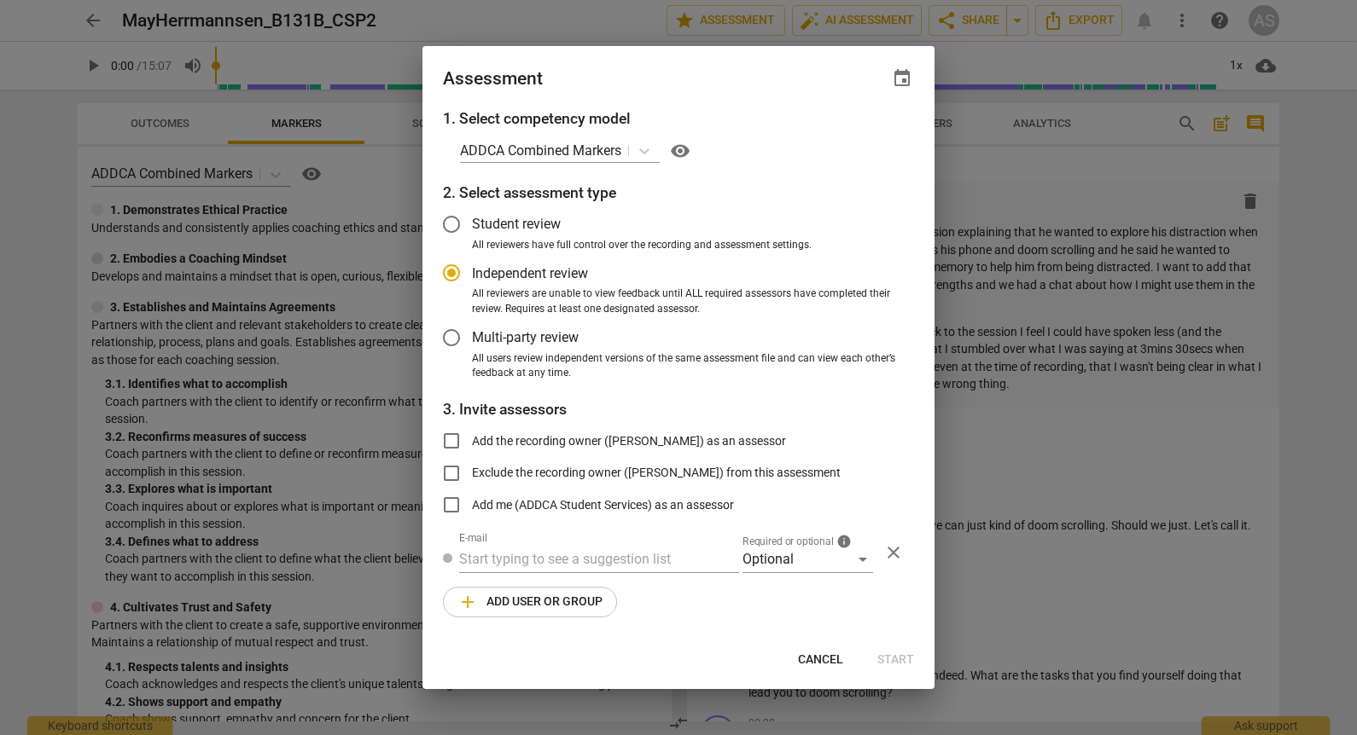
click at [909, 78] on span "event" at bounding box center [902, 78] width 20 height 20
radio input "false"
click at [848, 134] on input "date" at bounding box center [799, 137] width 119 height 25
type input "[DATE]"
click at [687, 73] on div at bounding box center [678, 367] width 1357 height 735
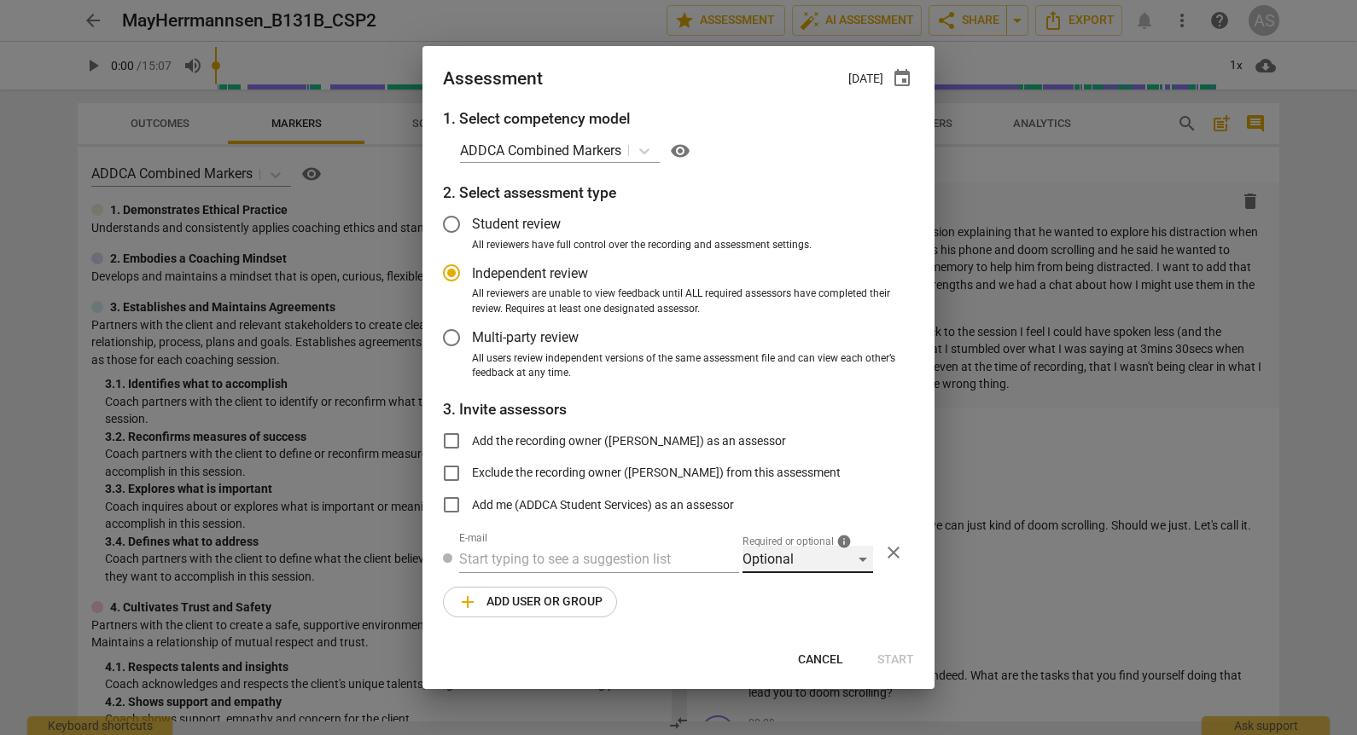
click at [786, 564] on div "Optional" at bounding box center [807, 559] width 131 height 27
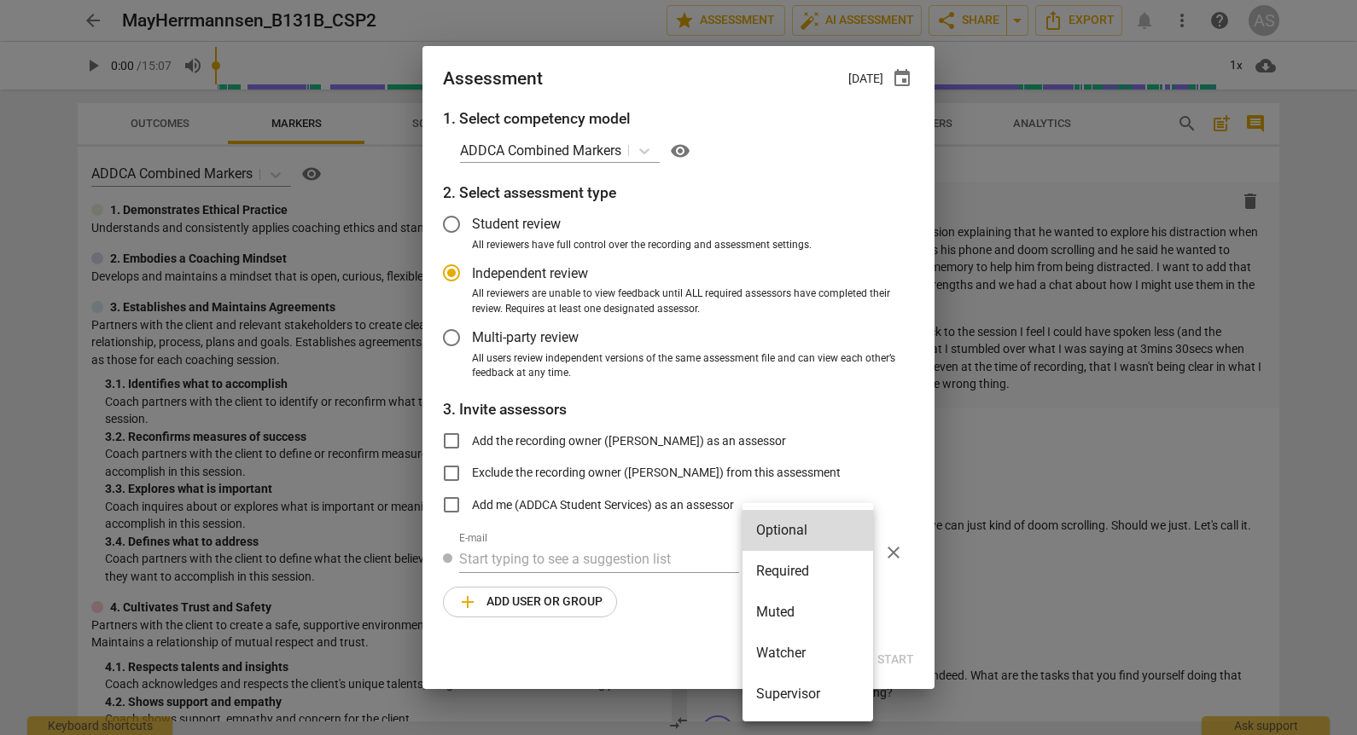
click at [786, 576] on li "Required" at bounding box center [807, 571] width 131 height 41
radio input "false"
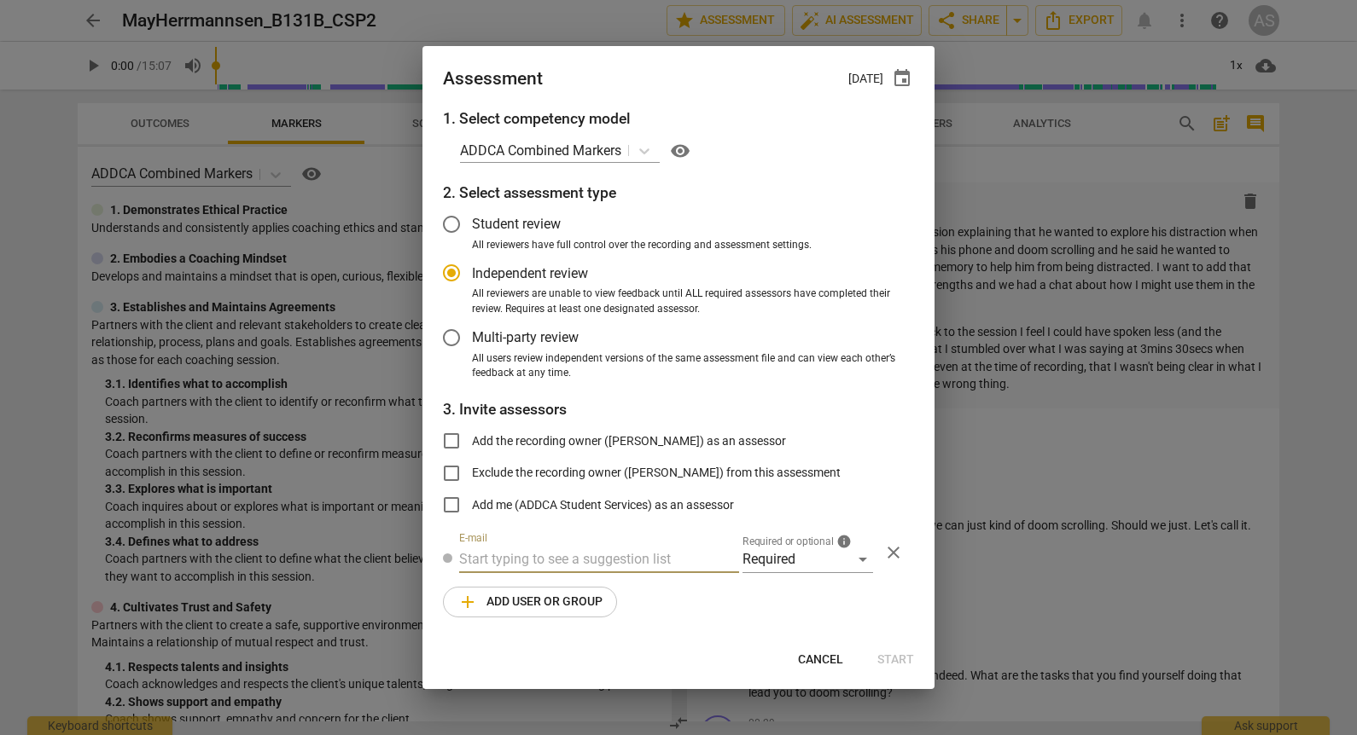
click at [614, 561] on input "text" at bounding box center [599, 559] width 280 height 27
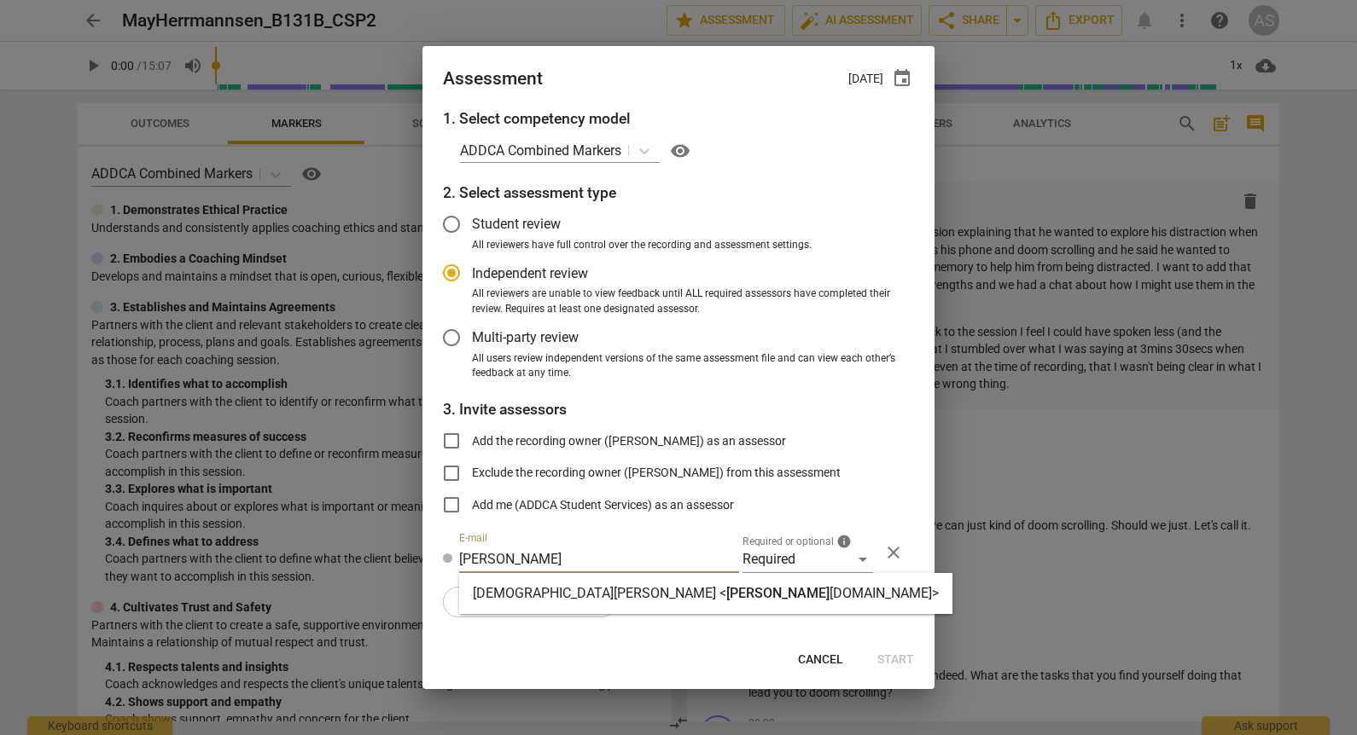
type input "[PERSON_NAME]"
click at [726, 593] on span "[PERSON_NAME]" at bounding box center [777, 593] width 103 height 16
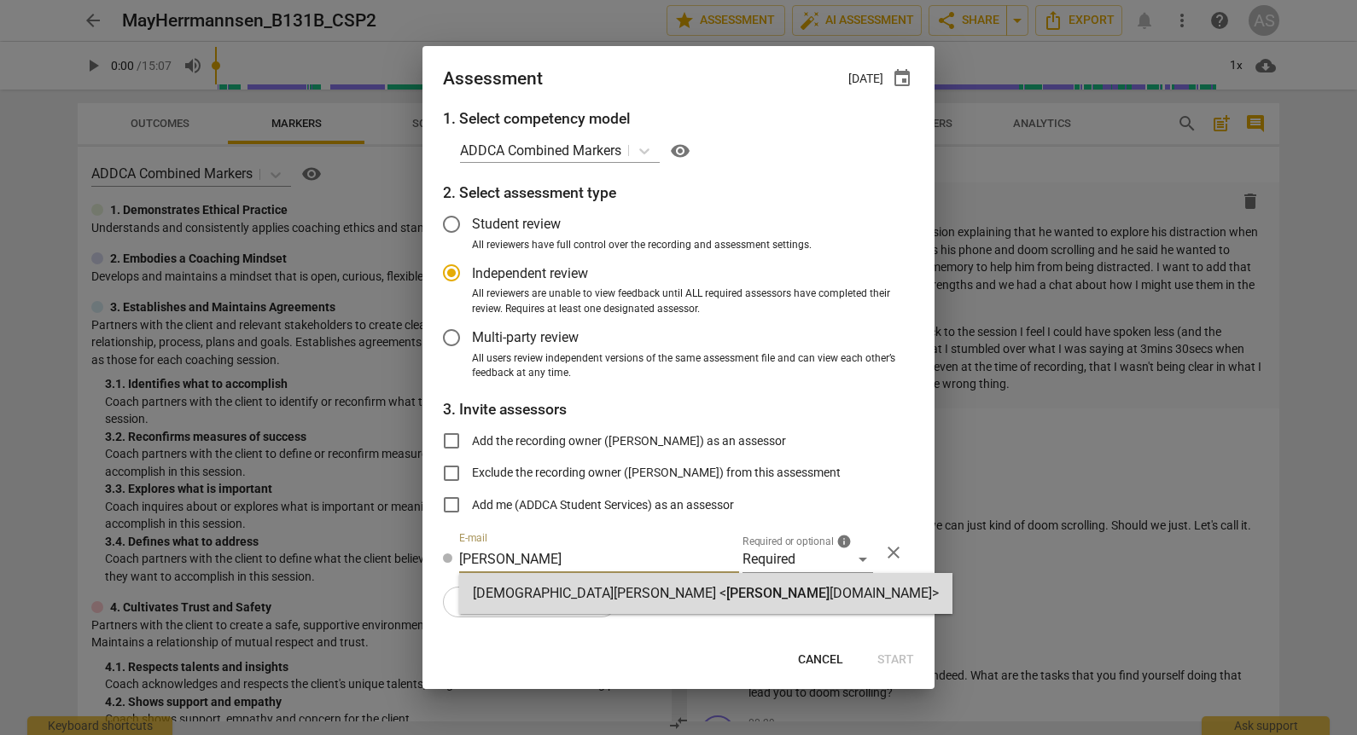
radio input "false"
type input "[DEMOGRAPHIC_DATA][PERSON_NAME] <[PERSON_NAME][EMAIL_ADDRESS][DOMAIN_NAME]>"
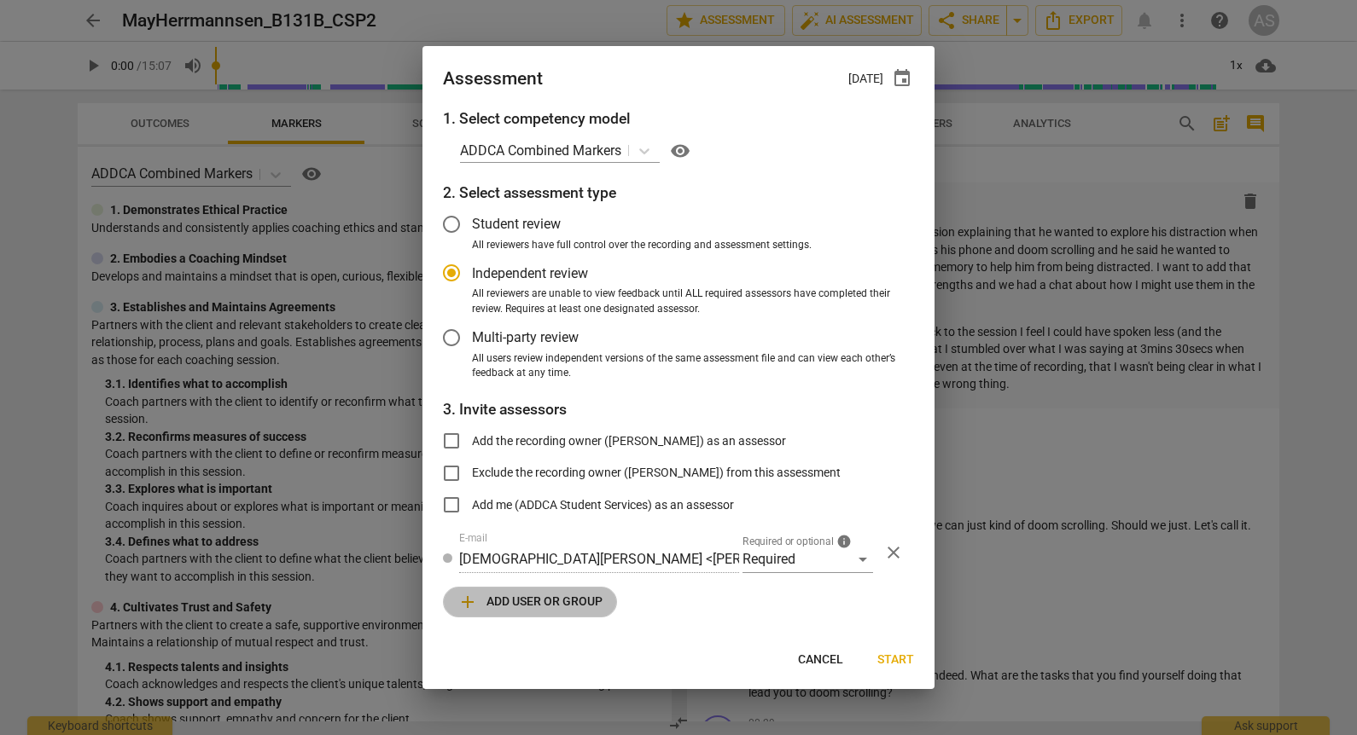
click at [578, 611] on span "add Add user or group" at bounding box center [529, 602] width 145 height 20
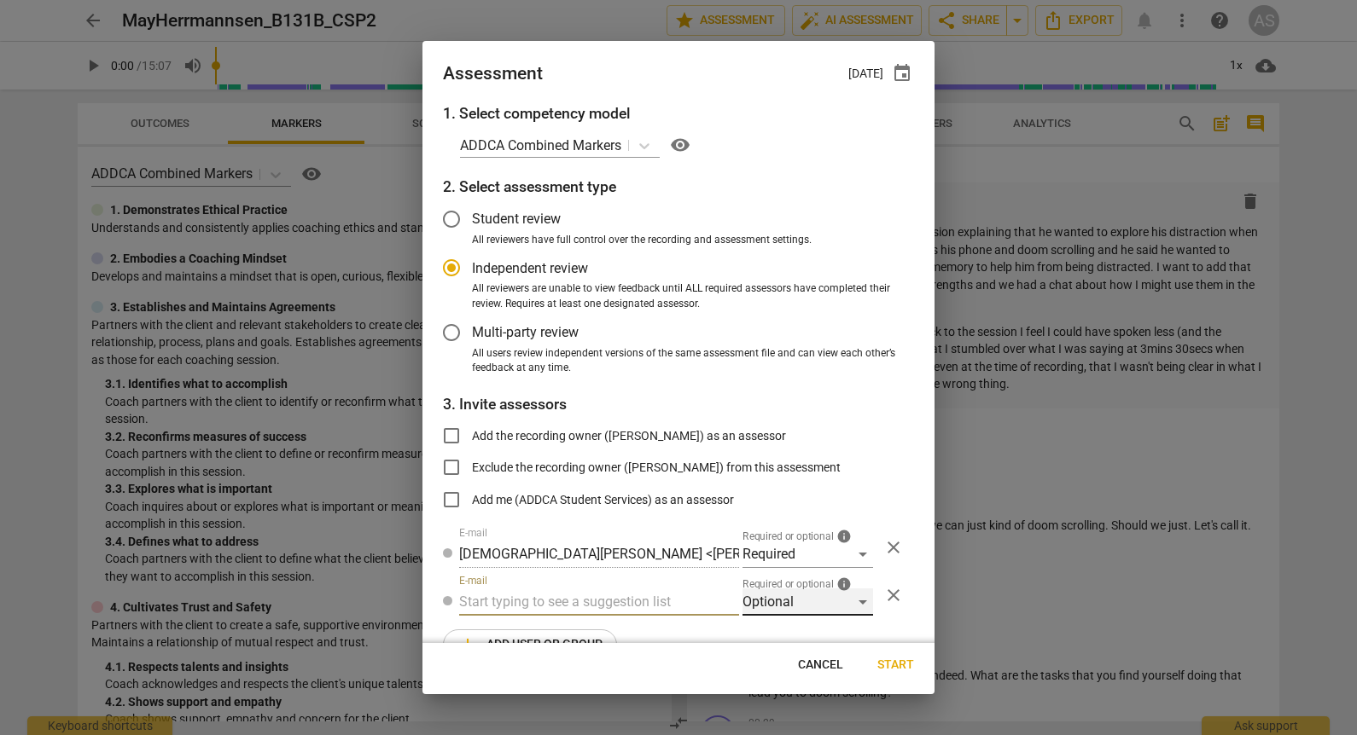
click at [785, 594] on div "Optional" at bounding box center [807, 602] width 131 height 27
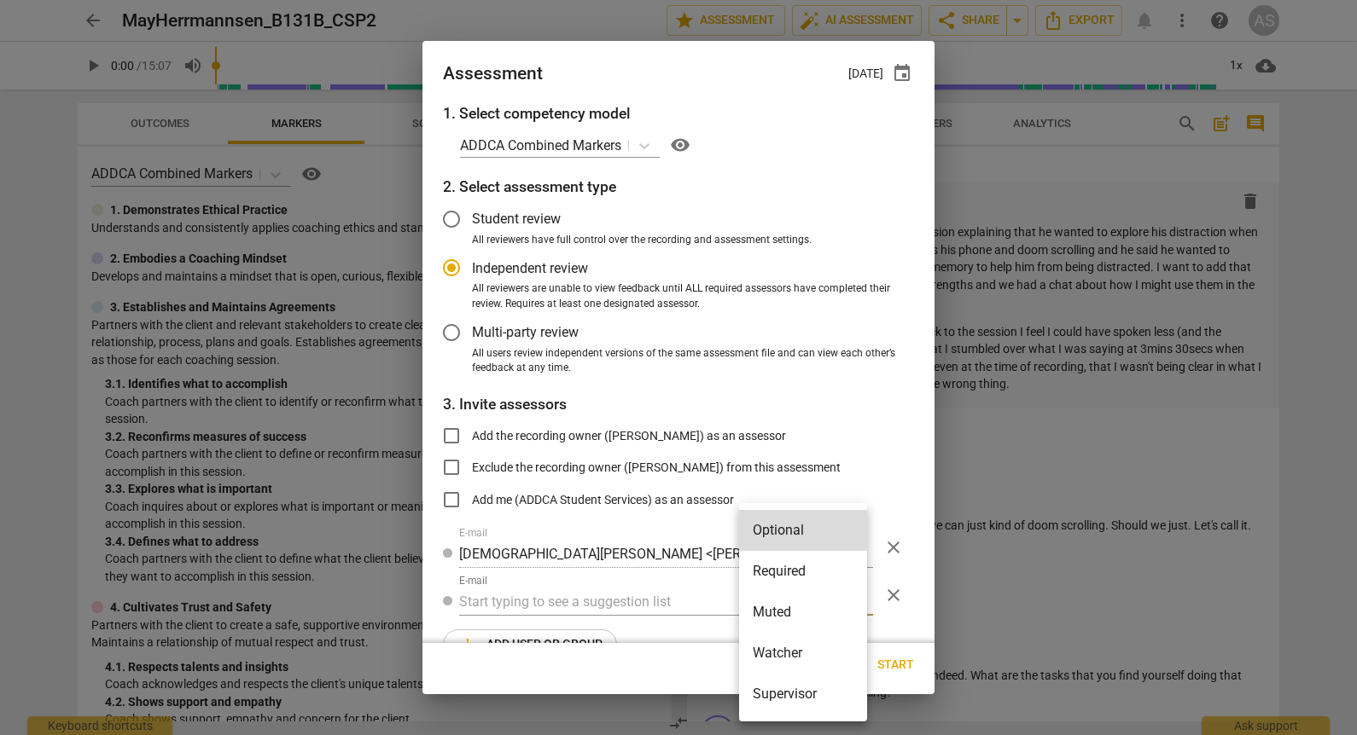
click at [791, 619] on li "Muted" at bounding box center [803, 612] width 128 height 41
radio input "false"
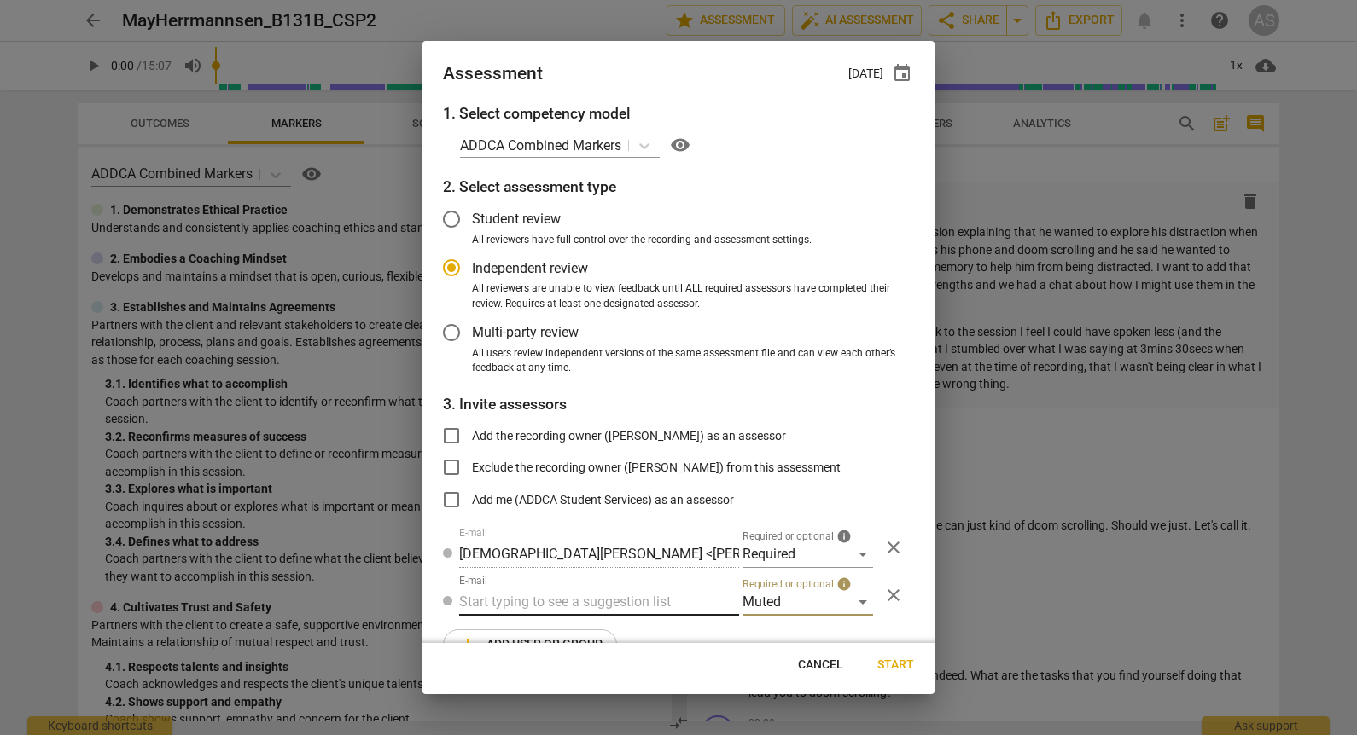
click at [642, 602] on input "text" at bounding box center [599, 602] width 280 height 27
type input "131B"
click at [609, 630] on div "Basic B- 131B CSPs" at bounding box center [597, 636] width 276 height 41
radio input "false"
type input "Basic B-131B CSPs"
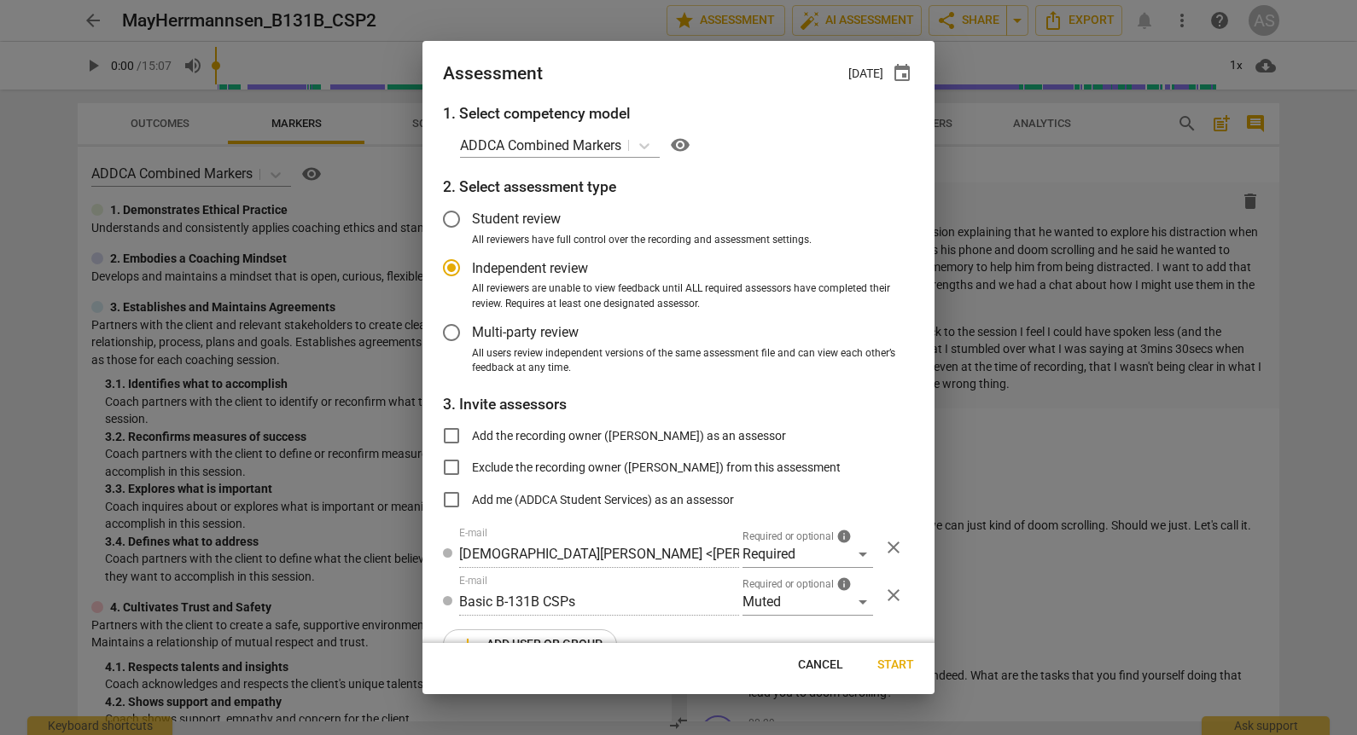
click at [901, 661] on span "Start" at bounding box center [895, 665] width 37 height 17
radio input "false"
type input "[PERSON_NAME] <[EMAIL_ADDRESS][DOMAIN_NAME]>"
type input "[PERSON_NAME] <[PERSON_NAME][EMAIL_ADDRESS][DOMAIN_NAME]>"
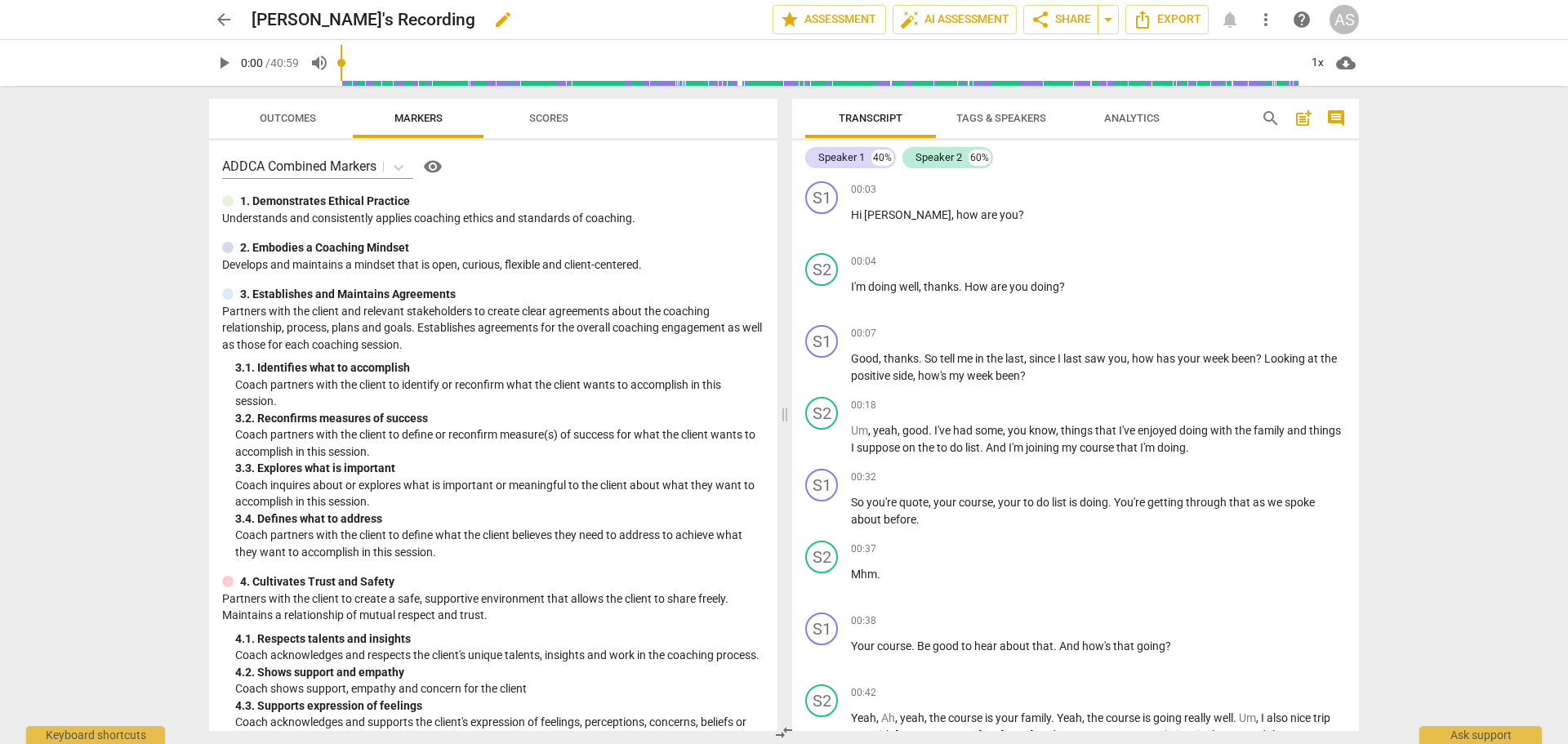
click at [493, 24] on span "edit" at bounding box center [503, 19] width 19 height 19
type input "PippaFarley_ACCG"
click at [710, 19] on span "done" at bounding box center [715, 19] width 19 height 19
click at [218, 21] on span "arrow_back" at bounding box center [224, 19] width 19 height 19
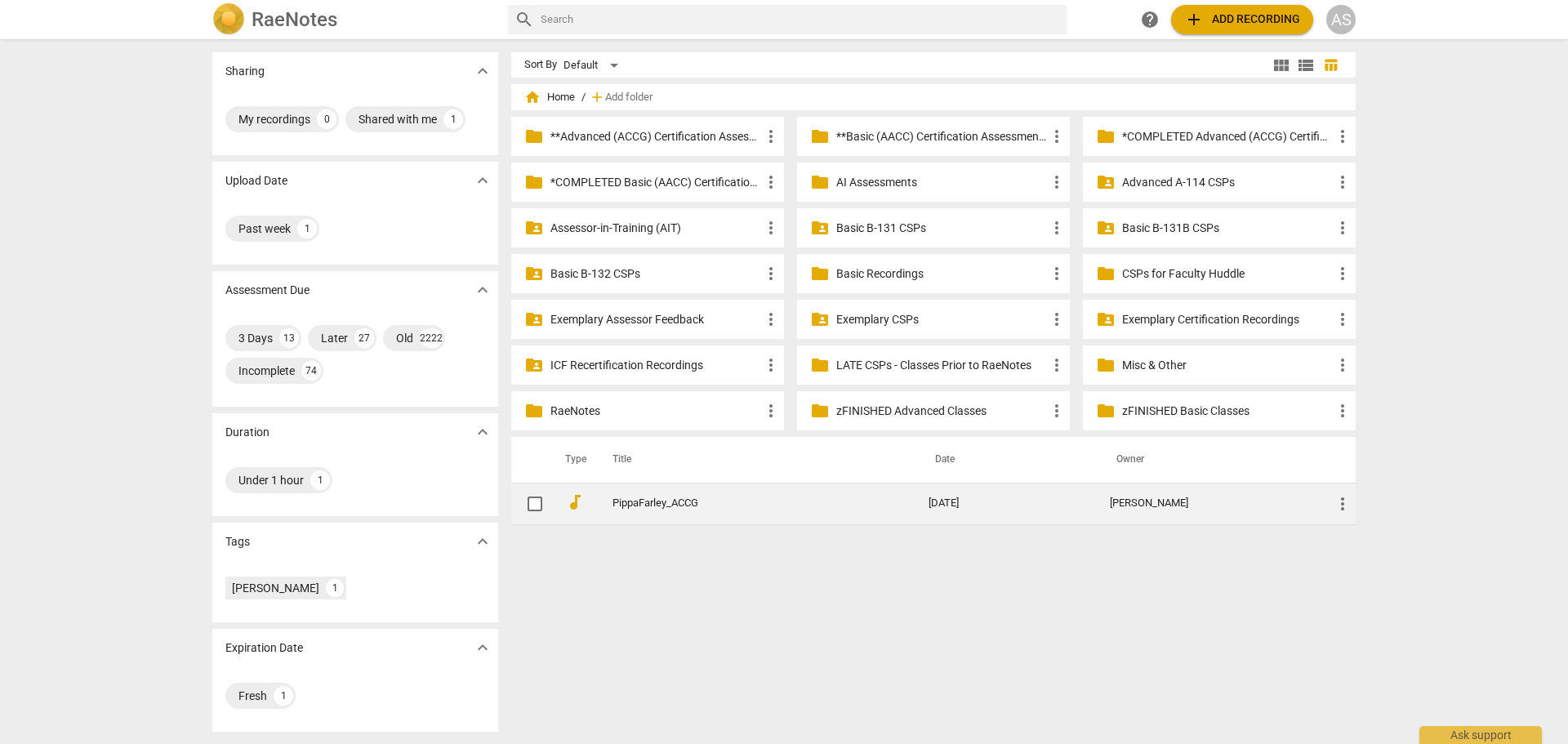
click at [1341, 507] on span "more_vert" at bounding box center [1342, 504] width 19 height 19
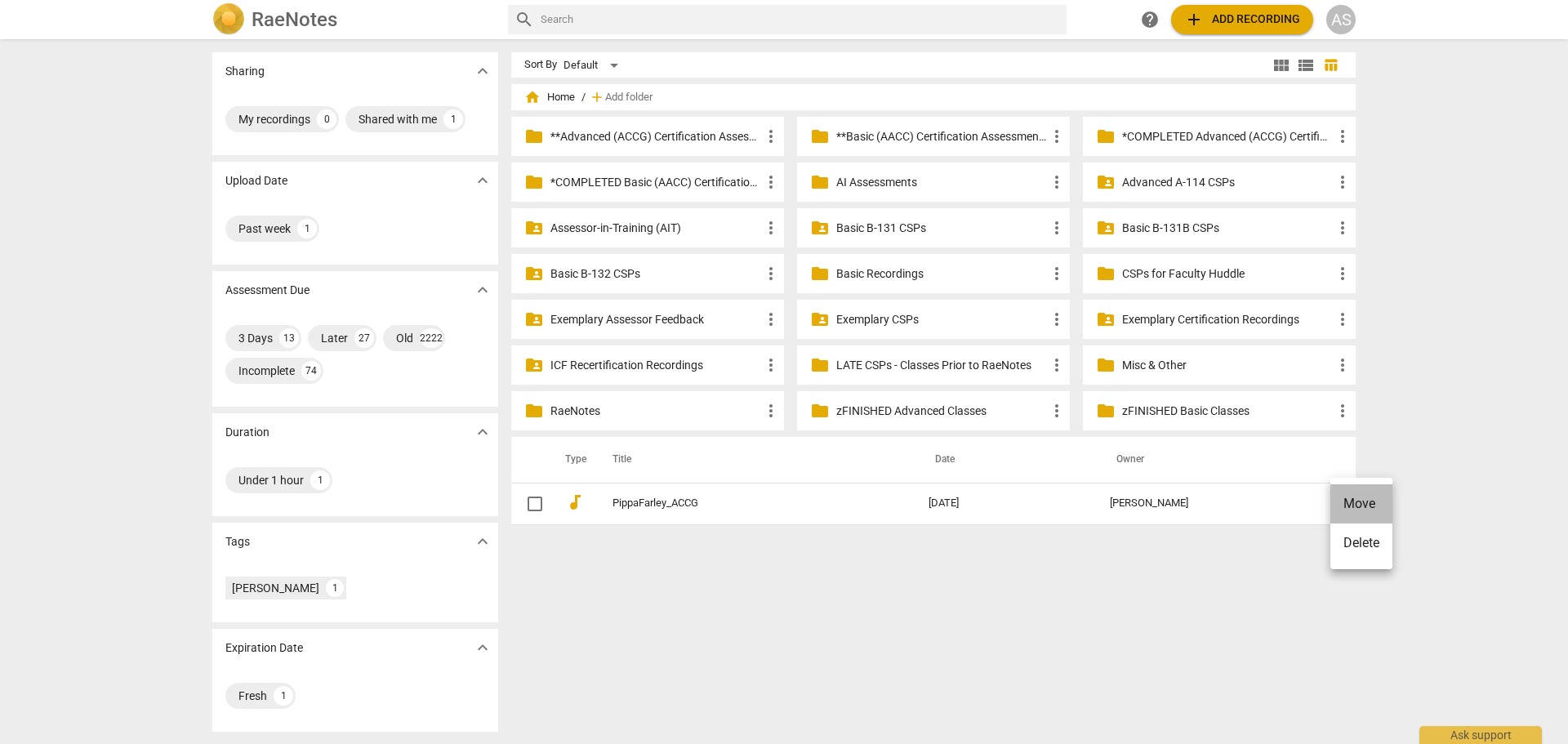
click at [1349, 504] on li "Move" at bounding box center [1361, 504] width 62 height 39
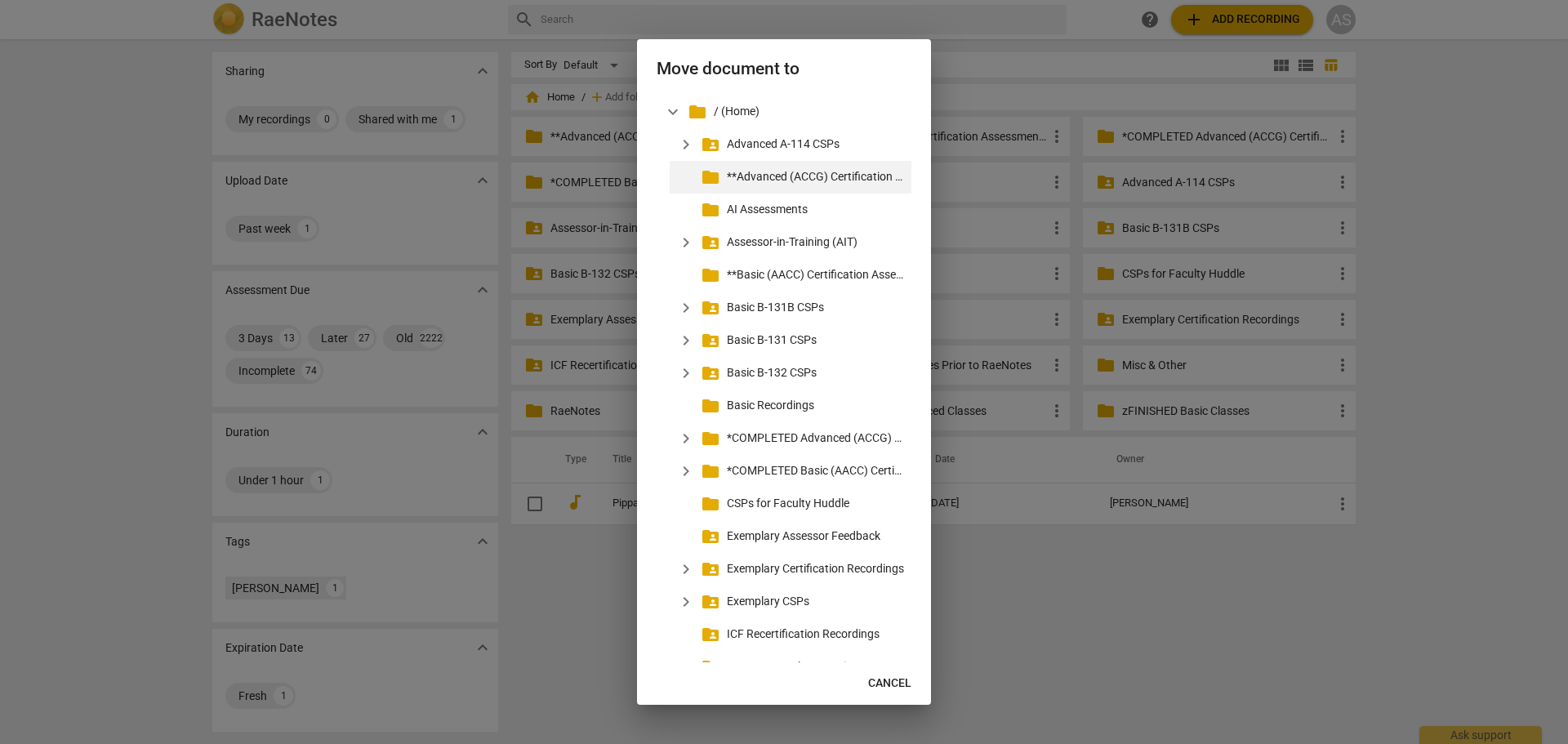
click at [784, 179] on p "**Advanced (ACCG) Certification Assessments" at bounding box center [816, 177] width 178 height 17
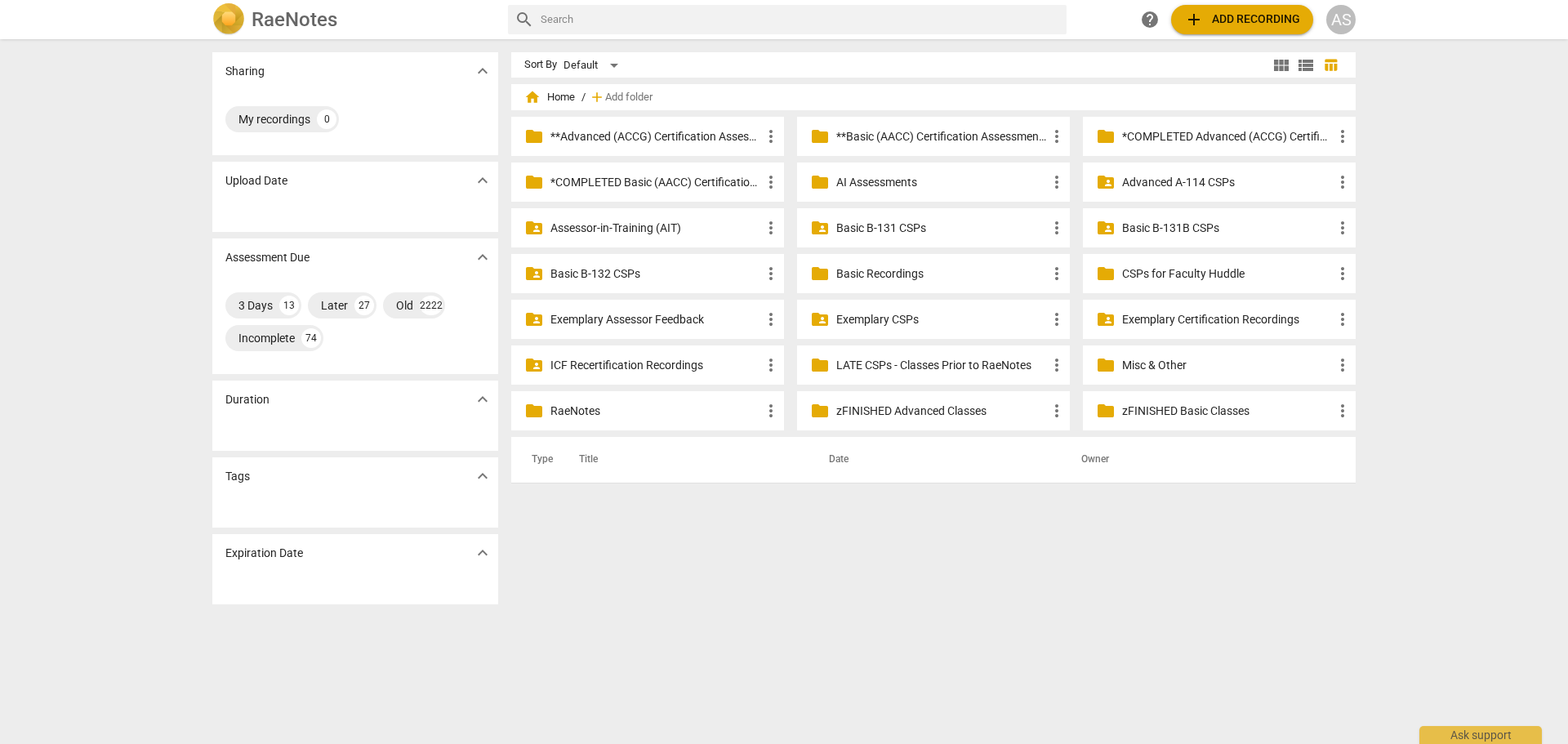
click at [619, 136] on p "**Advanced (ACCG) Certification Assessments" at bounding box center [656, 137] width 211 height 17
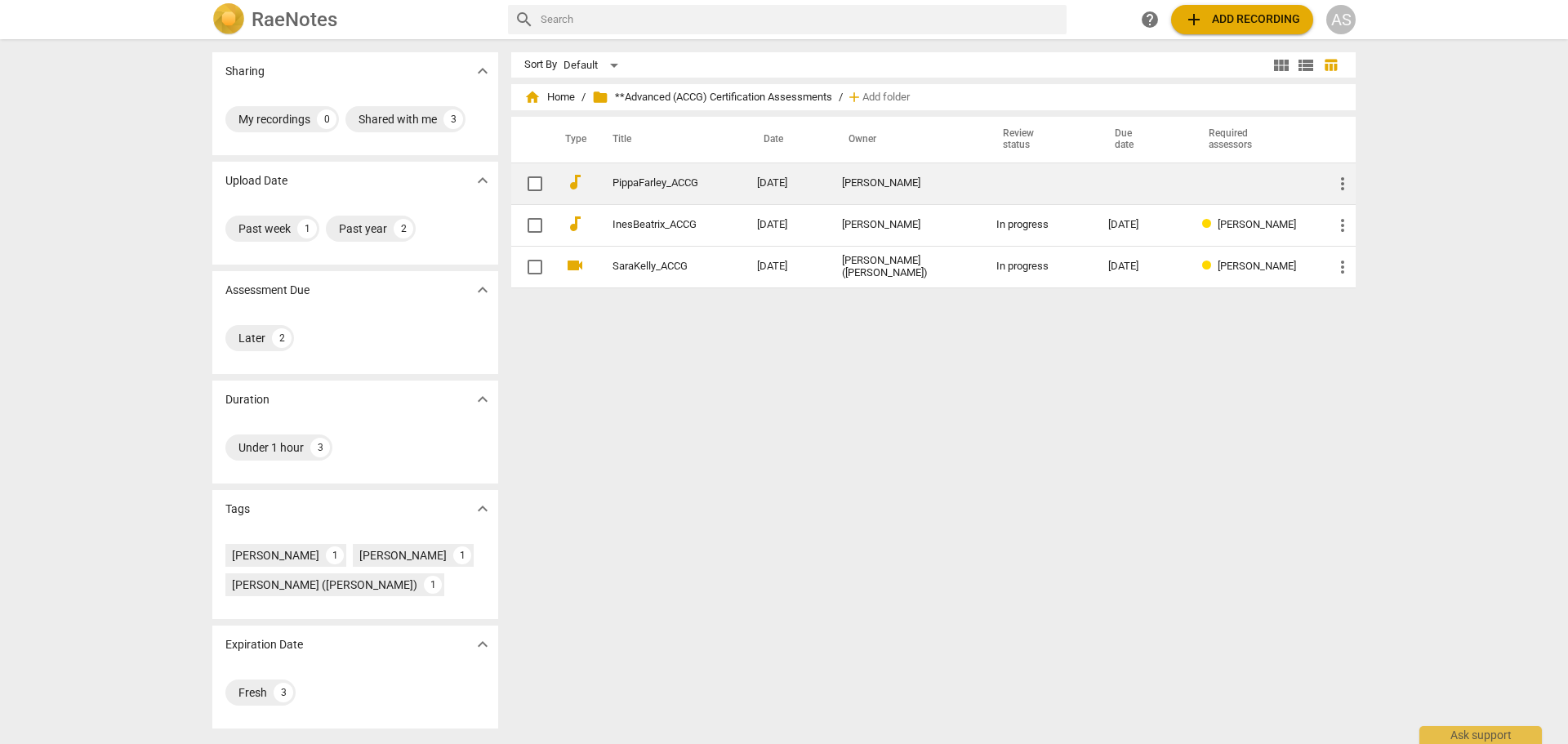
click at [741, 179] on td "PippaFarley_ACCG" at bounding box center [668, 184] width 151 height 42
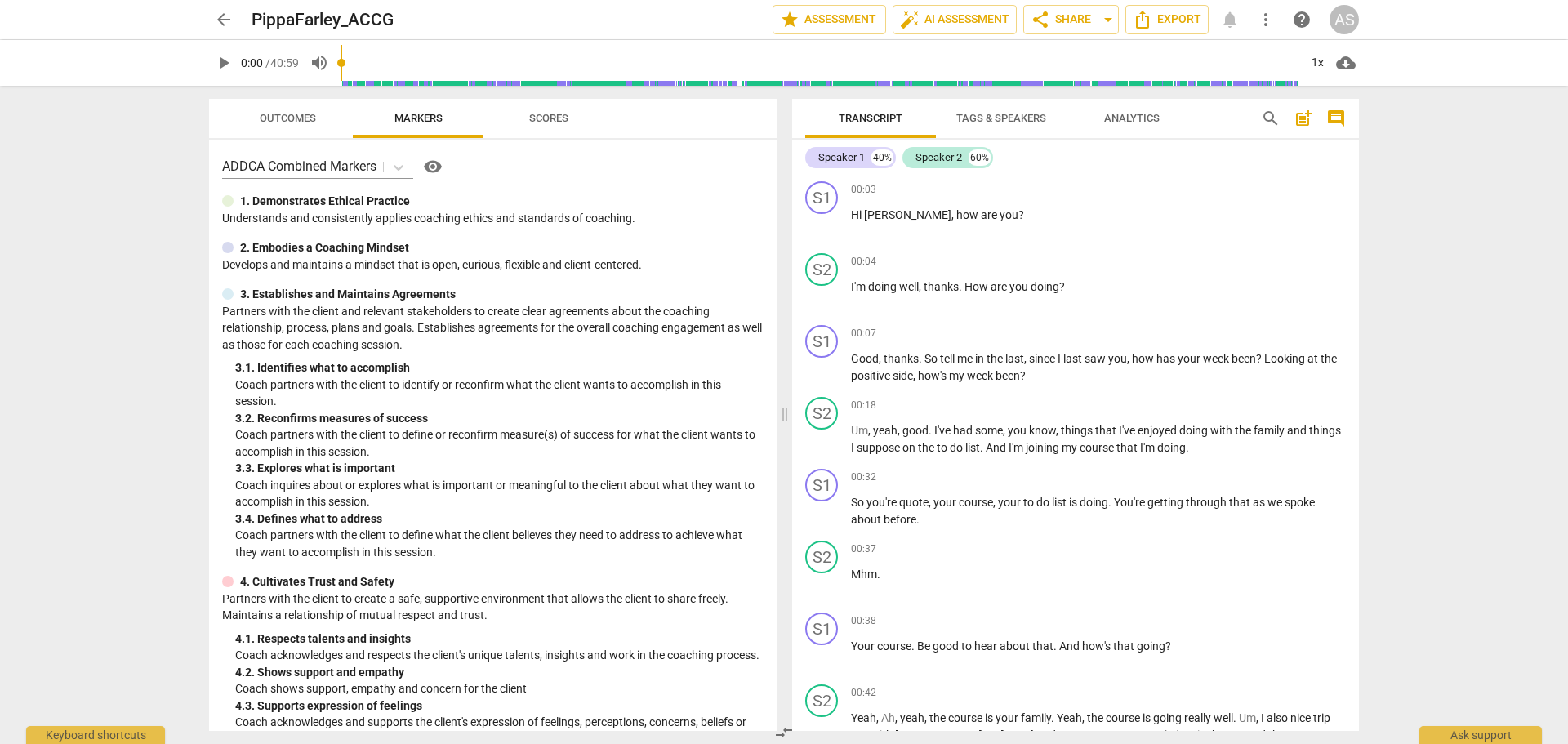
click at [1432, 181] on div "arrow_back PippaFarley_ACCG edit star Assessment auto_fix_high AI Assessment sh…" at bounding box center [784, 372] width 1568 height 744
click at [803, 20] on span "star Assessment" at bounding box center [829, 19] width 99 height 19
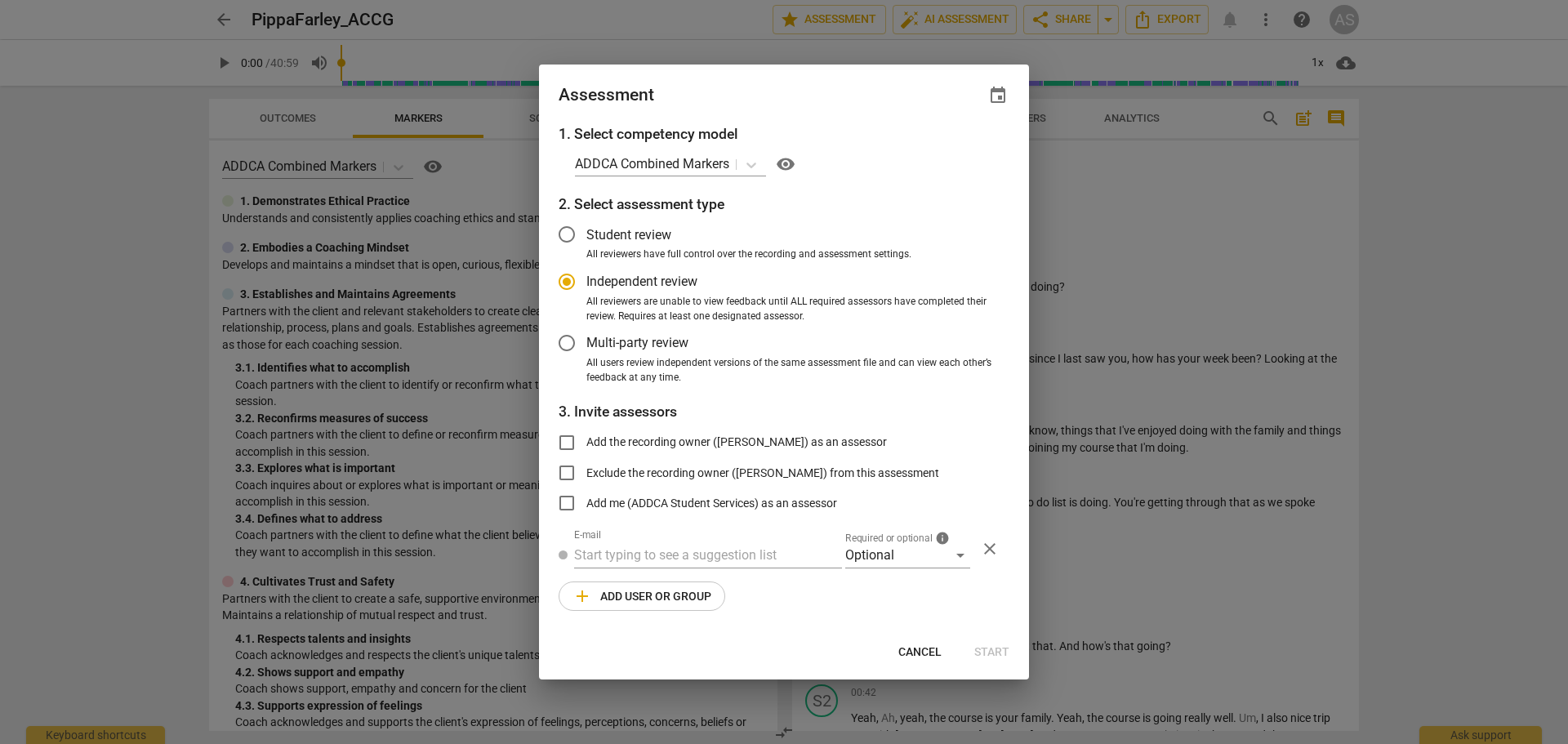
click at [998, 90] on span "event" at bounding box center [997, 96] width 19 height 19
radio input "false"
click at [954, 148] on input "date" at bounding box center [899, 151] width 114 height 24
type input "2025-11-03"
click at [782, 96] on div at bounding box center [784, 372] width 1568 height 744
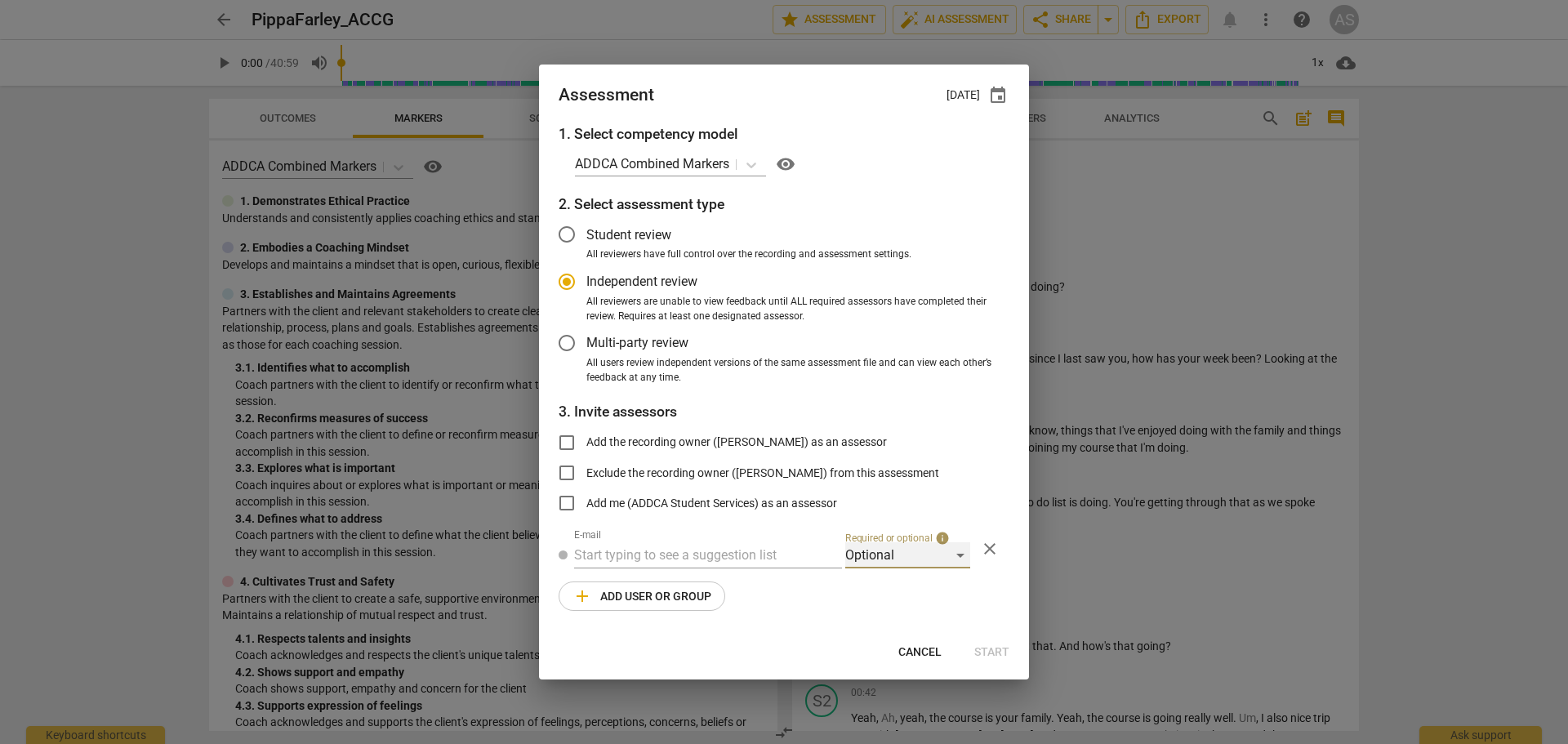
click at [889, 548] on div "Optional" at bounding box center [907, 555] width 125 height 26
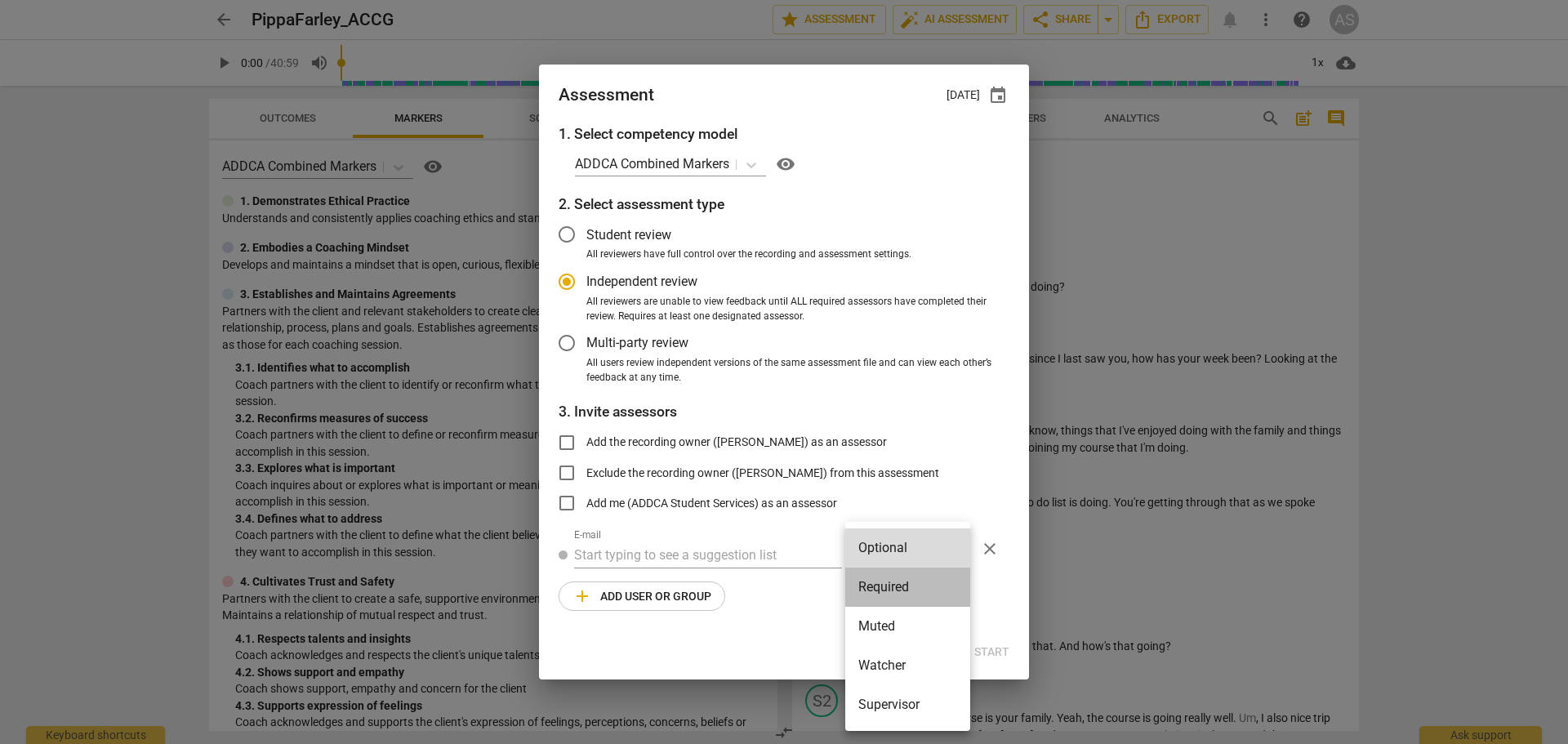
click at [901, 589] on li "Required" at bounding box center [907, 587] width 125 height 39
radio input "false"
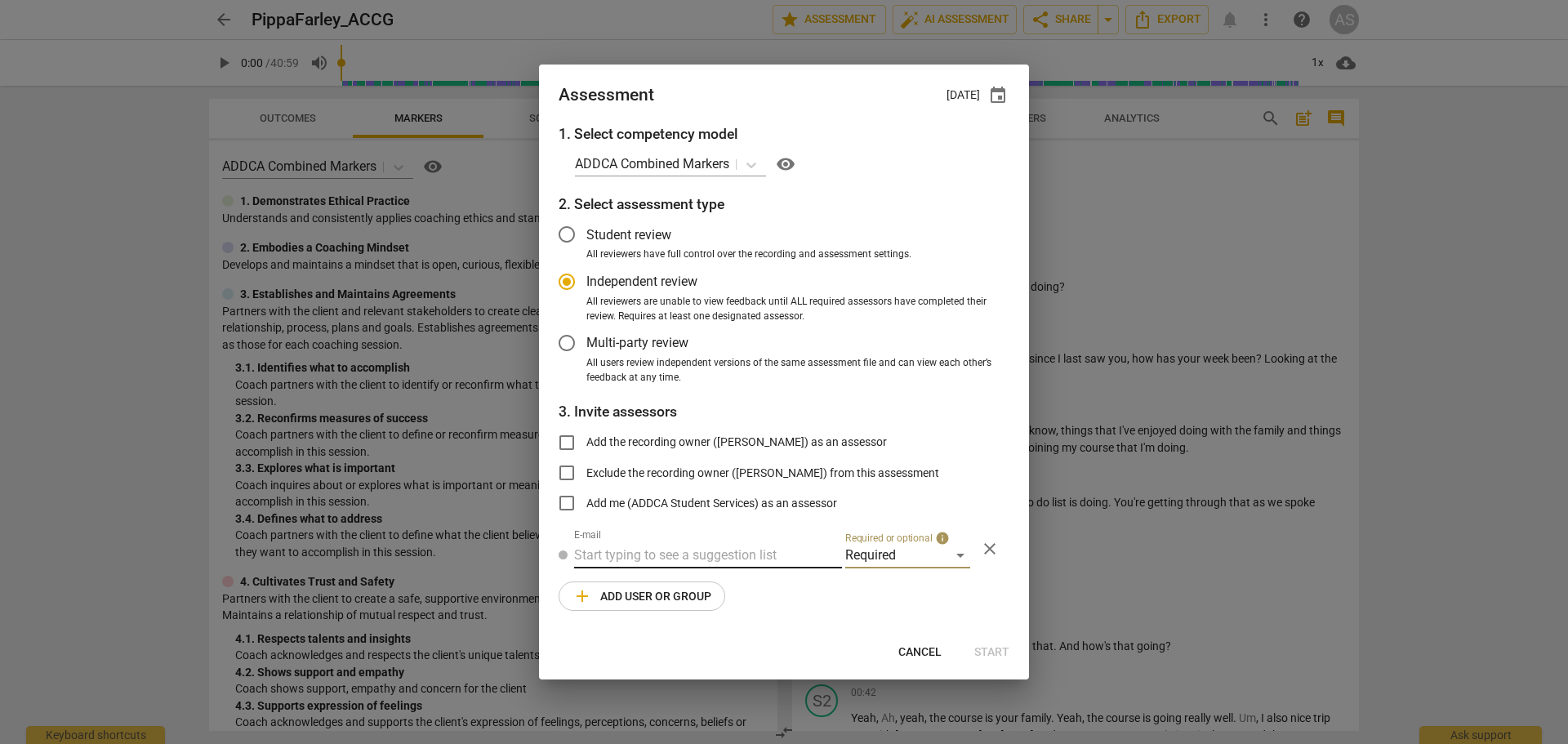
click at [764, 552] on input "text" at bounding box center [708, 555] width 268 height 26
type input "mira@add"
click at [755, 587] on strong "[DOMAIN_NAME]>" at bounding box center [807, 588] width 104 height 15
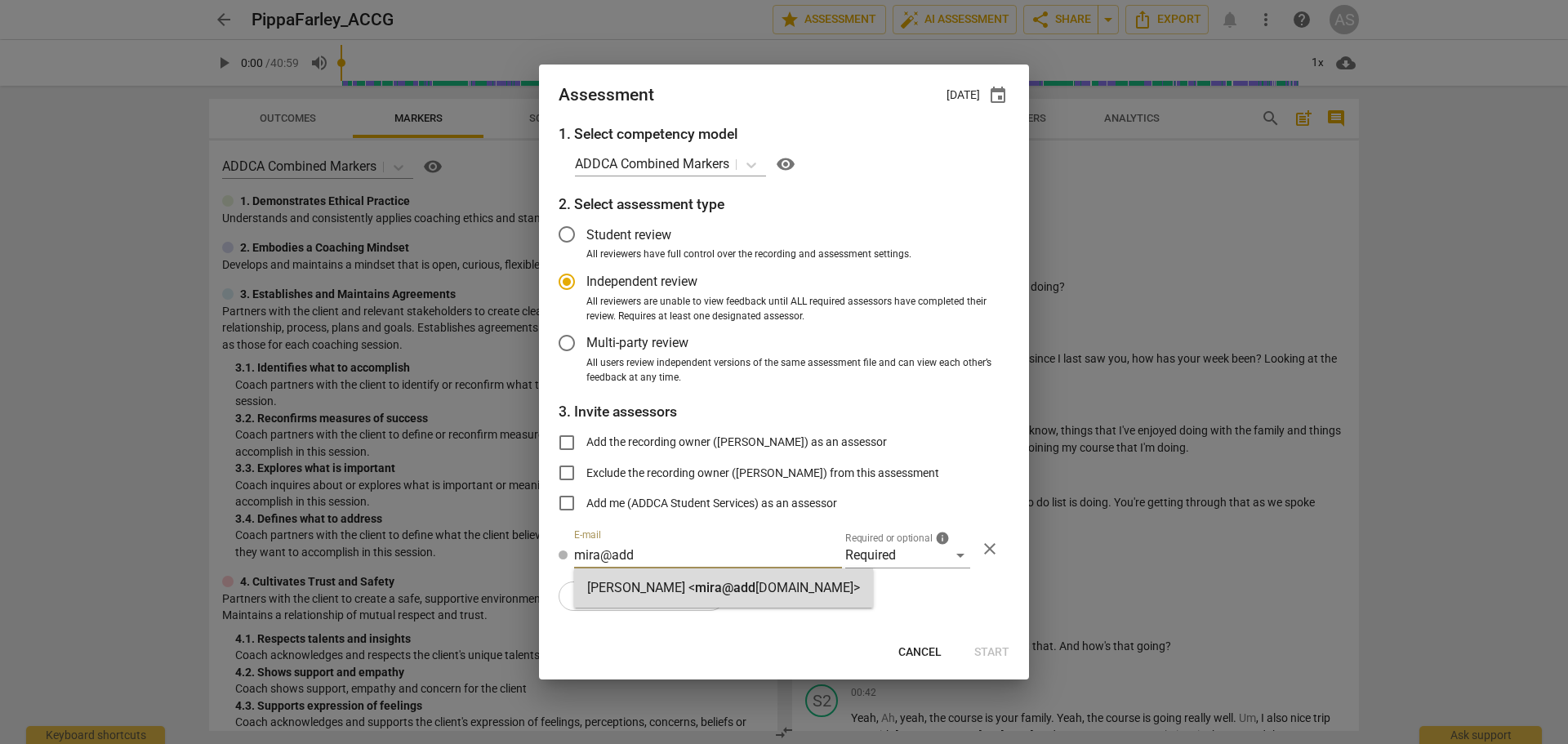
radio input "false"
type input "Mira Weinfeld <mira@addca.com>"
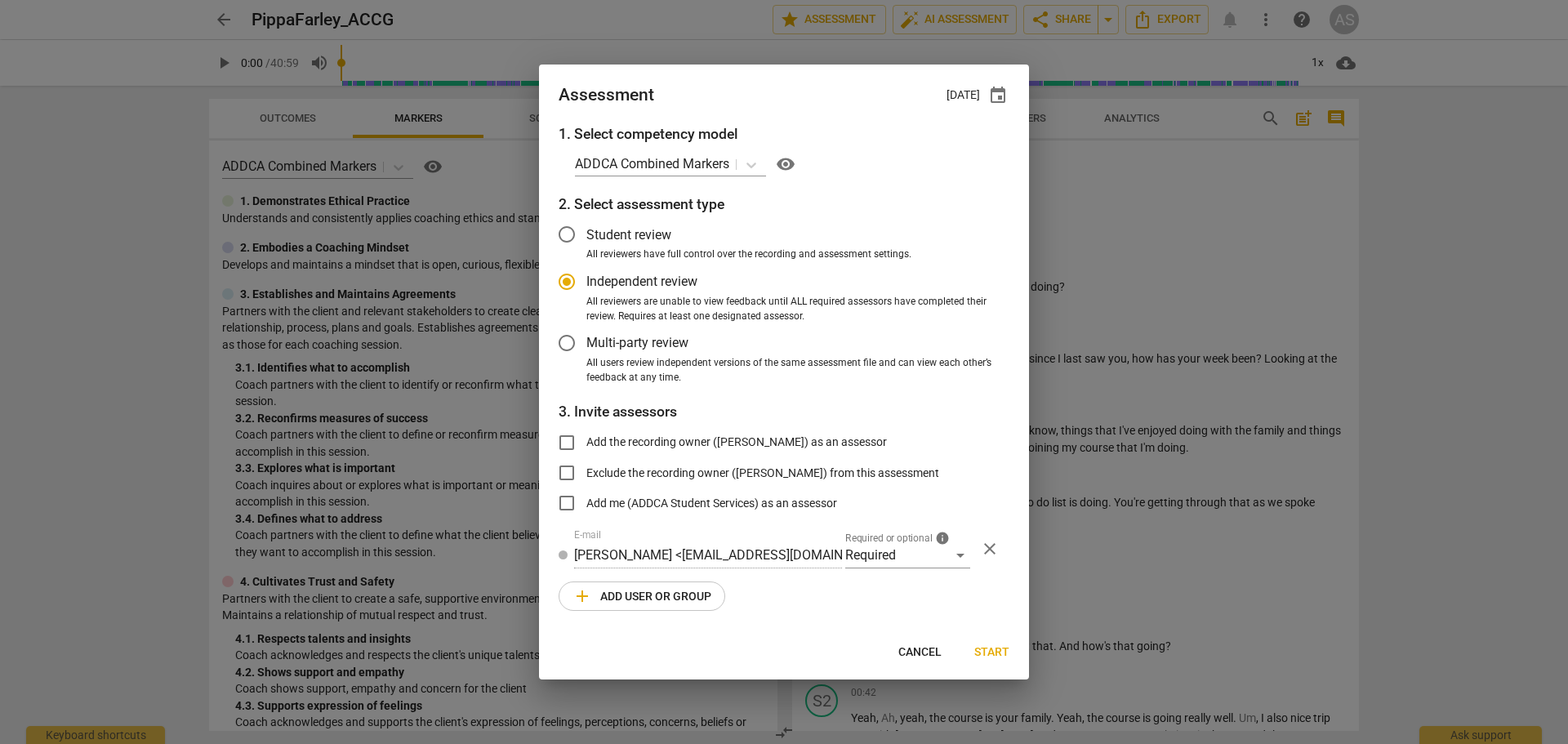
click at [673, 598] on span "add Add user or group" at bounding box center [641, 597] width 139 height 19
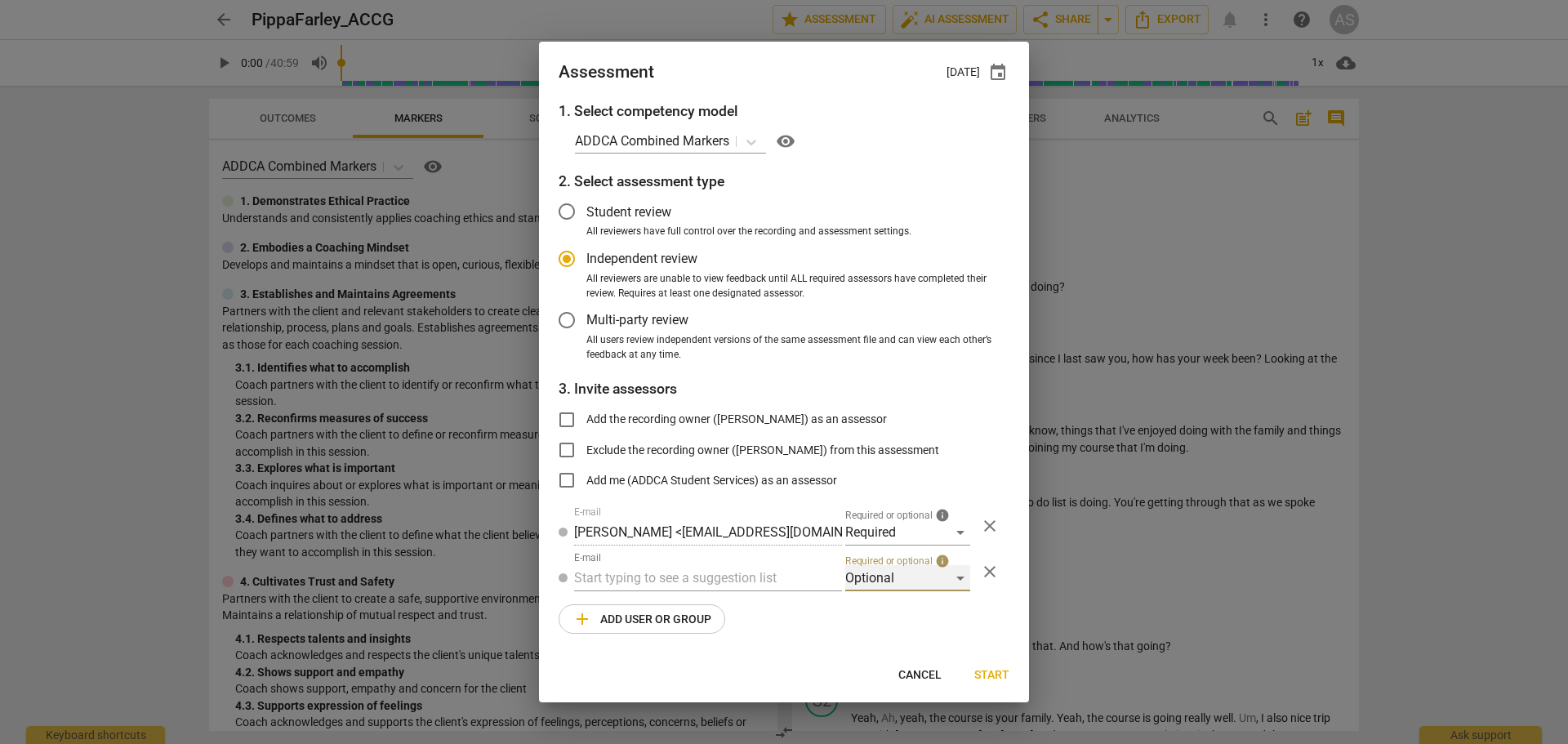
click at [885, 574] on div "Optional" at bounding box center [907, 577] width 125 height 26
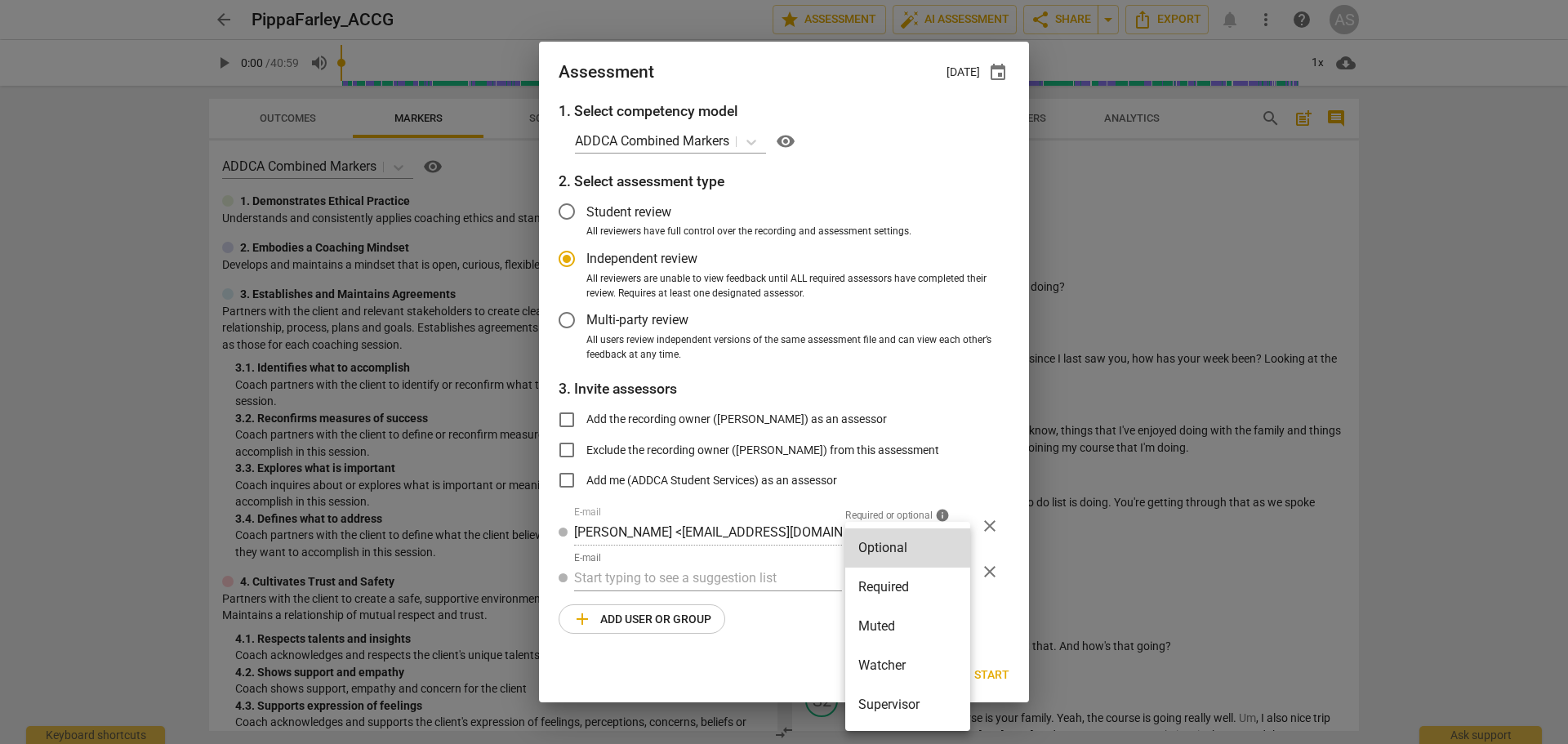
click at [906, 709] on li "Supervisor" at bounding box center [907, 705] width 125 height 39
radio input "false"
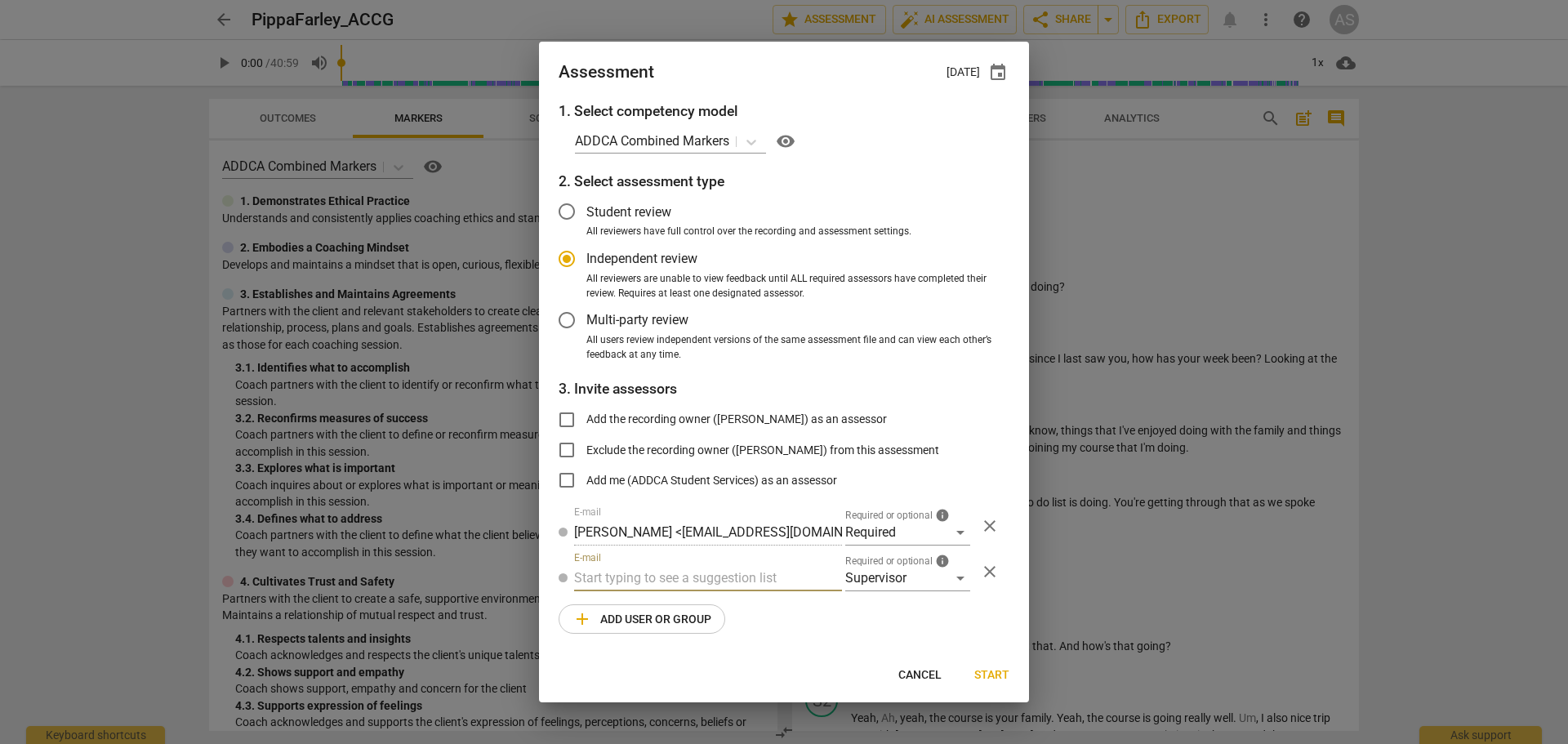
click at [694, 579] on input "text" at bounding box center [708, 577] width 268 height 26
type input "barbara@addca"
click at [717, 600] on div "Barbara Luther < barbara@addca .com>" at bounding box center [708, 611] width 268 height 39
radio input "false"
type input "[PERSON_NAME] <[PERSON_NAME][EMAIL_ADDRESS][DOMAIN_NAME]>"
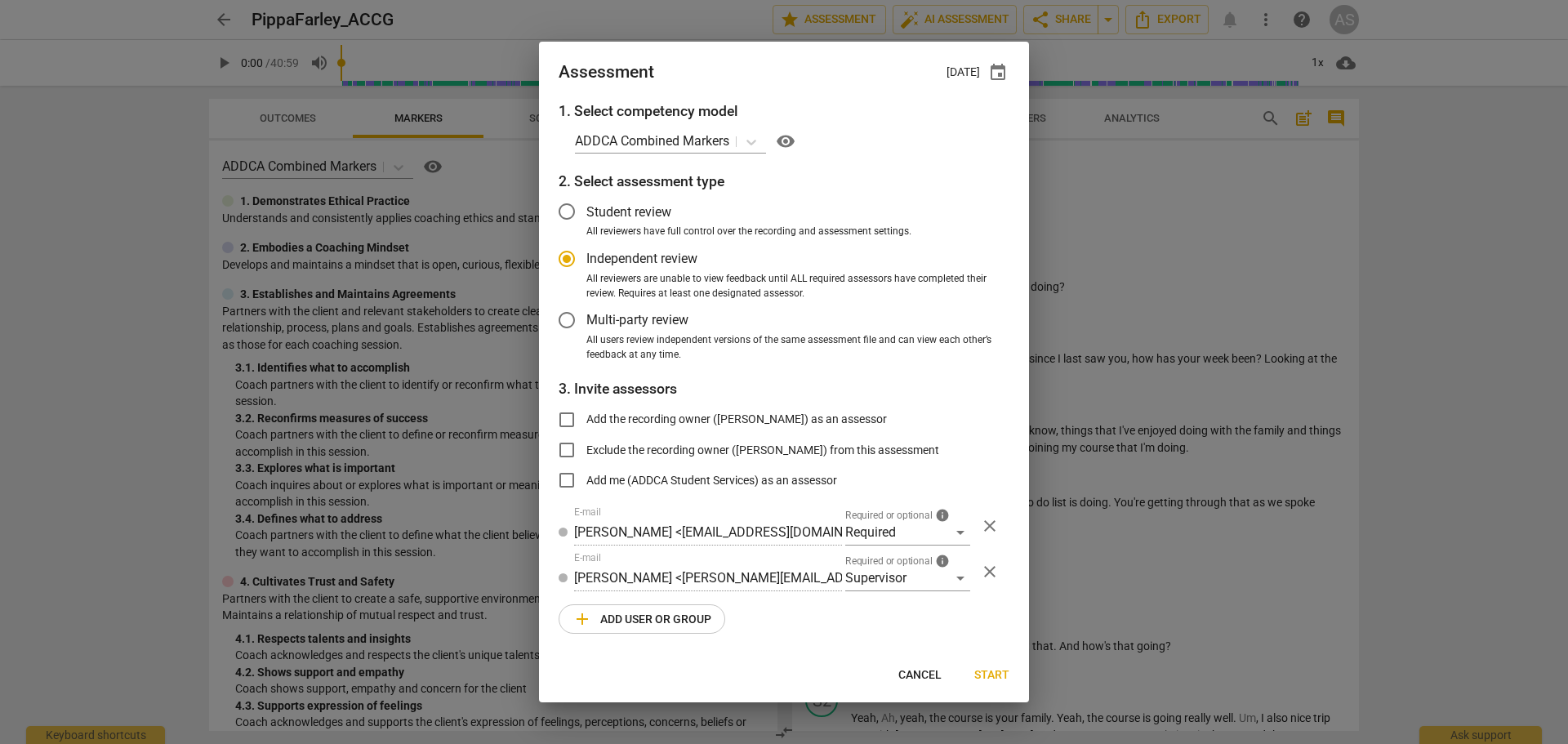
click at [686, 612] on span "add Add user or group" at bounding box center [641, 619] width 139 height 19
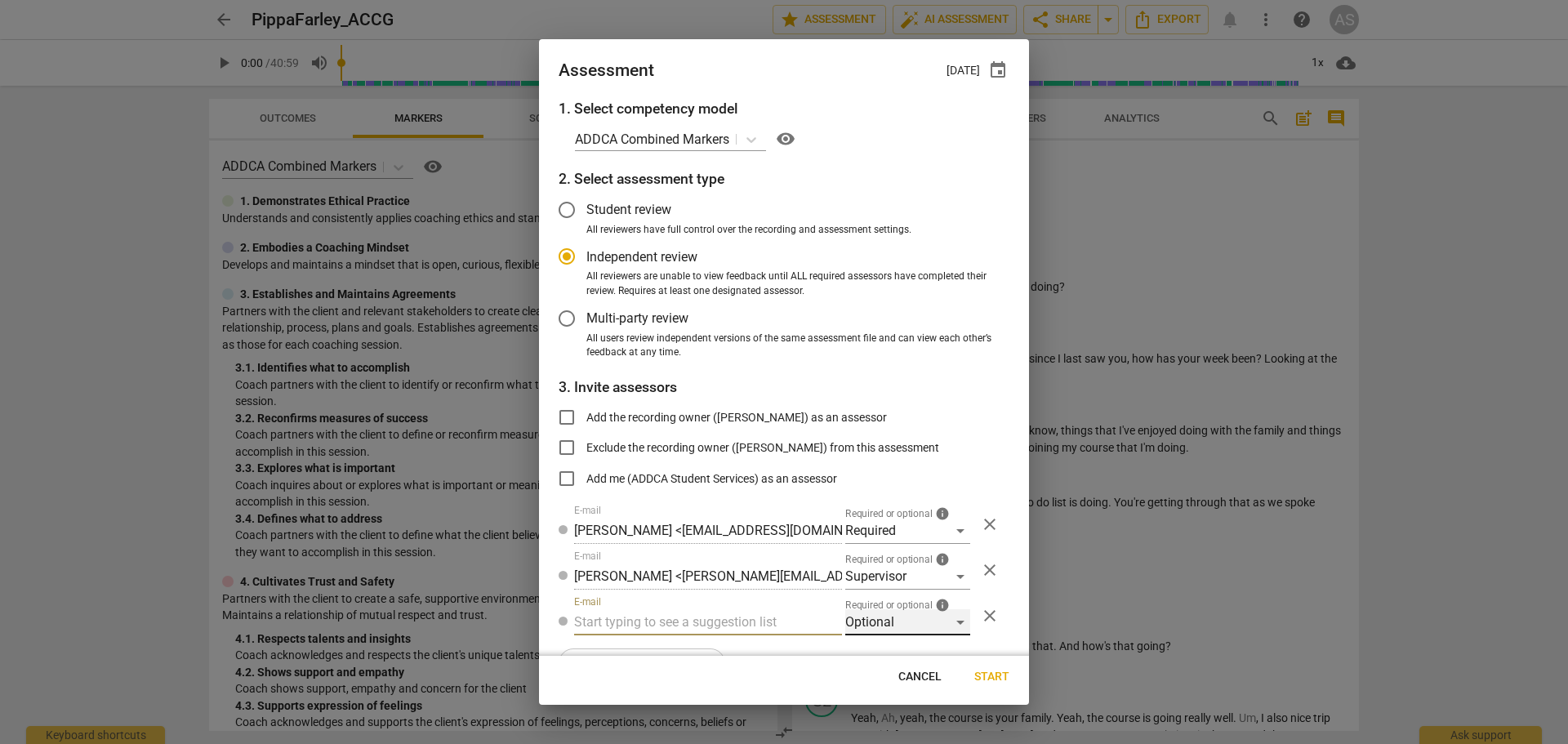
click at [880, 623] on div "Optional" at bounding box center [907, 621] width 125 height 26
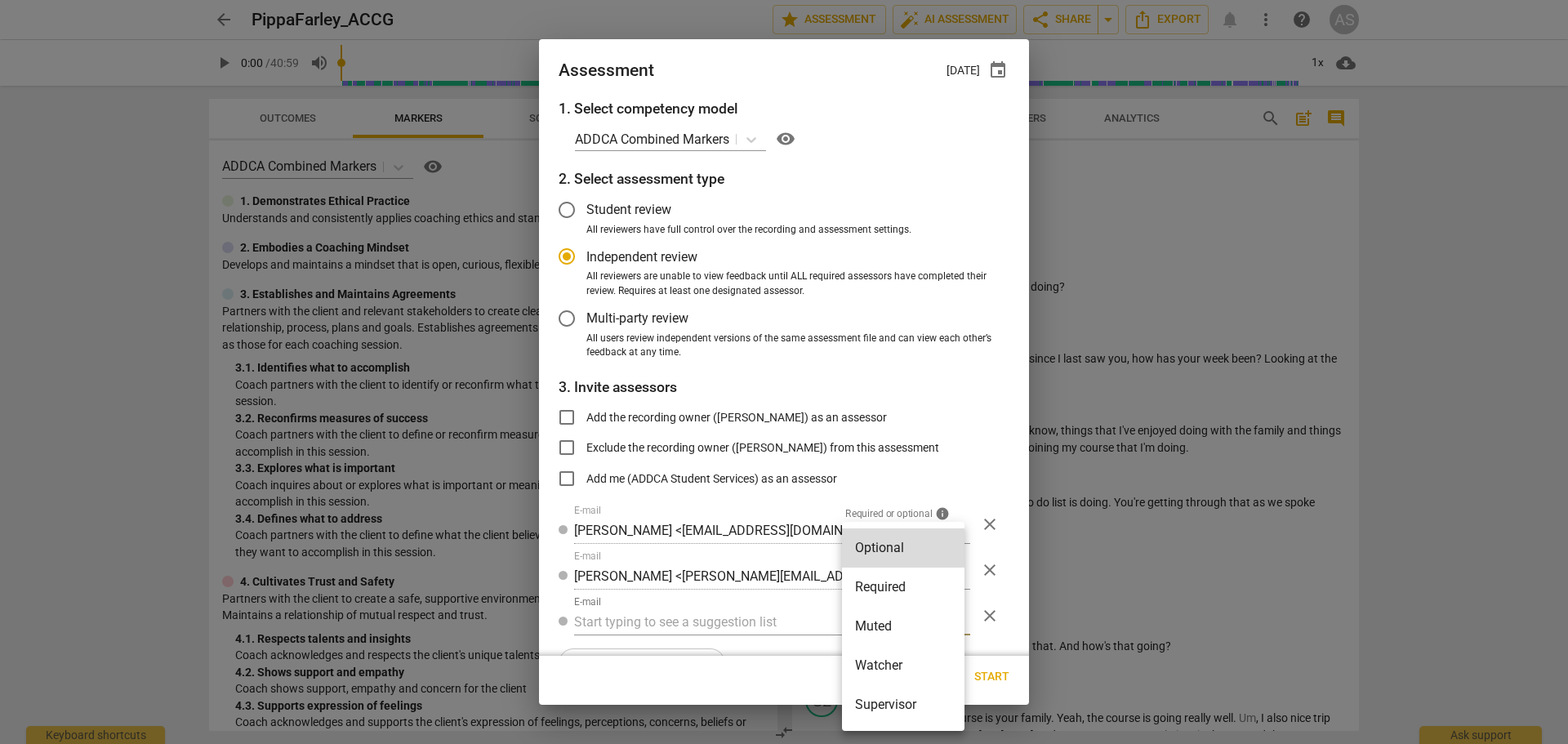
click at [879, 619] on li "Muted" at bounding box center [904, 626] width 123 height 39
radio input "false"
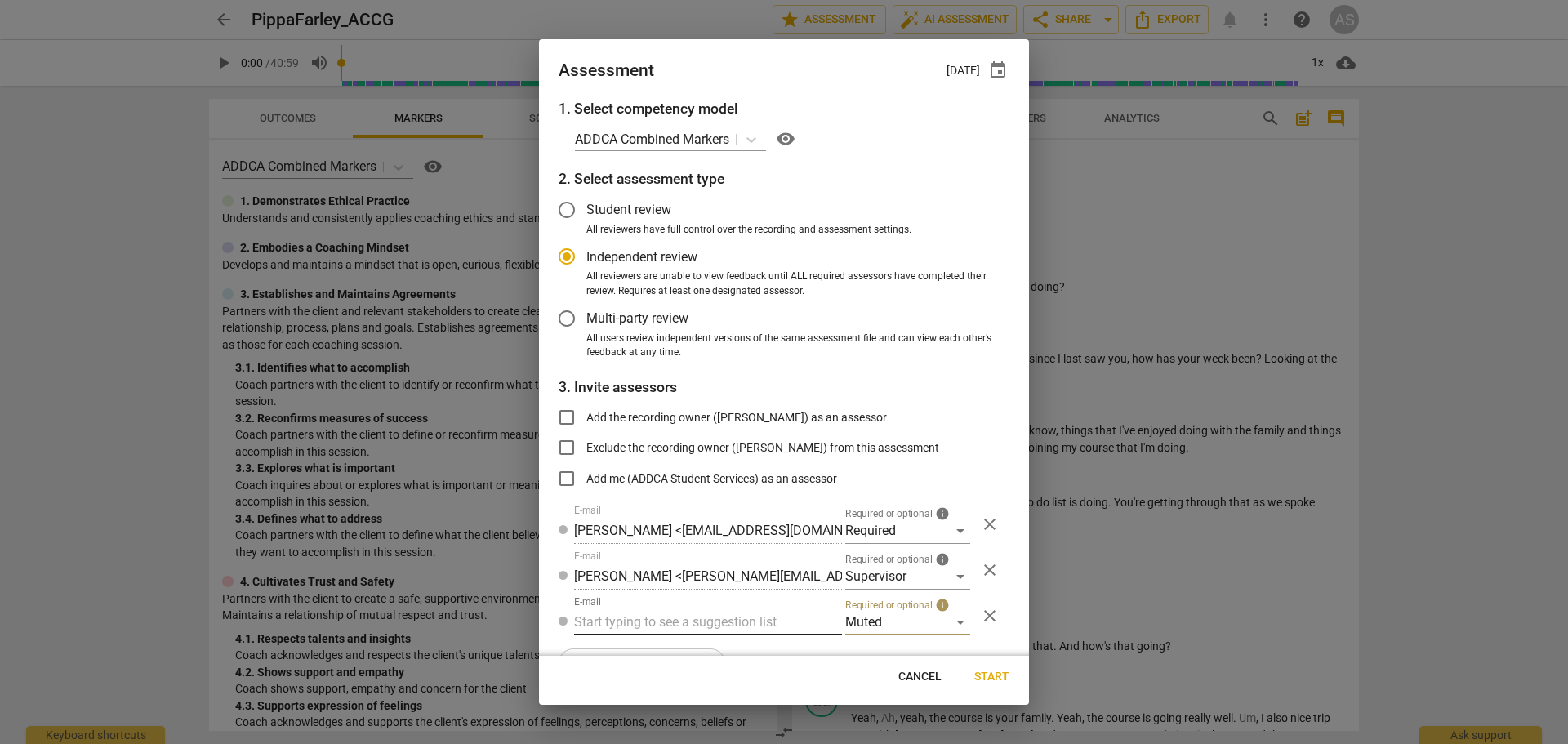
click at [765, 615] on input "text" at bounding box center [708, 621] width 268 height 26
type input "farley"
click at [757, 648] on strong "<pippafarley@me.com>" at bounding box center [829, 655] width 219 height 15
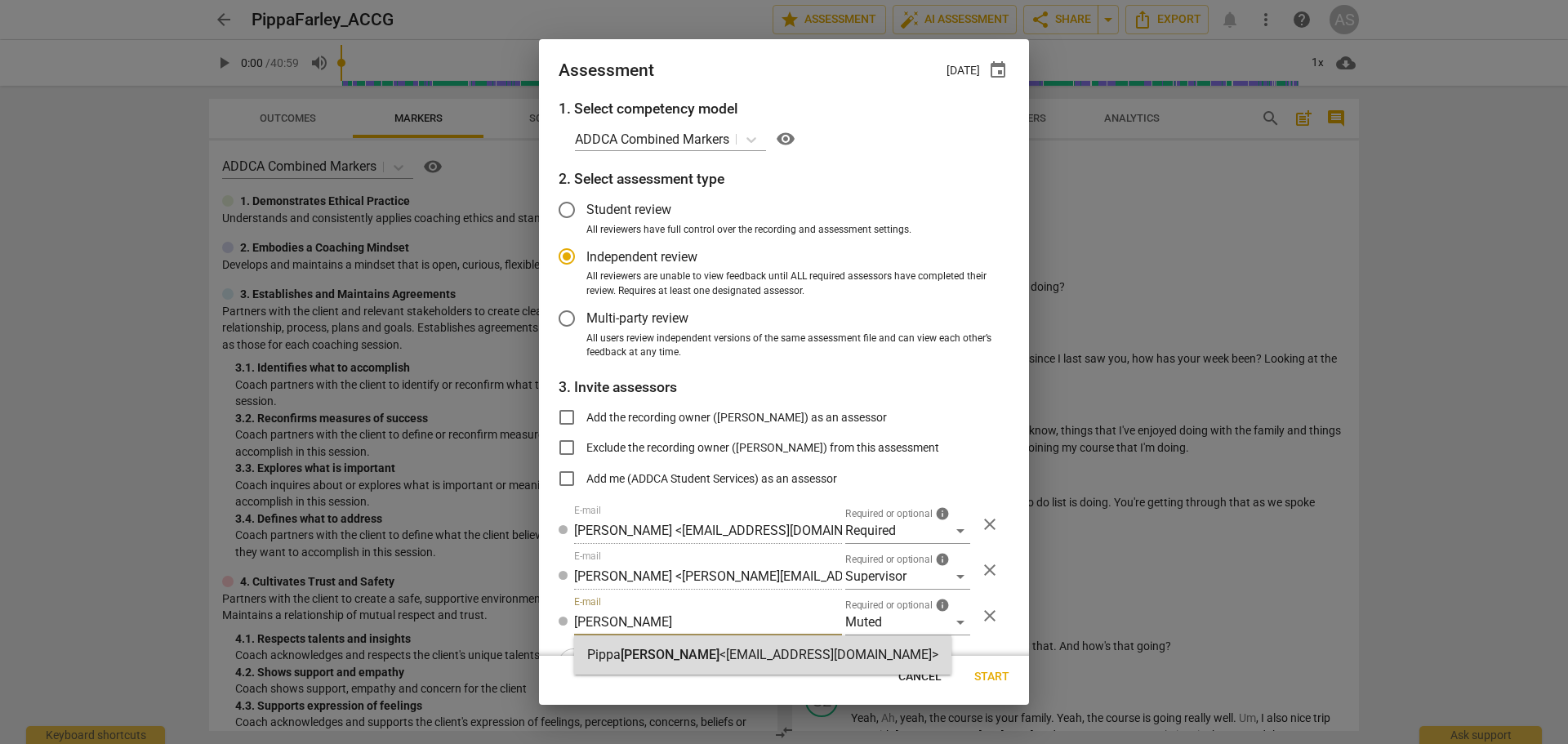
radio input "false"
type input "Pippa Farley <pippafarley@me.com>"
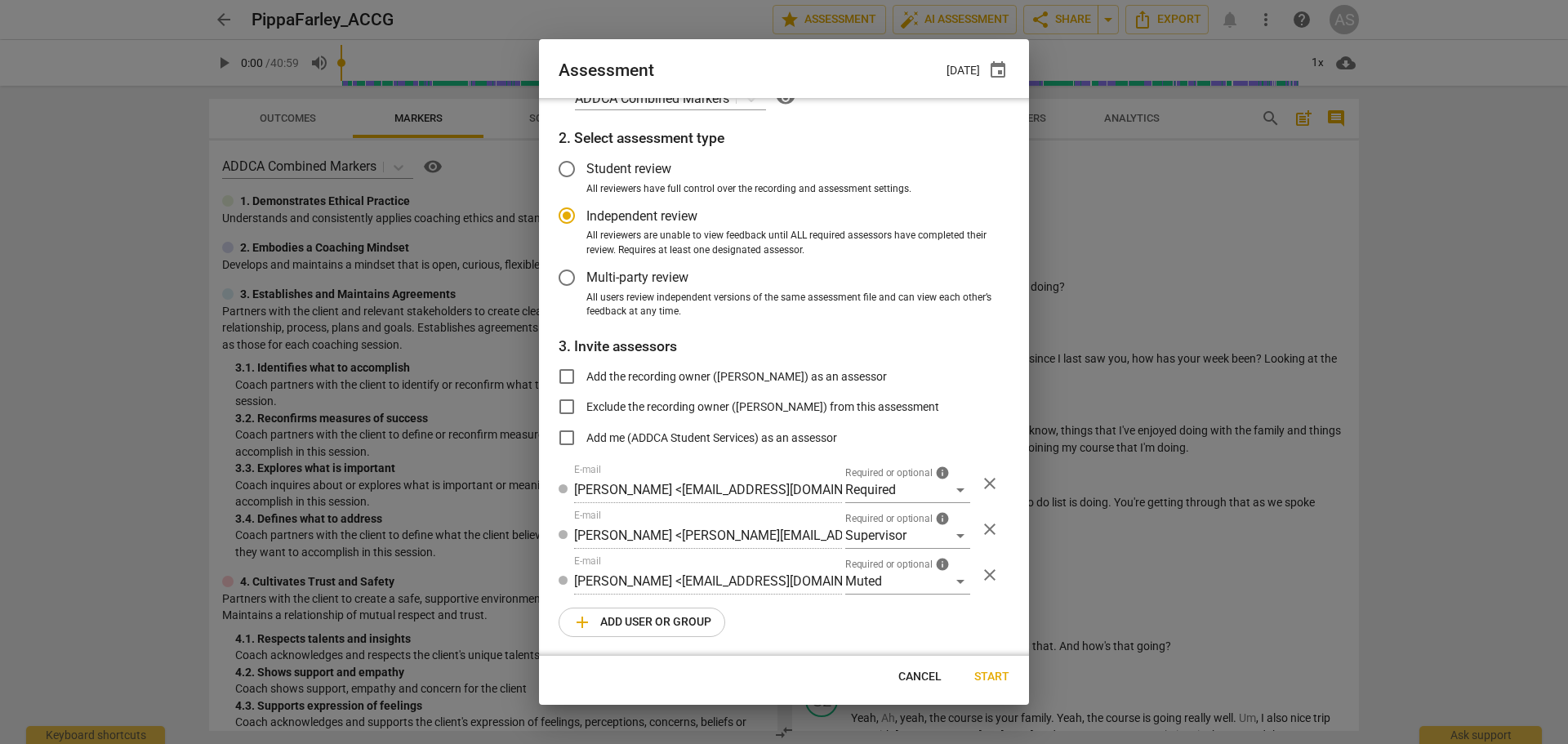
scroll to position [42, 0]
click at [687, 616] on span "add Add user or group" at bounding box center [641, 621] width 139 height 19
click at [892, 620] on div "Optional" at bounding box center [907, 626] width 125 height 26
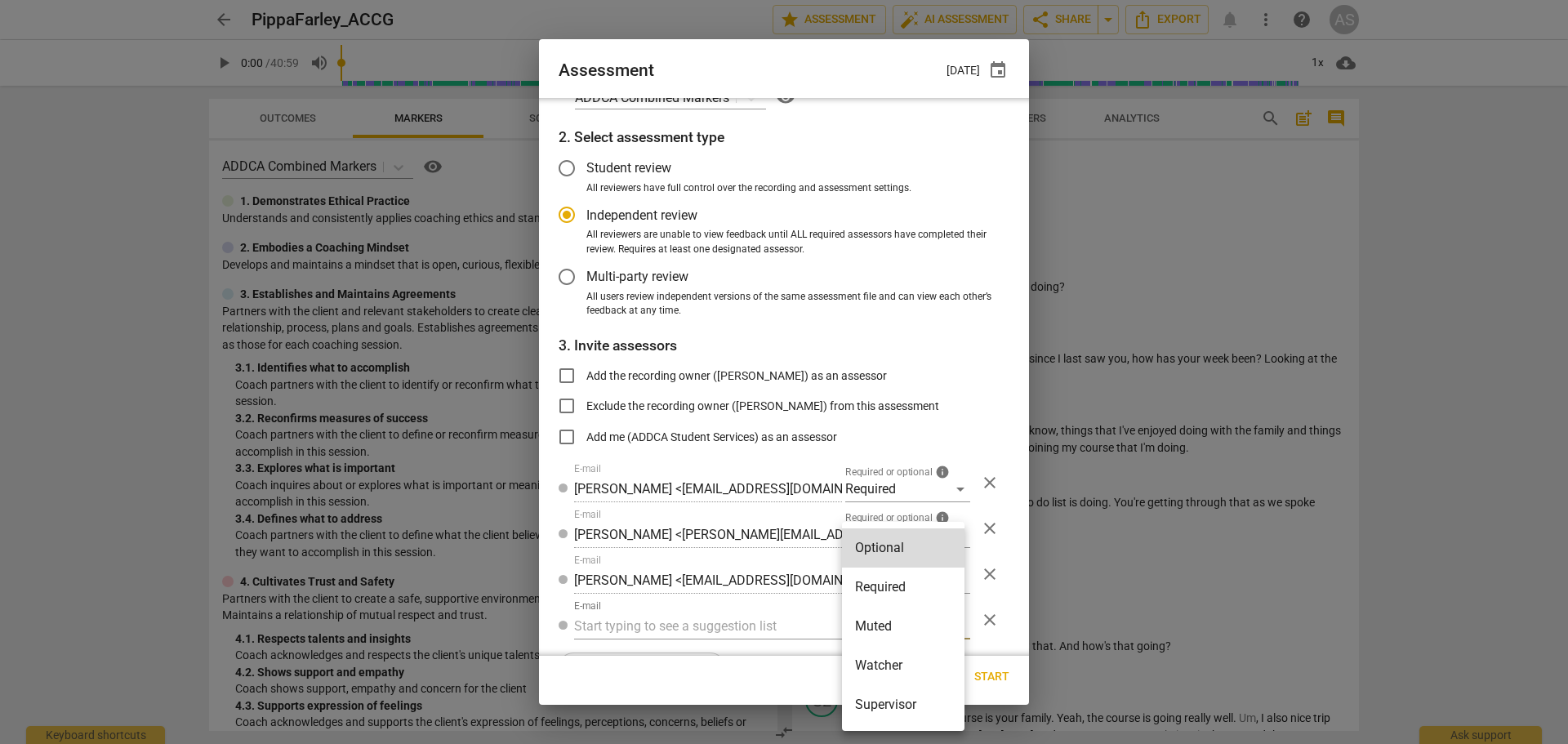
click at [887, 661] on li "Watcher" at bounding box center [904, 665] width 123 height 39
radio input "false"
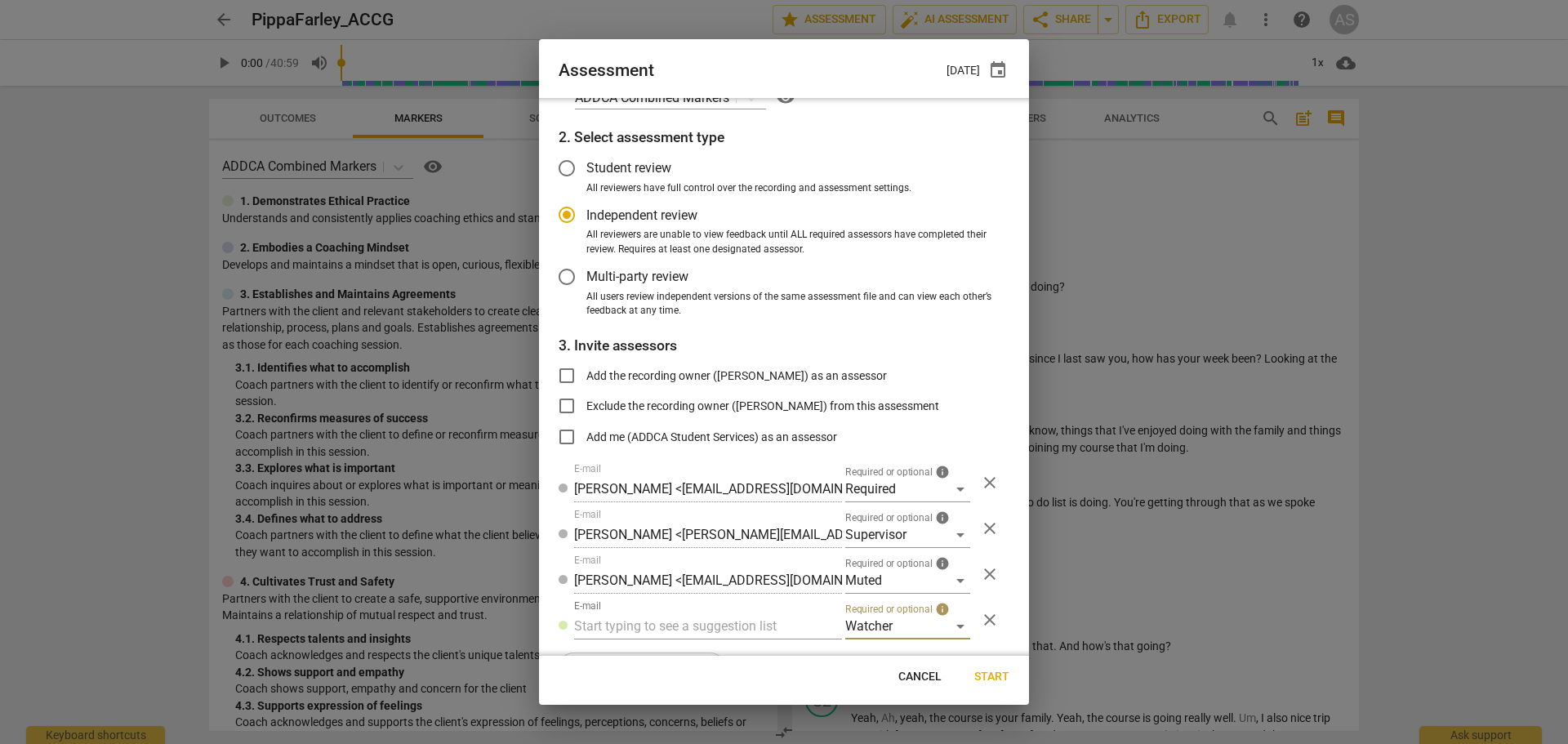
click at [741, 640] on div "1. Select competency model ADDCA Combined Markers visibility 2. Select assessme…" at bounding box center [784, 376] width 490 height 558
click at [741, 632] on input "text" at bounding box center [708, 626] width 268 height 26
type input "student@addca.com"
click at [978, 679] on span "Start" at bounding box center [992, 677] width 35 height 16
radio input "false"
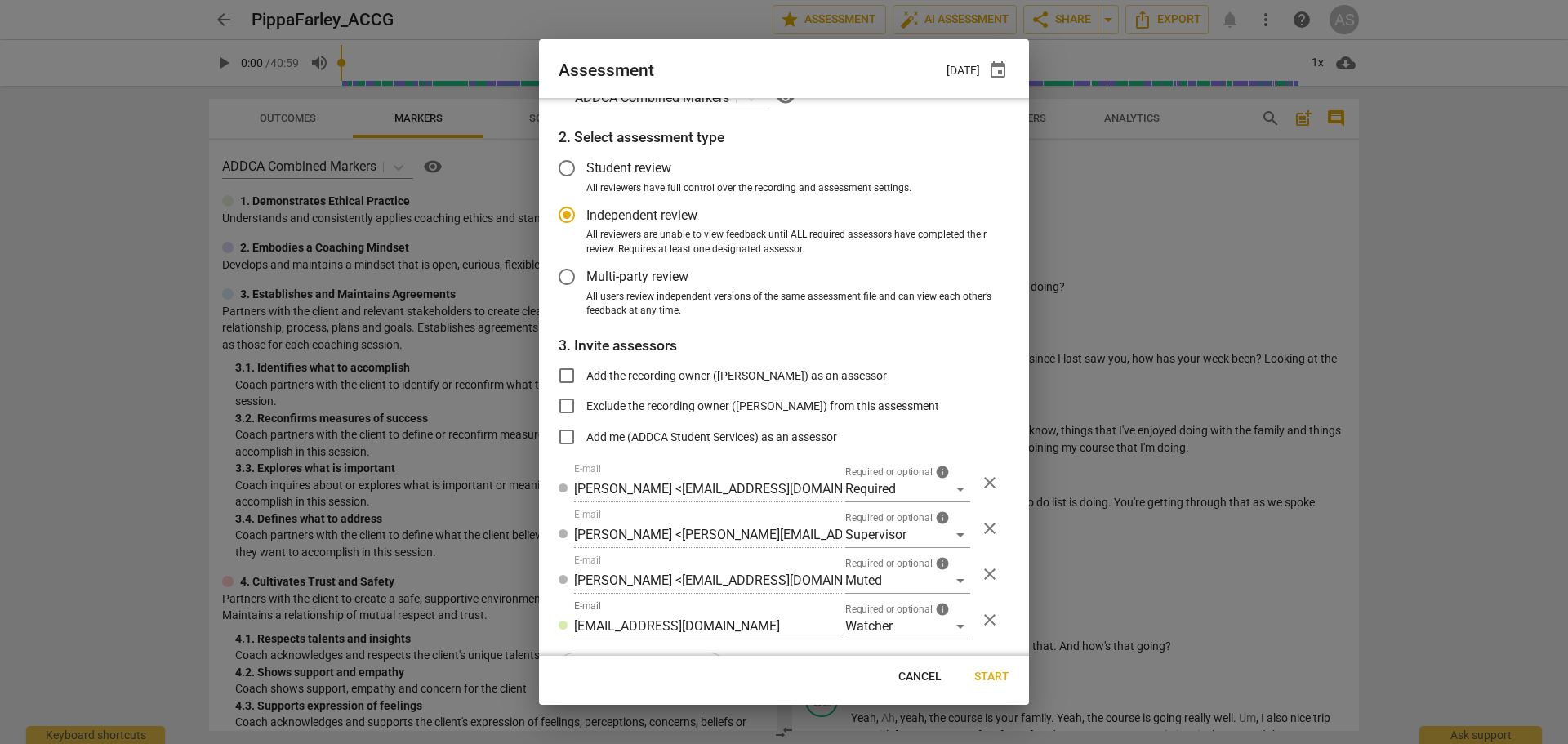
type input "[PERSON_NAME] <[PERSON_NAME][EMAIL_ADDRESS][DOMAIN_NAME]>"
type input "Mira Weinfeld <mira@addca.com>"
type input "ADDCA Student Services <[EMAIL_ADDRESS][DOMAIN_NAME]>"
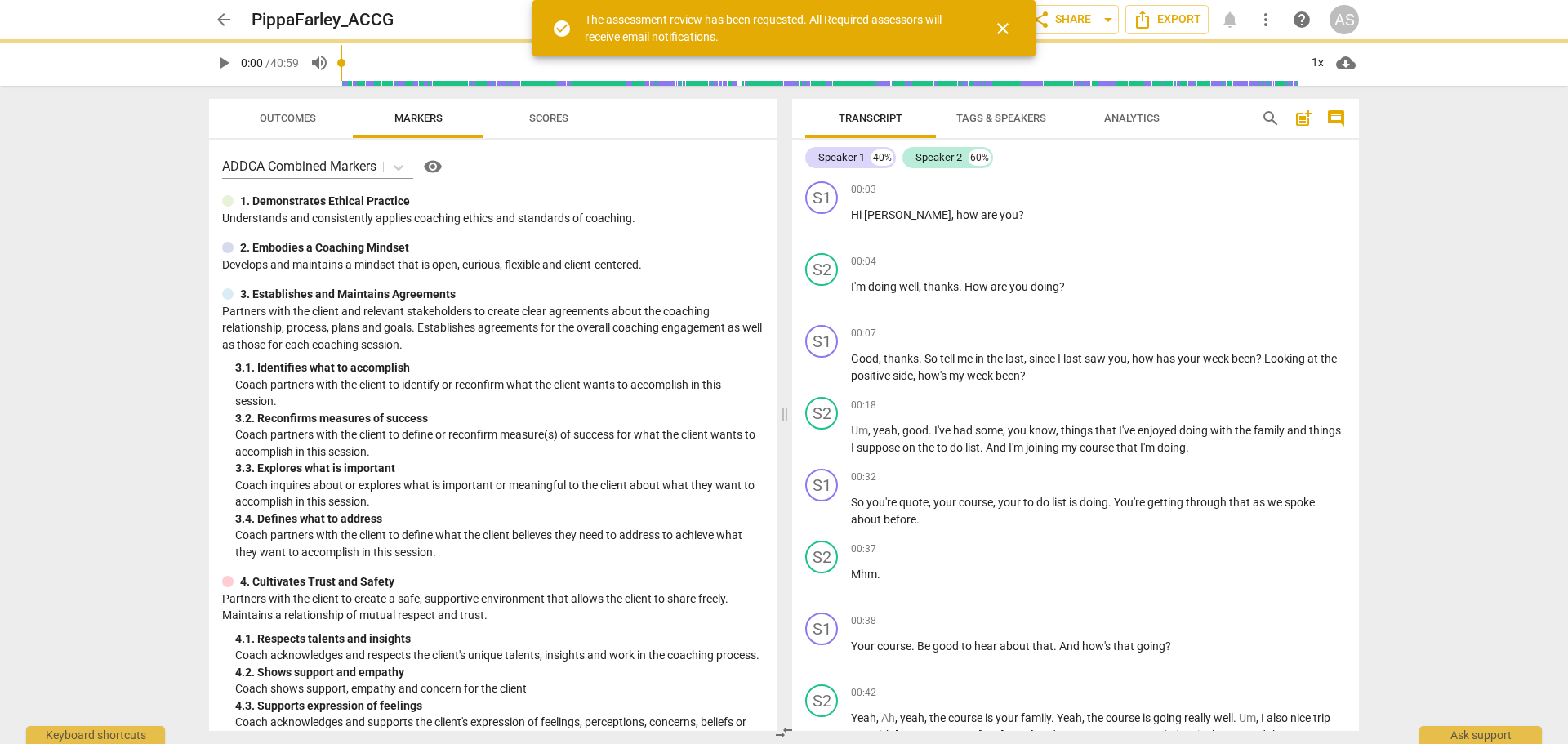
scroll to position [0, 0]
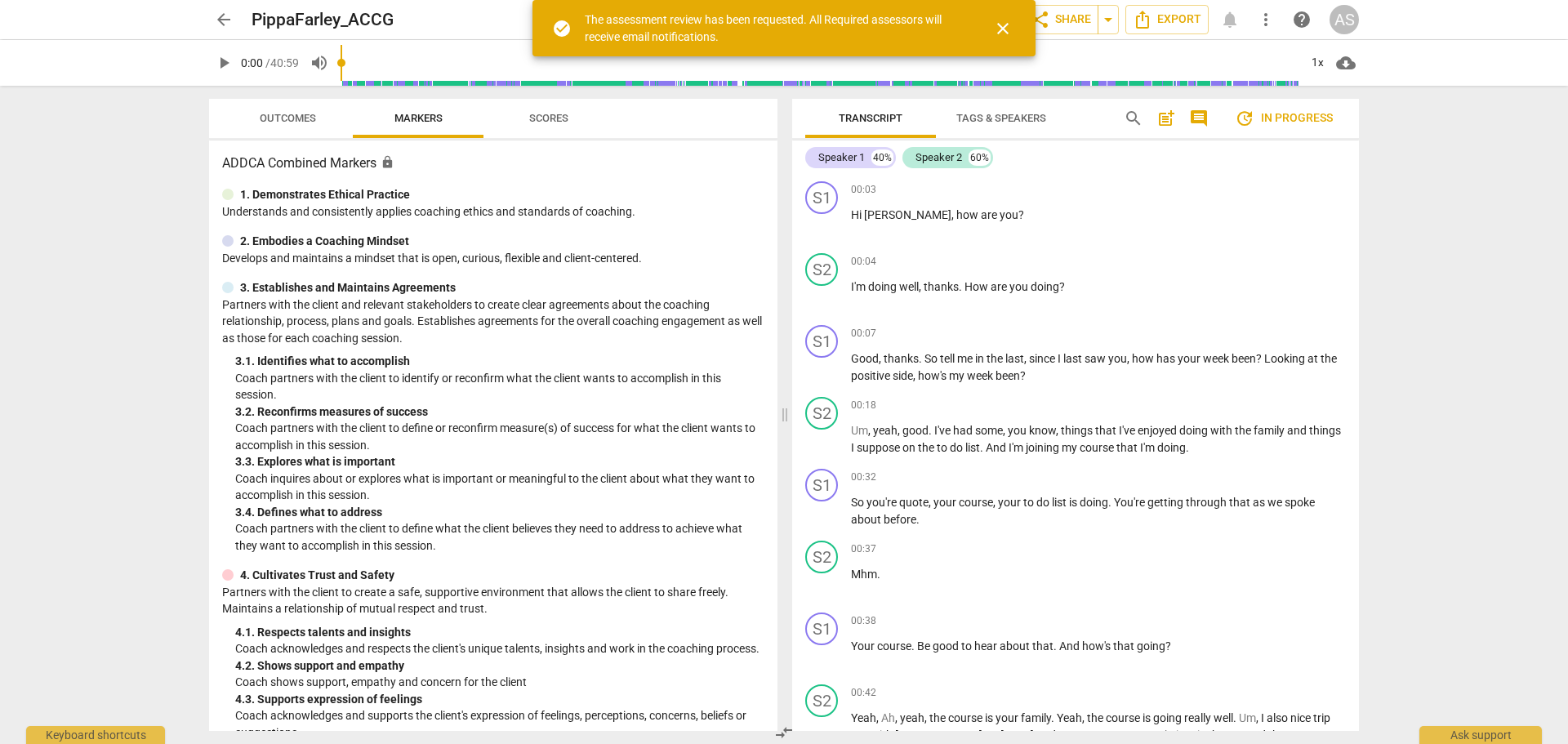
click at [226, 25] on span "arrow_back" at bounding box center [224, 19] width 19 height 19
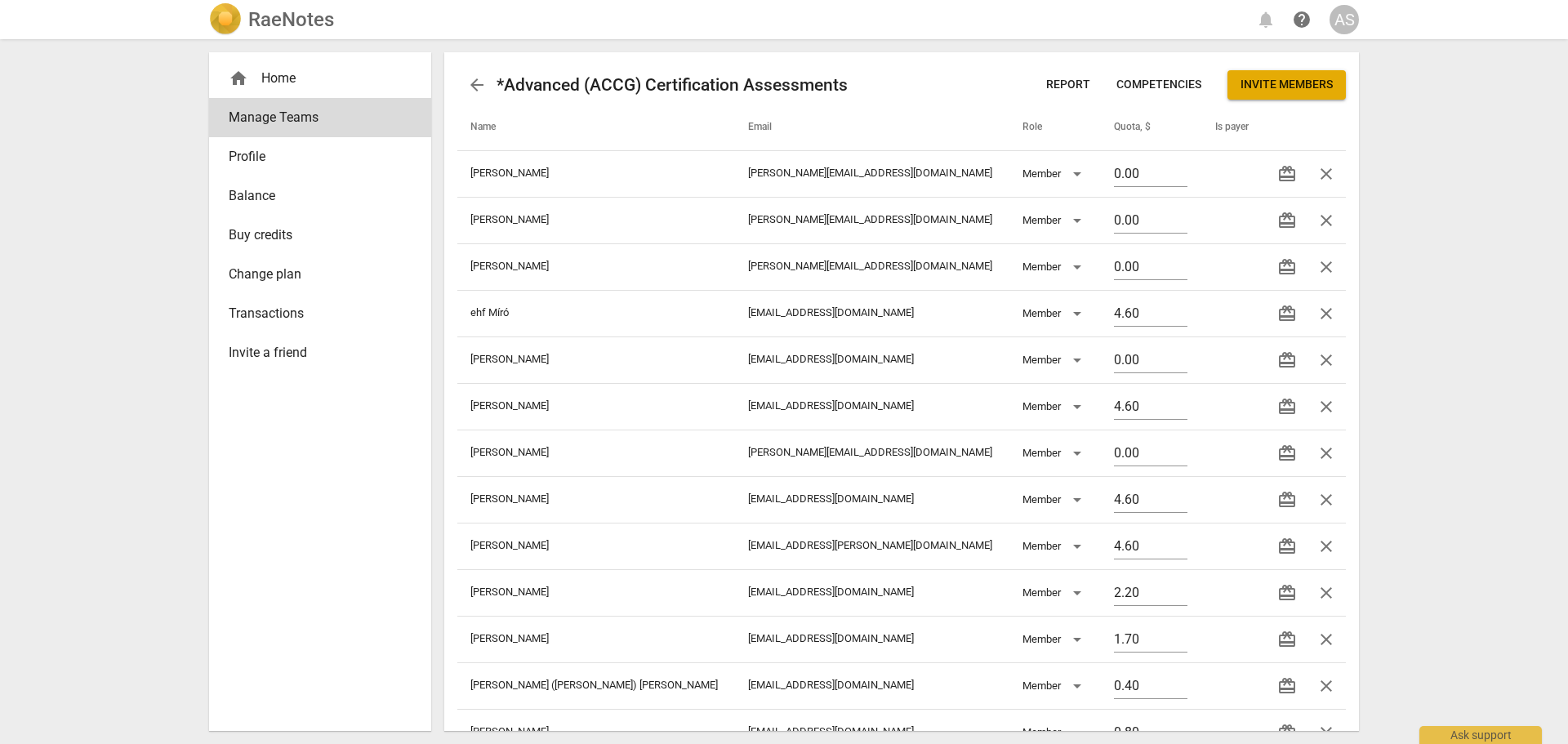
click at [289, 18] on h2 "RaeNotes" at bounding box center [291, 20] width 86 height 23
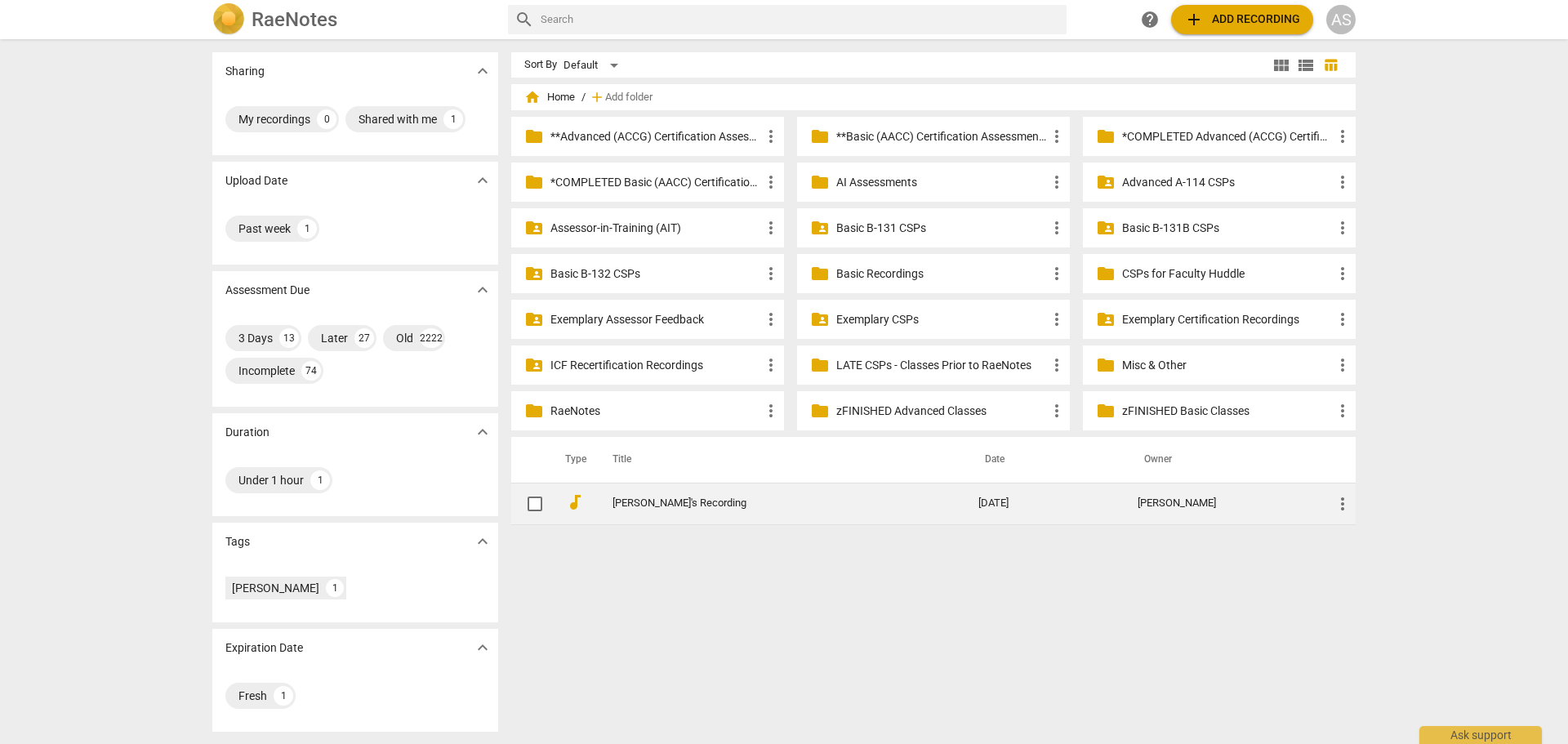
click at [769, 504] on link "[PERSON_NAME]'s Recording" at bounding box center [766, 504] width 307 height 12
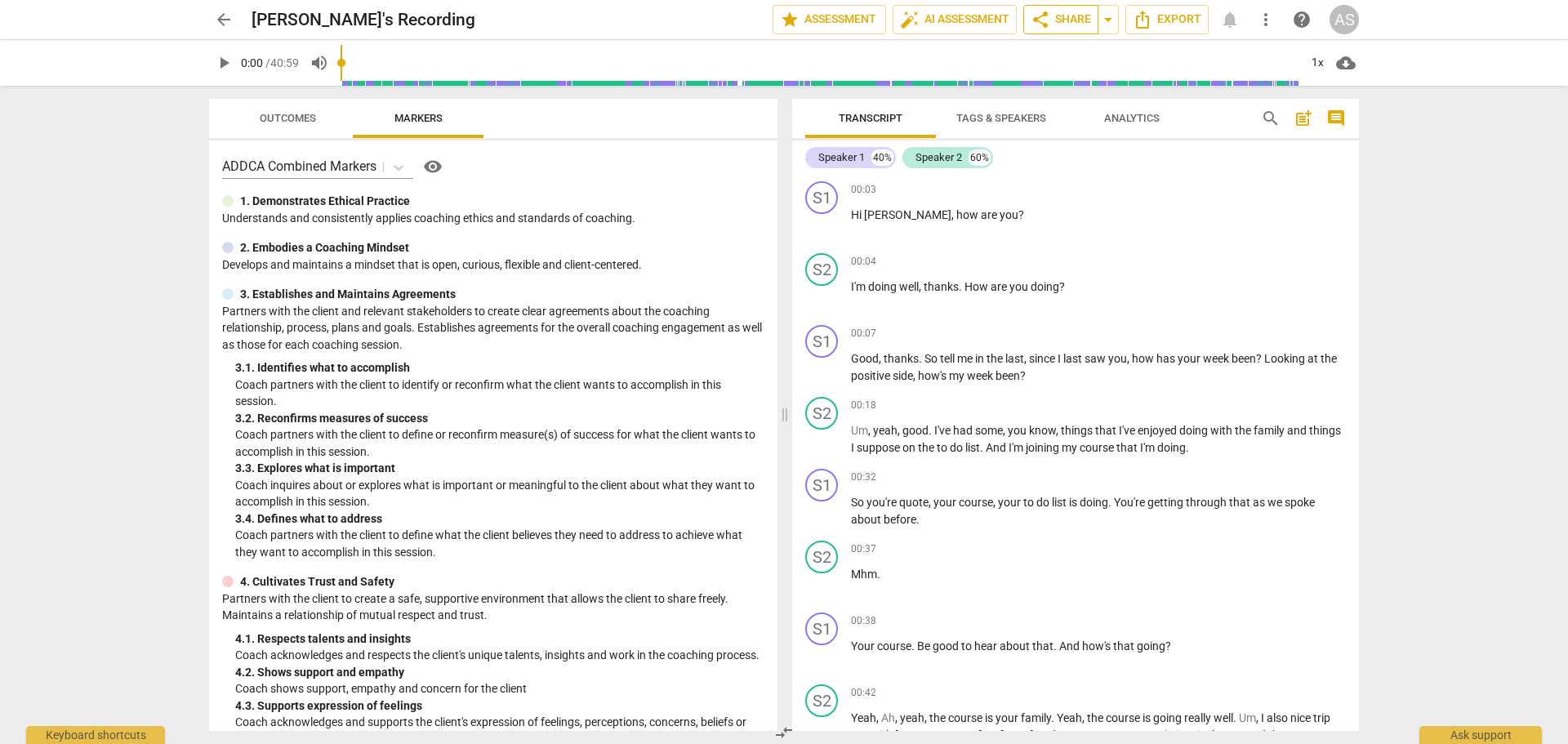
click at [1091, 20] on span "share Share" at bounding box center [1061, 19] width 60 height 19
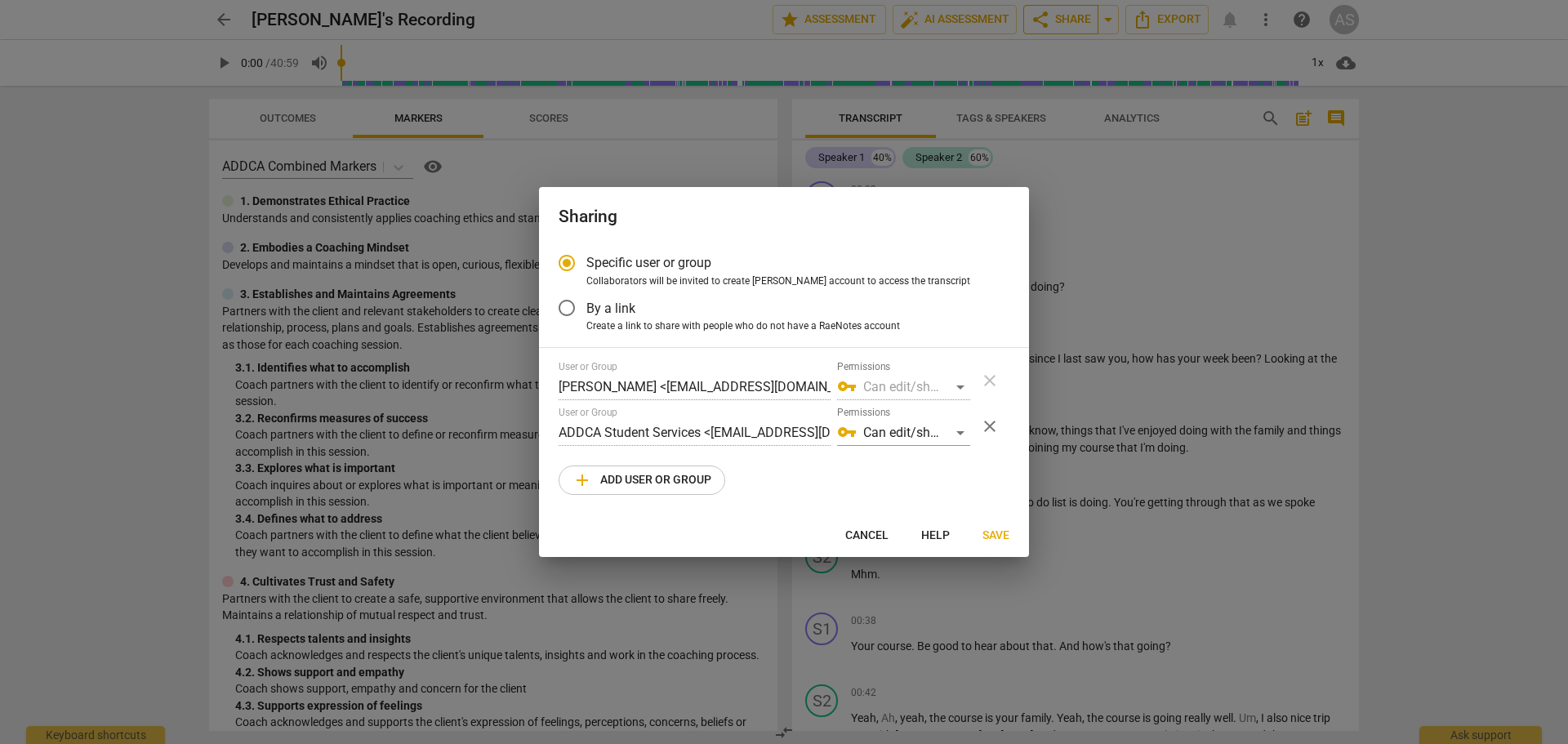
radio input "false"
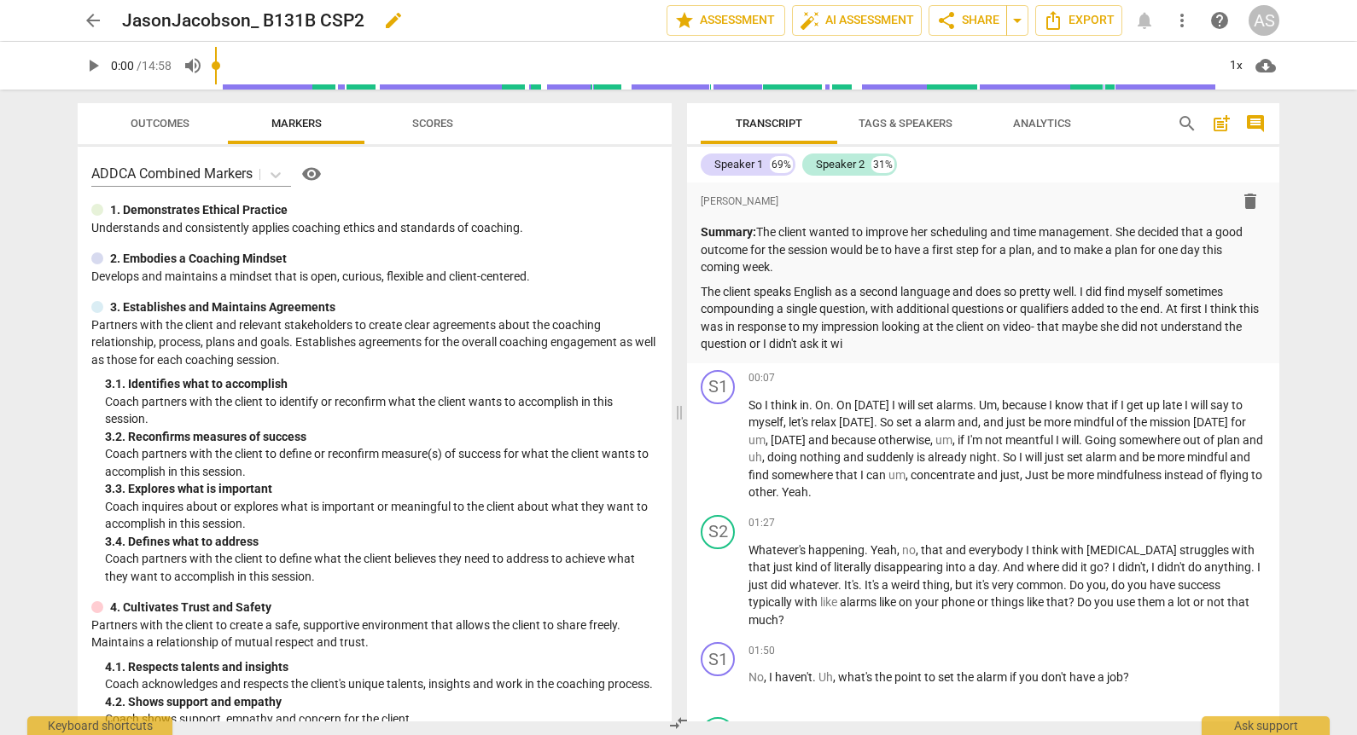
click at [397, 19] on span "edit" at bounding box center [393, 20] width 20 height 20
click at [260, 18] on input "JasonJacobson_ B131B CSP2" at bounding box center [356, 20] width 469 height 32
type input "JasonJacobson_B131B_CSP2"
click at [596, 23] on span "done" at bounding box center [606, 20] width 20 height 20
click at [743, 16] on span "star Assessment" at bounding box center [725, 20] width 103 height 20
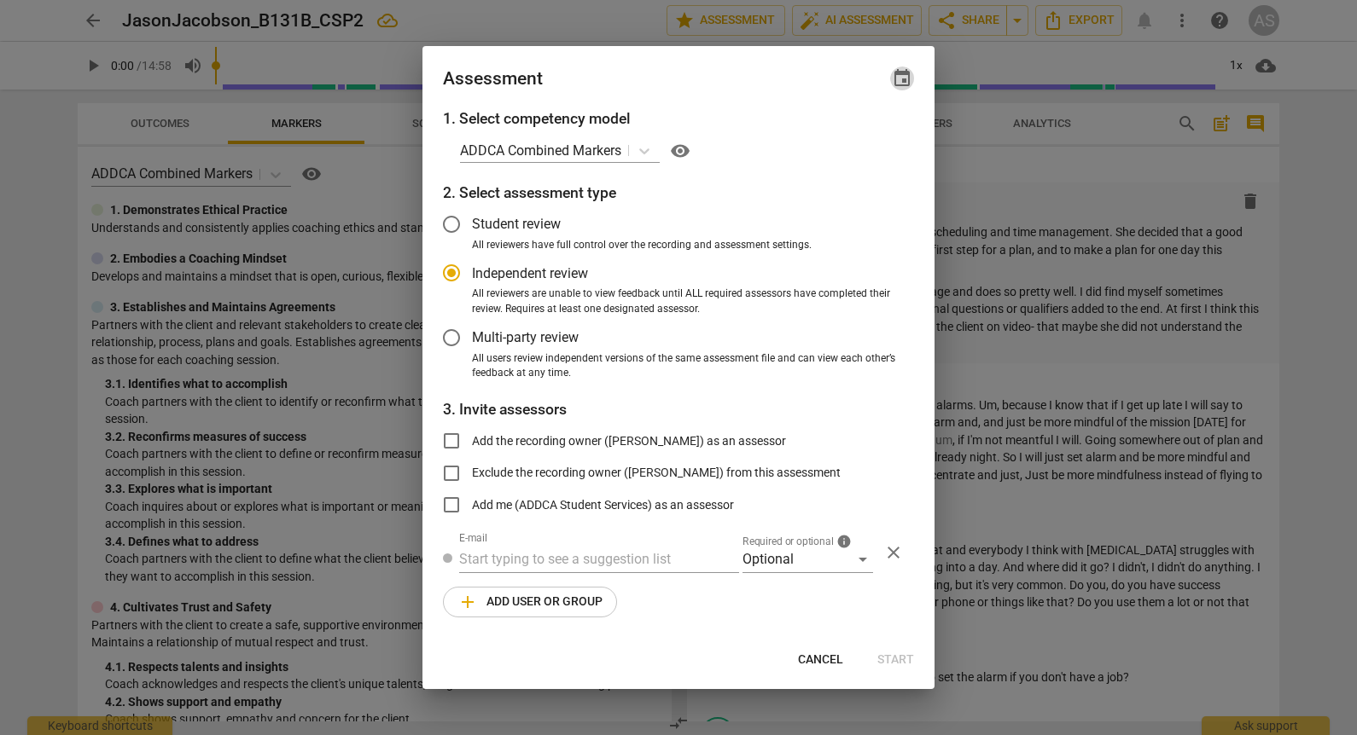
click at [906, 76] on span "event" at bounding box center [902, 78] width 20 height 20
radio input "false"
click at [855, 135] on input "date" at bounding box center [799, 137] width 119 height 25
type input "[DATE]"
click at [645, 85] on div at bounding box center [678, 367] width 1357 height 735
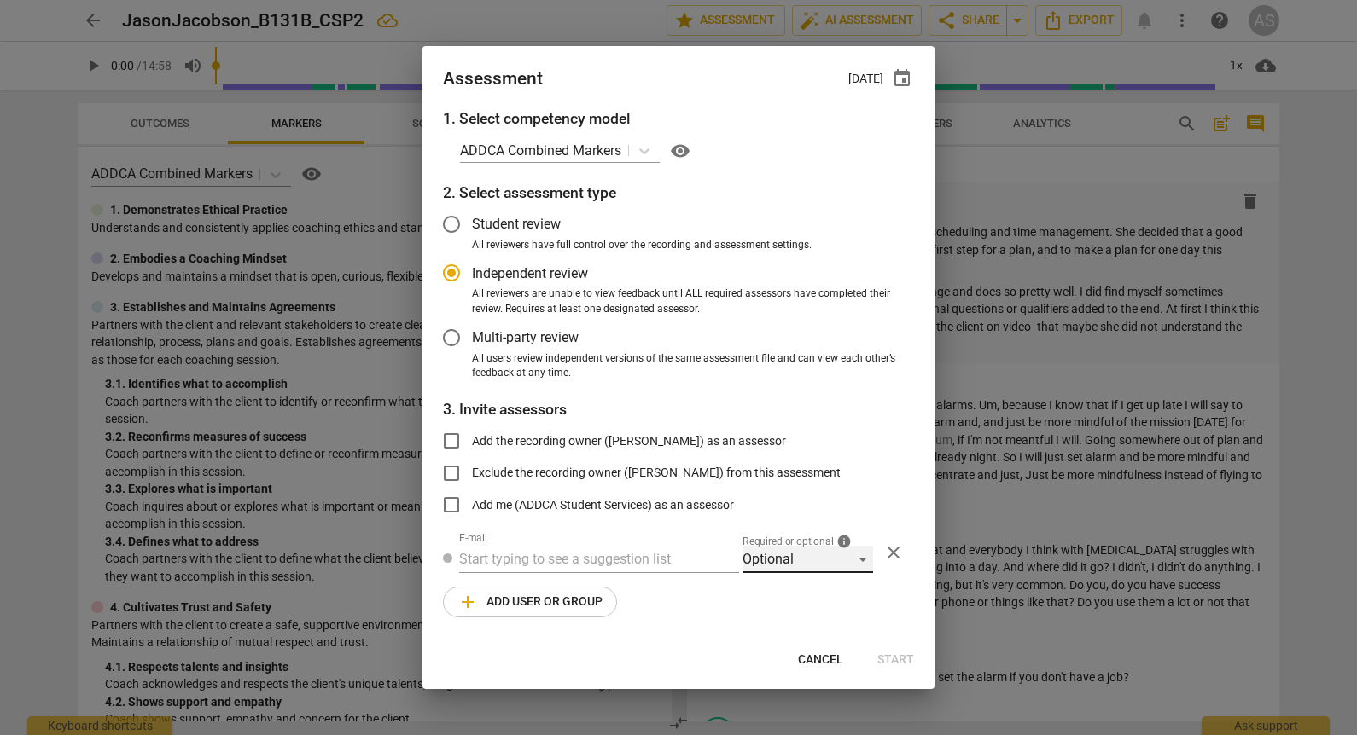
click at [812, 567] on div "Optional" at bounding box center [807, 559] width 131 height 27
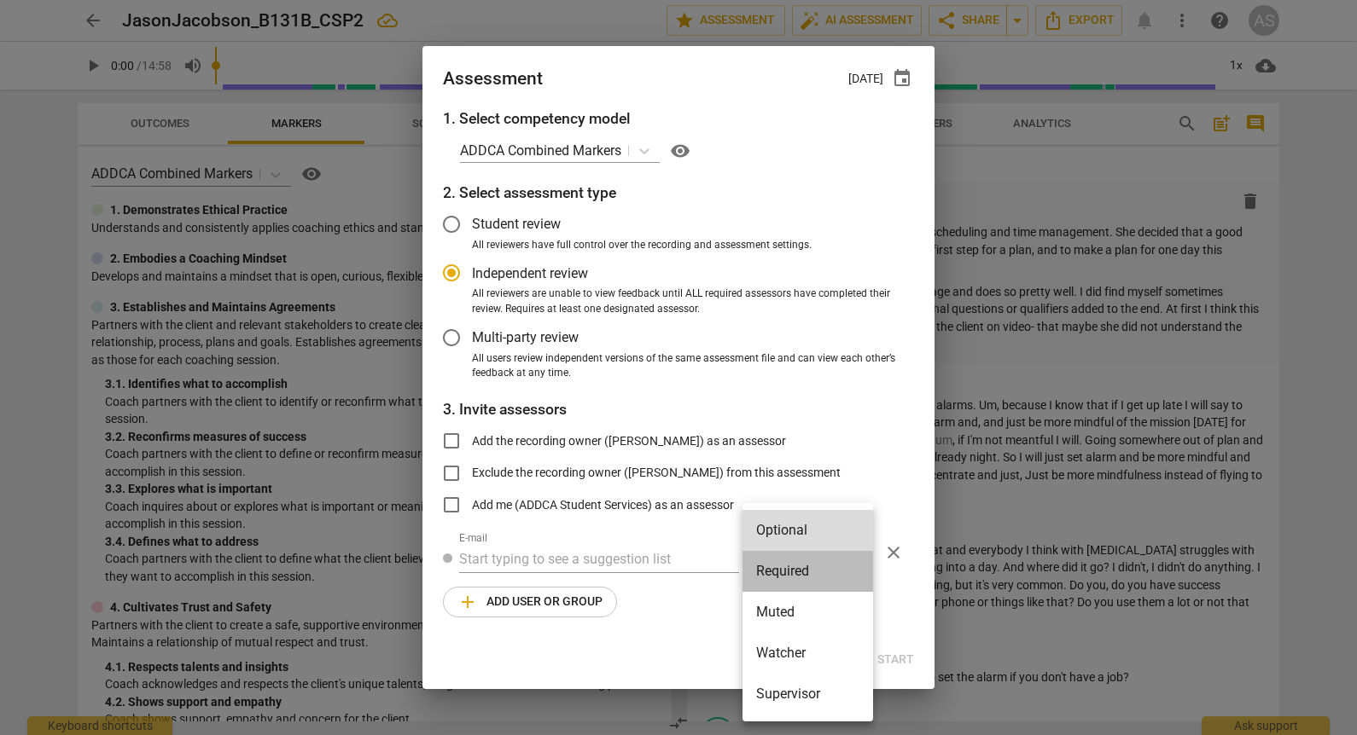
click at [813, 581] on li "Required" at bounding box center [807, 571] width 131 height 41
radio input "false"
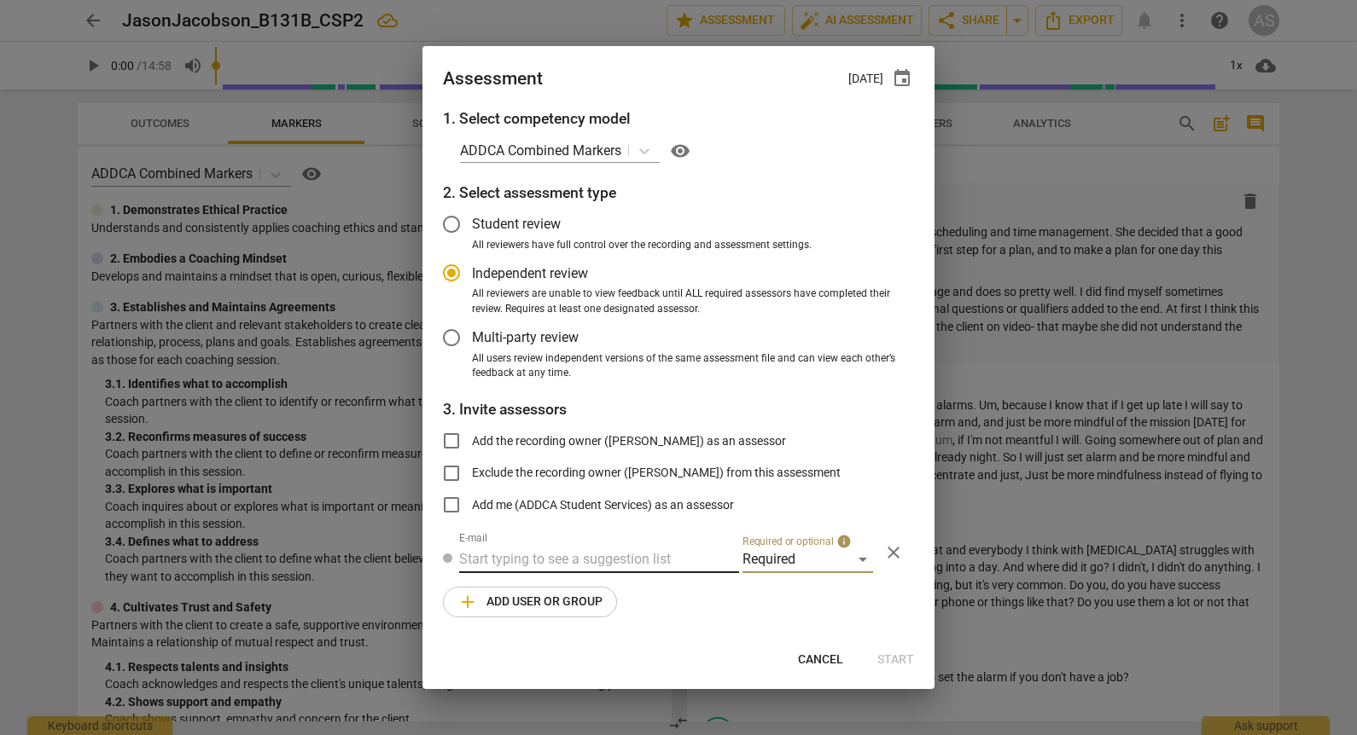
click at [569, 549] on input "text" at bounding box center [599, 559] width 280 height 27
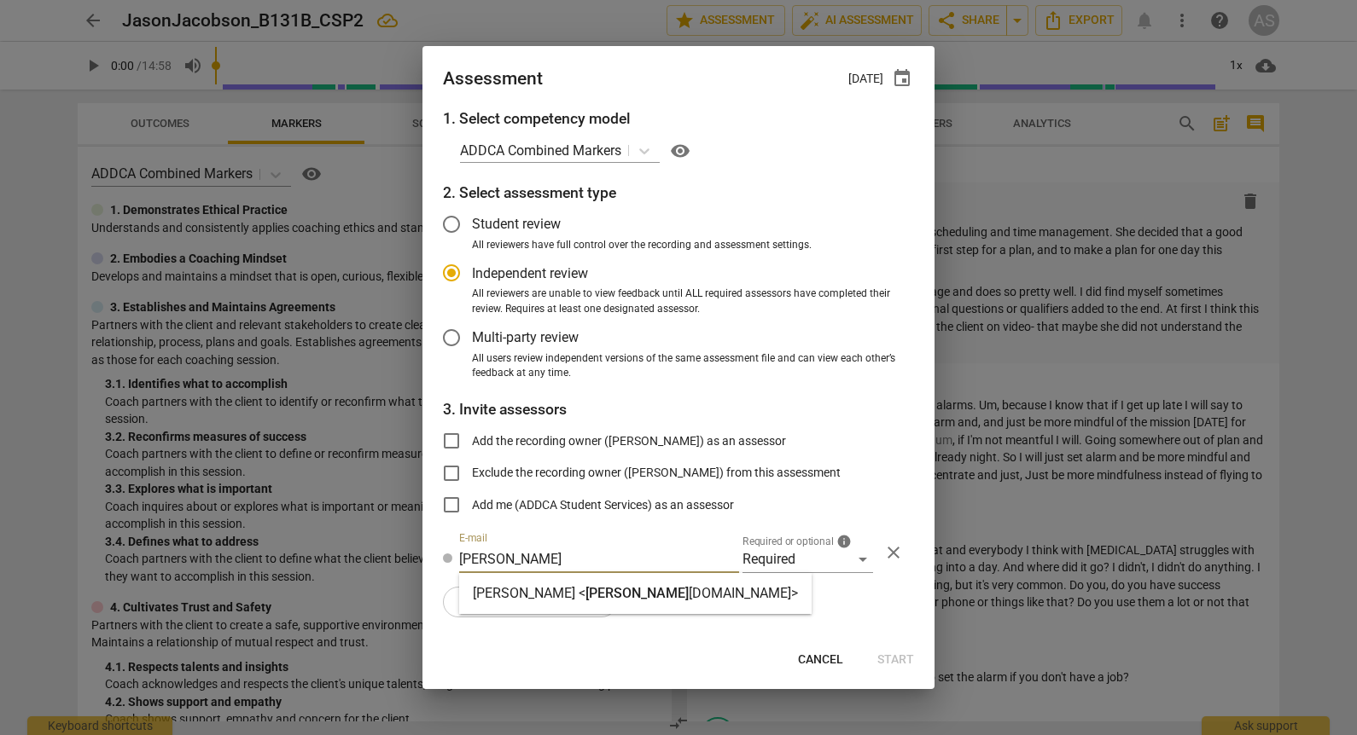
type input "[PERSON_NAME]"
click at [566, 587] on strong "[PERSON_NAME] <" at bounding box center [529, 593] width 113 height 16
radio input "false"
type input "[PERSON_NAME] <[PERSON_NAME][EMAIL_ADDRESS][DOMAIN_NAME]>"
click at [568, 594] on span "add Add user or group" at bounding box center [529, 602] width 145 height 20
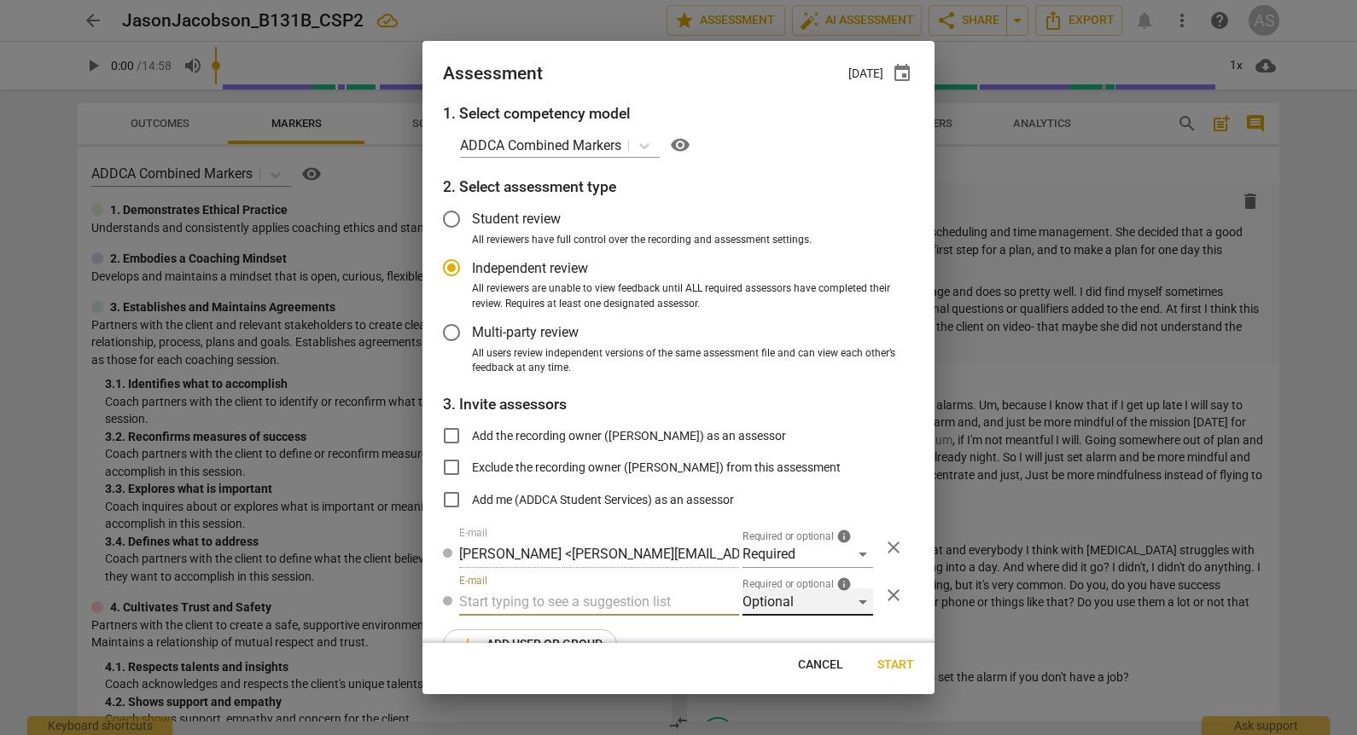
click at [814, 600] on div "Optional" at bounding box center [807, 602] width 131 height 27
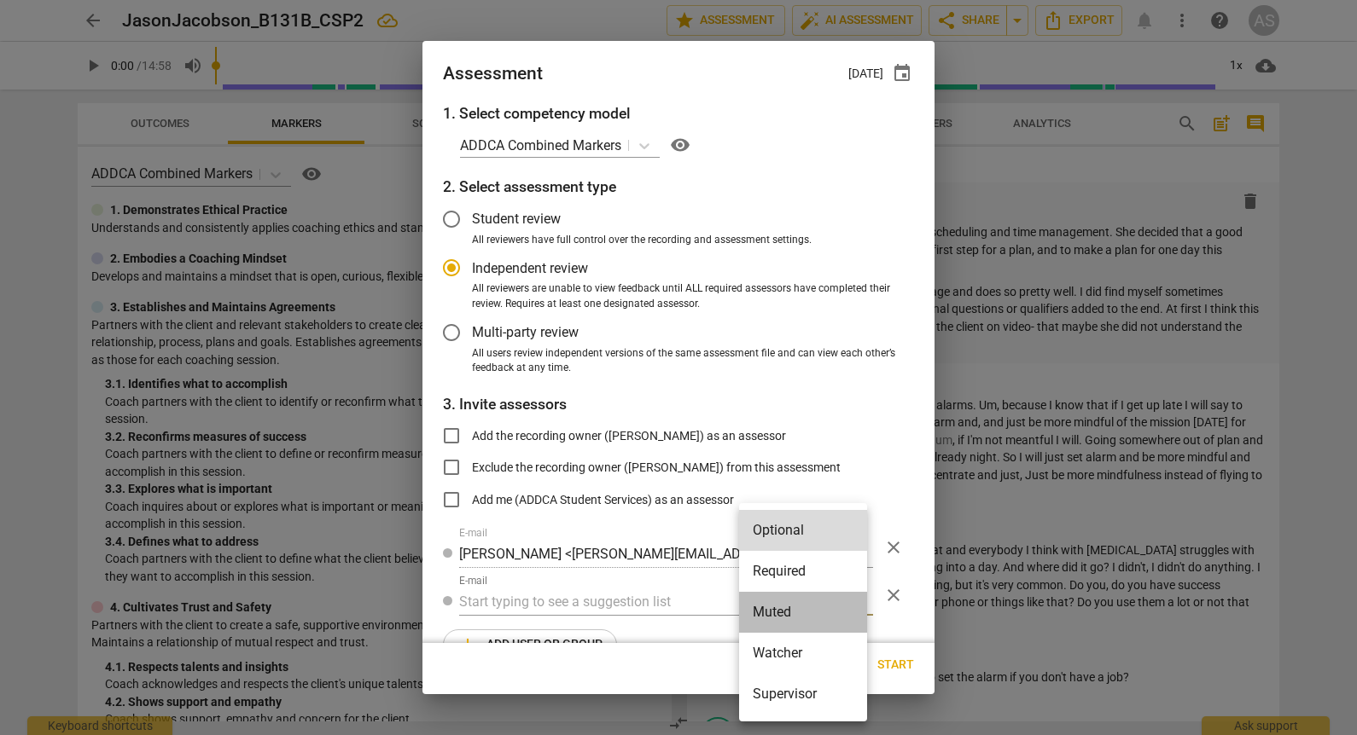
click at [799, 620] on li "Muted" at bounding box center [803, 612] width 128 height 41
radio input "false"
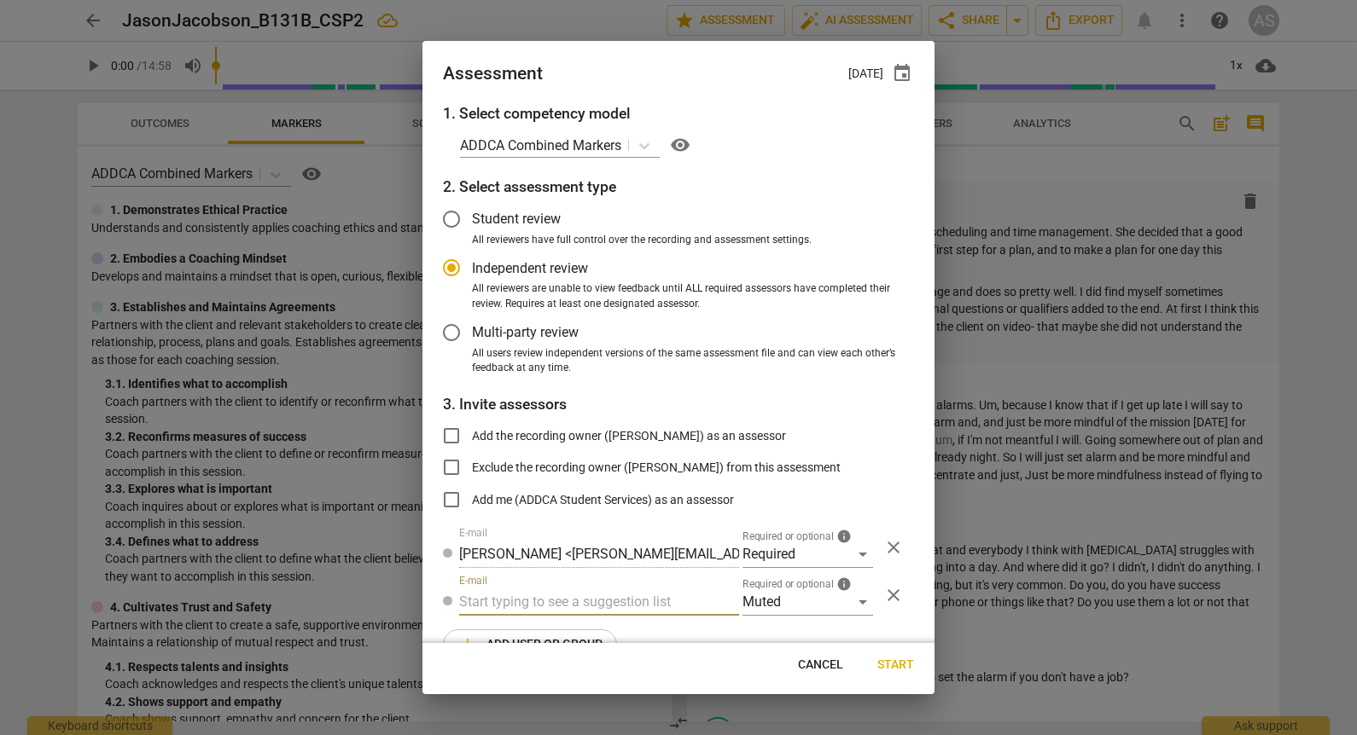
click at [640, 601] on input "text" at bounding box center [599, 602] width 280 height 27
type input "131B"
click at [626, 631] on div "Basic B- 131B CSPs" at bounding box center [597, 636] width 276 height 41
radio input "false"
type input "Basic B-131B CSPs"
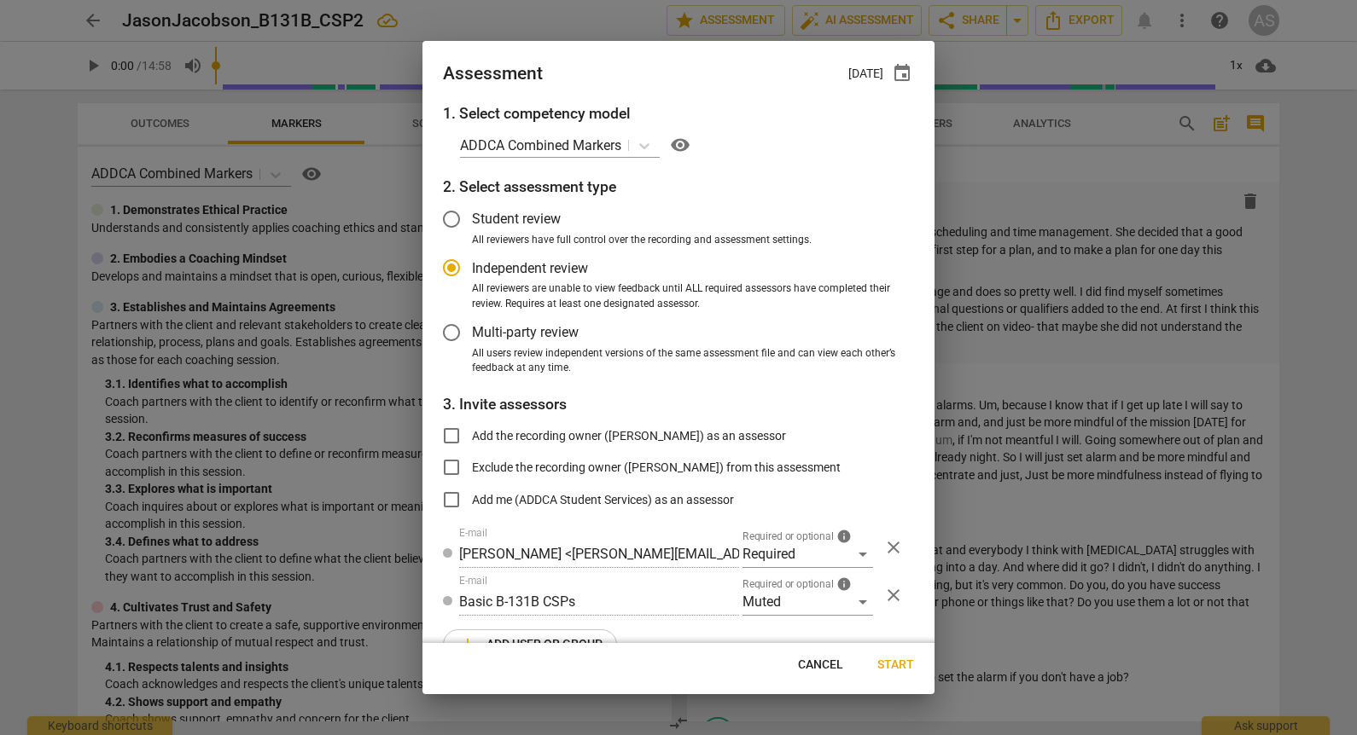
click at [897, 663] on span "Start" at bounding box center [895, 665] width 37 height 17
radio input "false"
type input "[PERSON_NAME] <[EMAIL_ADDRESS][DOMAIN_NAME]>"
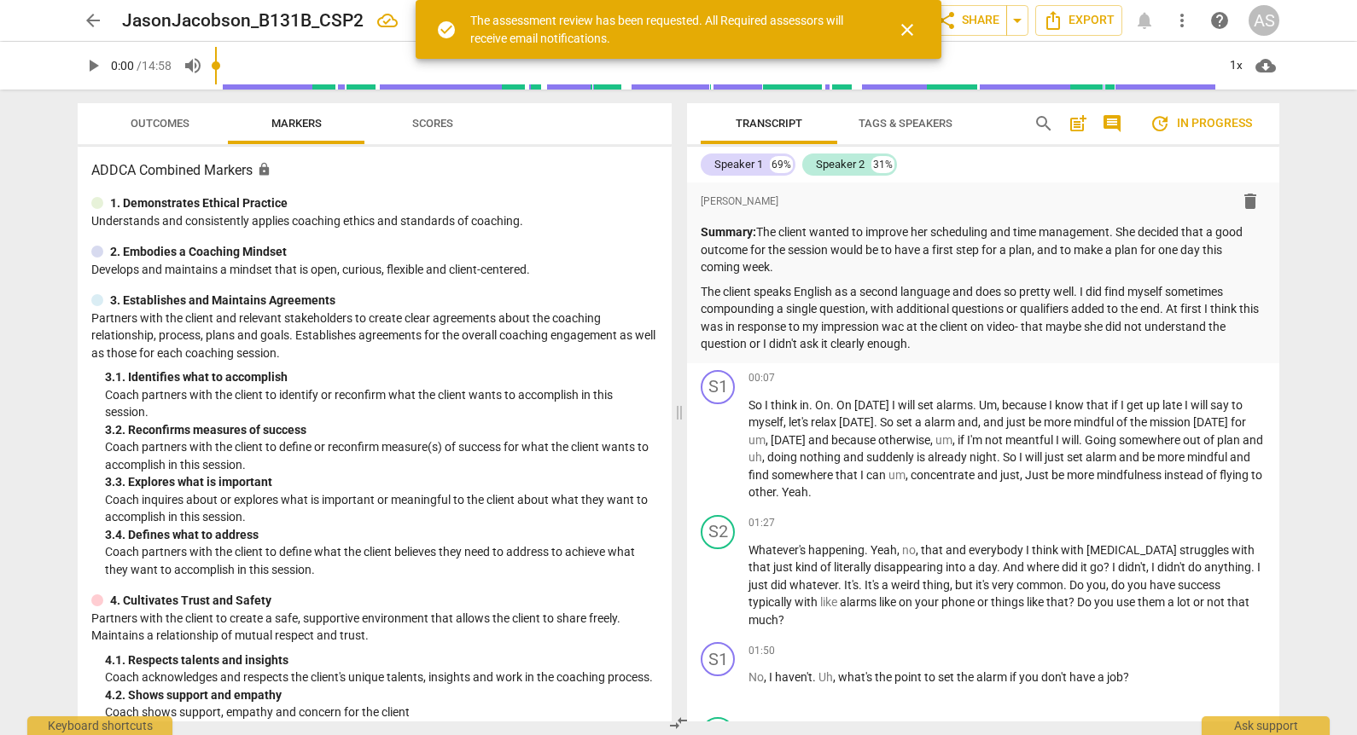
click at [97, 21] on span "arrow_back" at bounding box center [93, 20] width 20 height 20
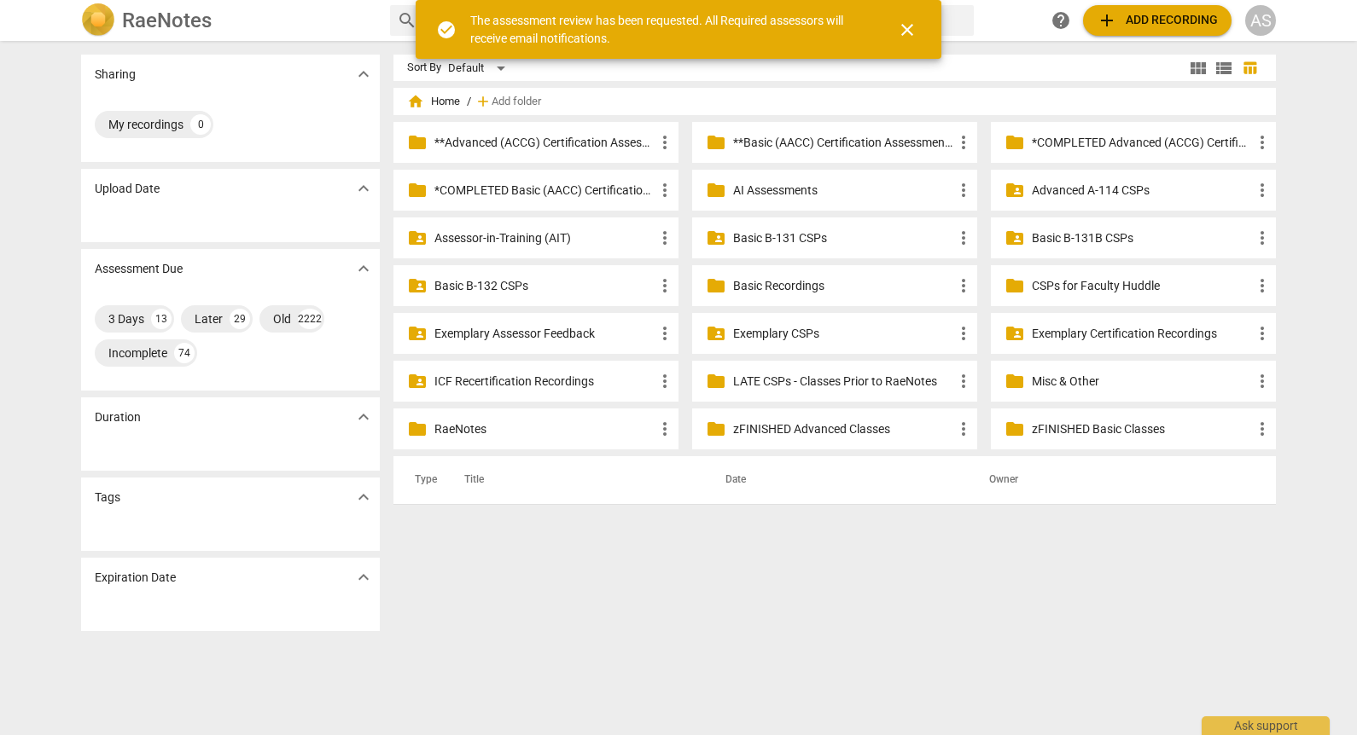
click at [1076, 238] on p "Basic B-131B CSPs" at bounding box center [1141, 239] width 220 height 18
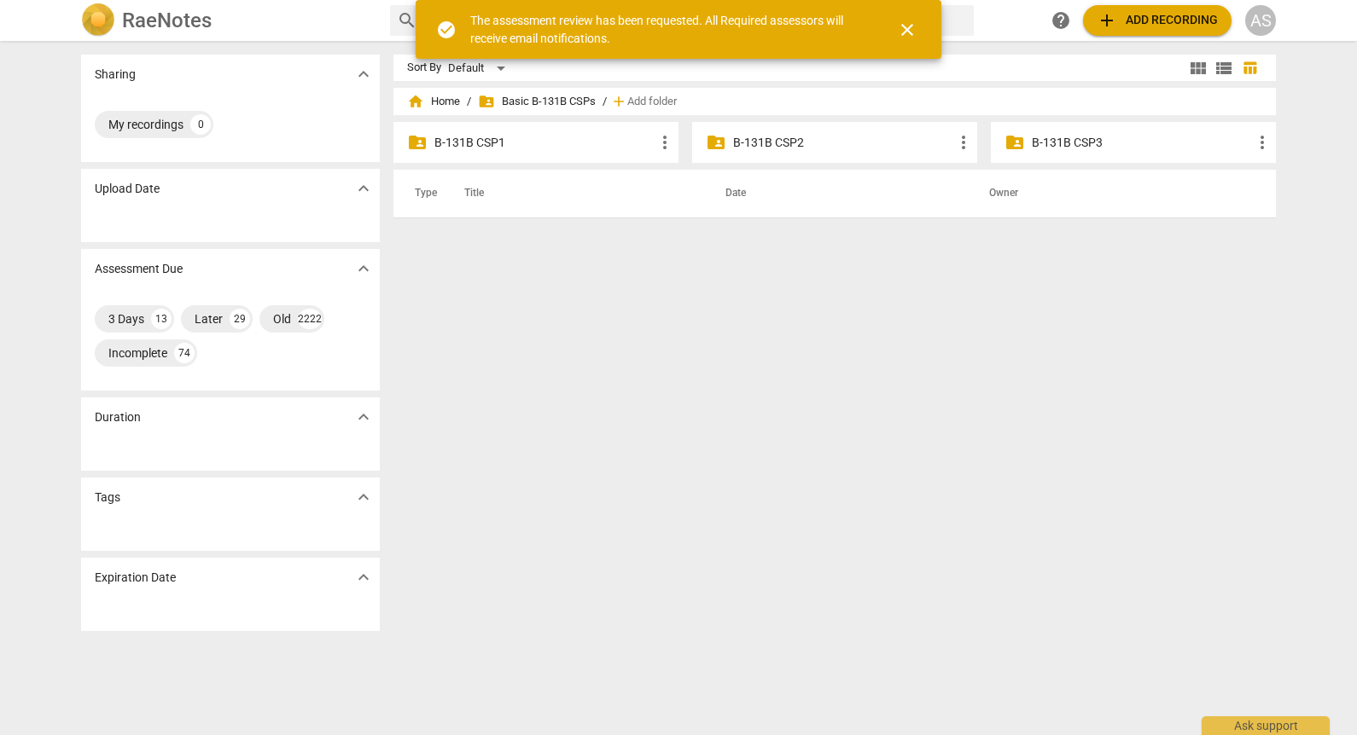
click at [772, 153] on div "folder_shared B-131B CSP2 more_vert" at bounding box center [834, 142] width 285 height 41
click at [775, 146] on p "B-131B CSP2" at bounding box center [843, 143] width 220 height 18
